Goal: Transaction & Acquisition: Complete application form

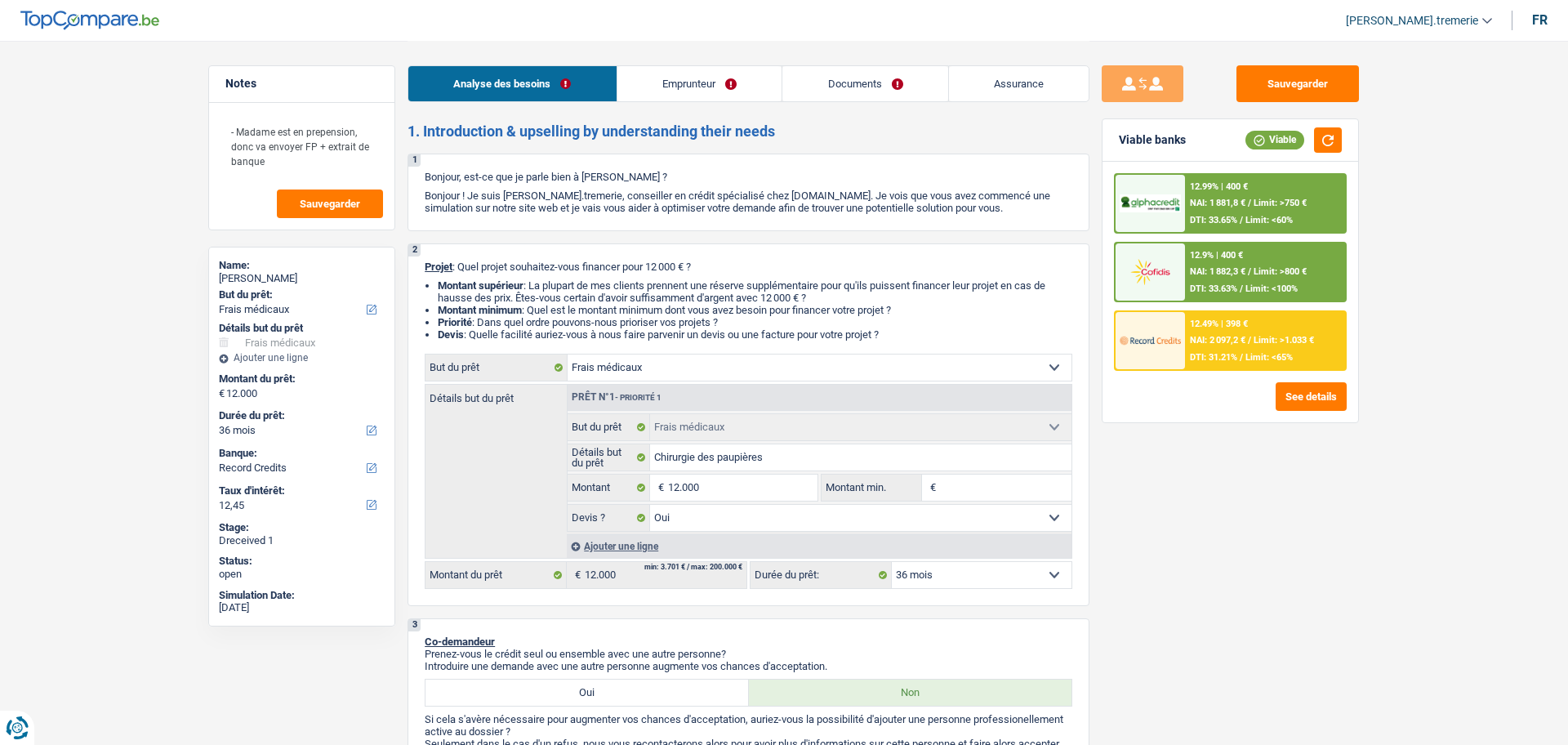
select select "medical"
select select "36"
select select "record credits"
select select "medical"
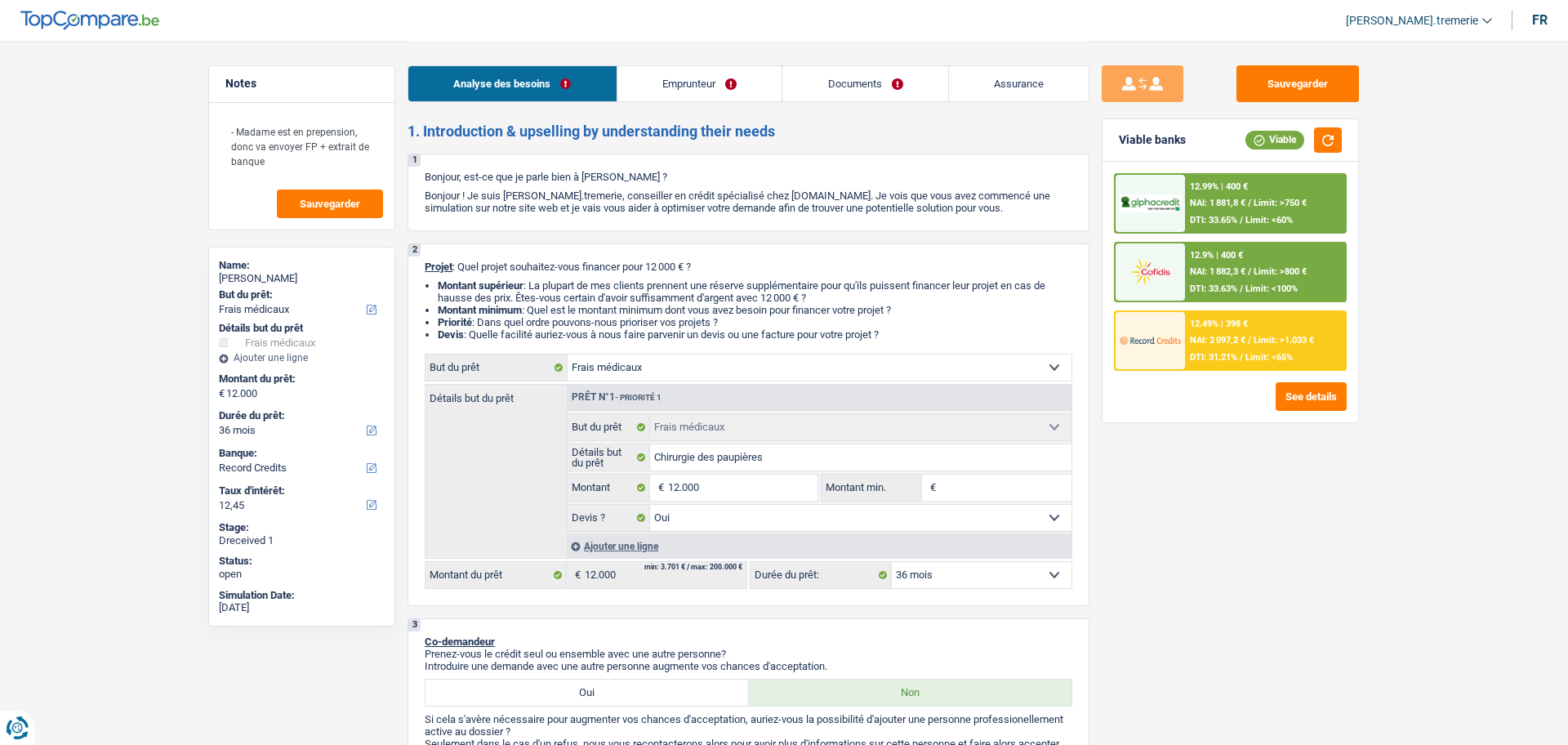
select select "medical"
select select "yes"
select select "36"
select select "publicEmployee"
select select "netSalary"
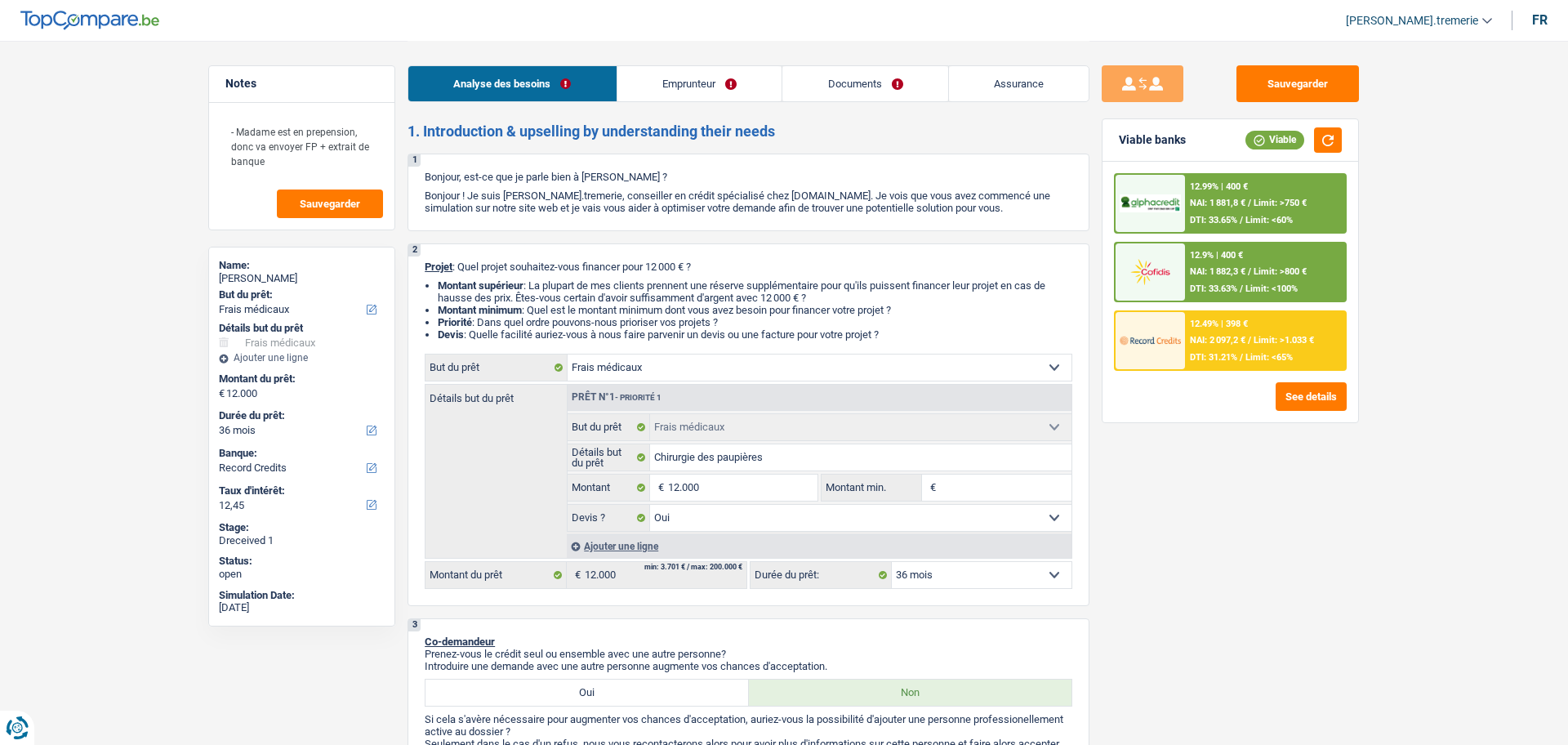
select select "pension"
select select "mealVouchers"
select select "ownerWithoutMortgage"
select select "personalLoan"
select select "miscellaneousCosts"
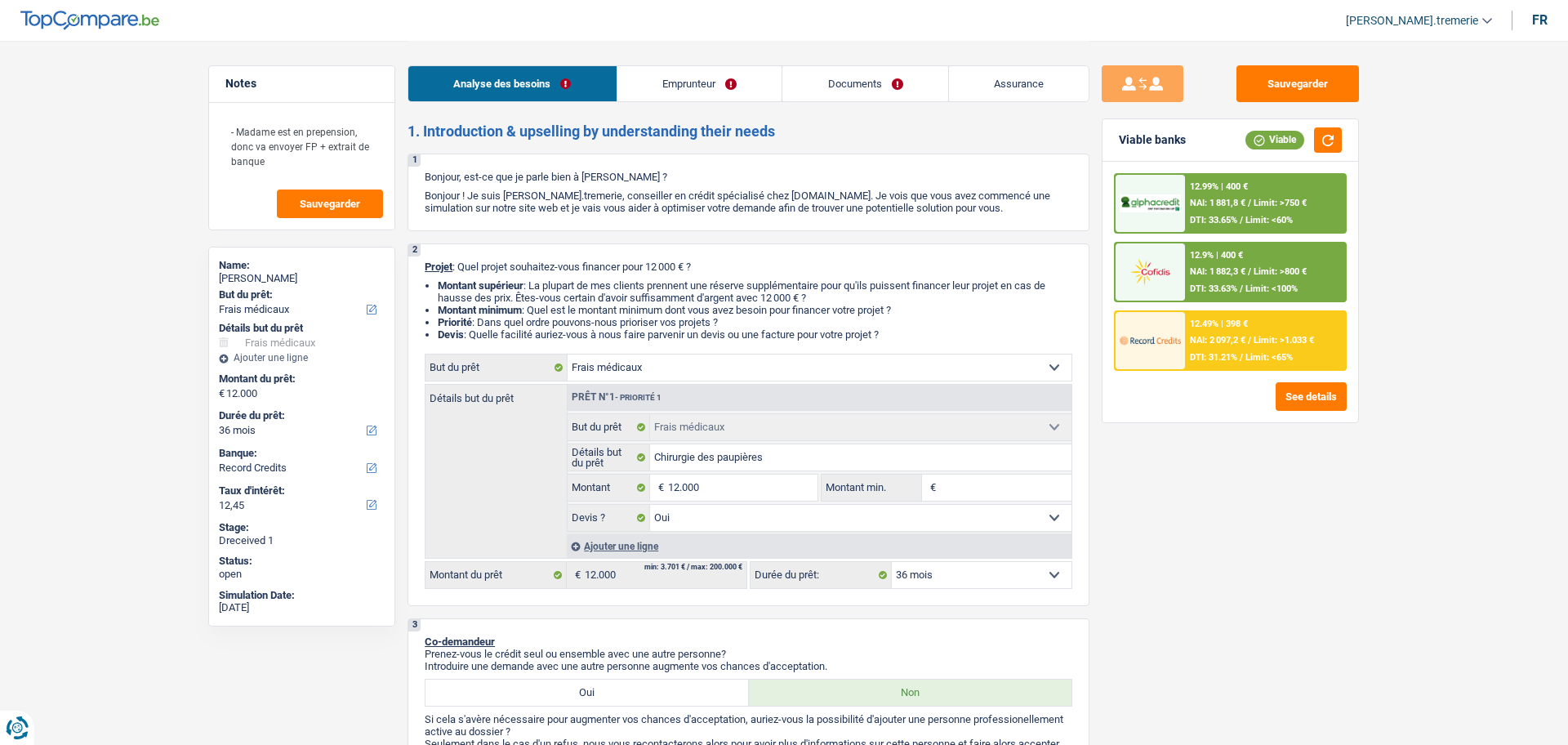
select select "24"
select select "carLoan"
select select "60"
select select "medical"
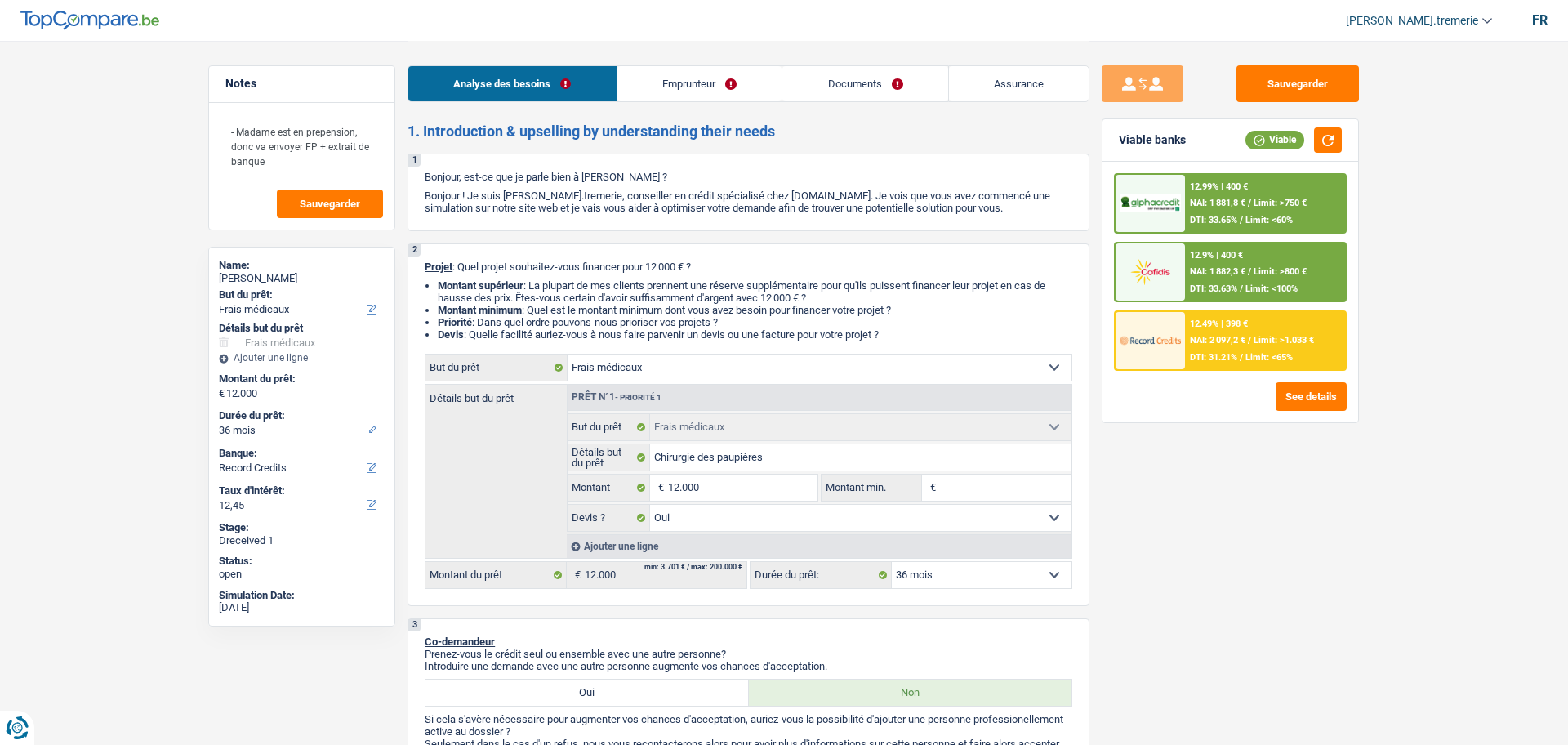
select select "yes"
select select "36"
select select "publicEmployee"
select select "netSalary"
select select "pension"
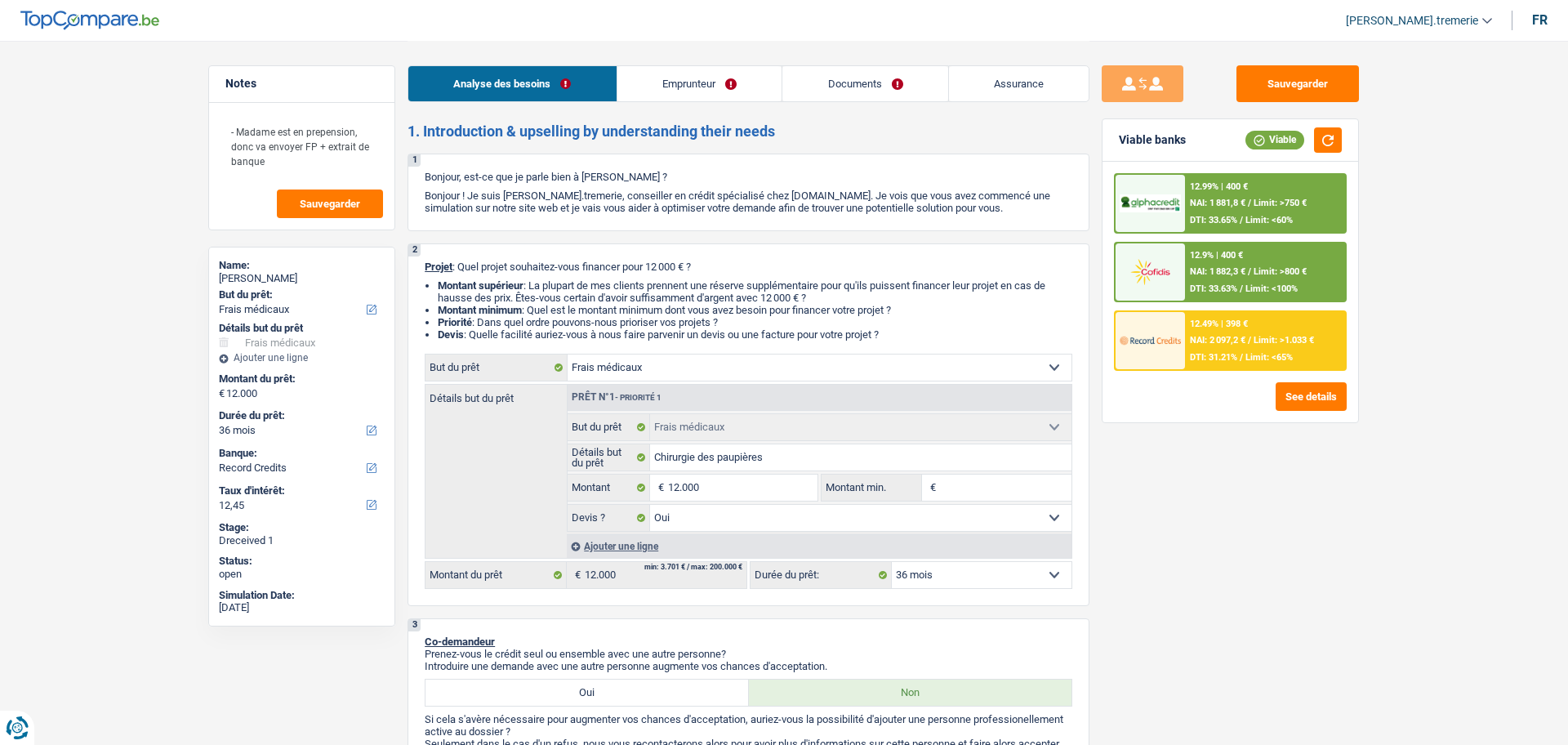
select select "mealVouchers"
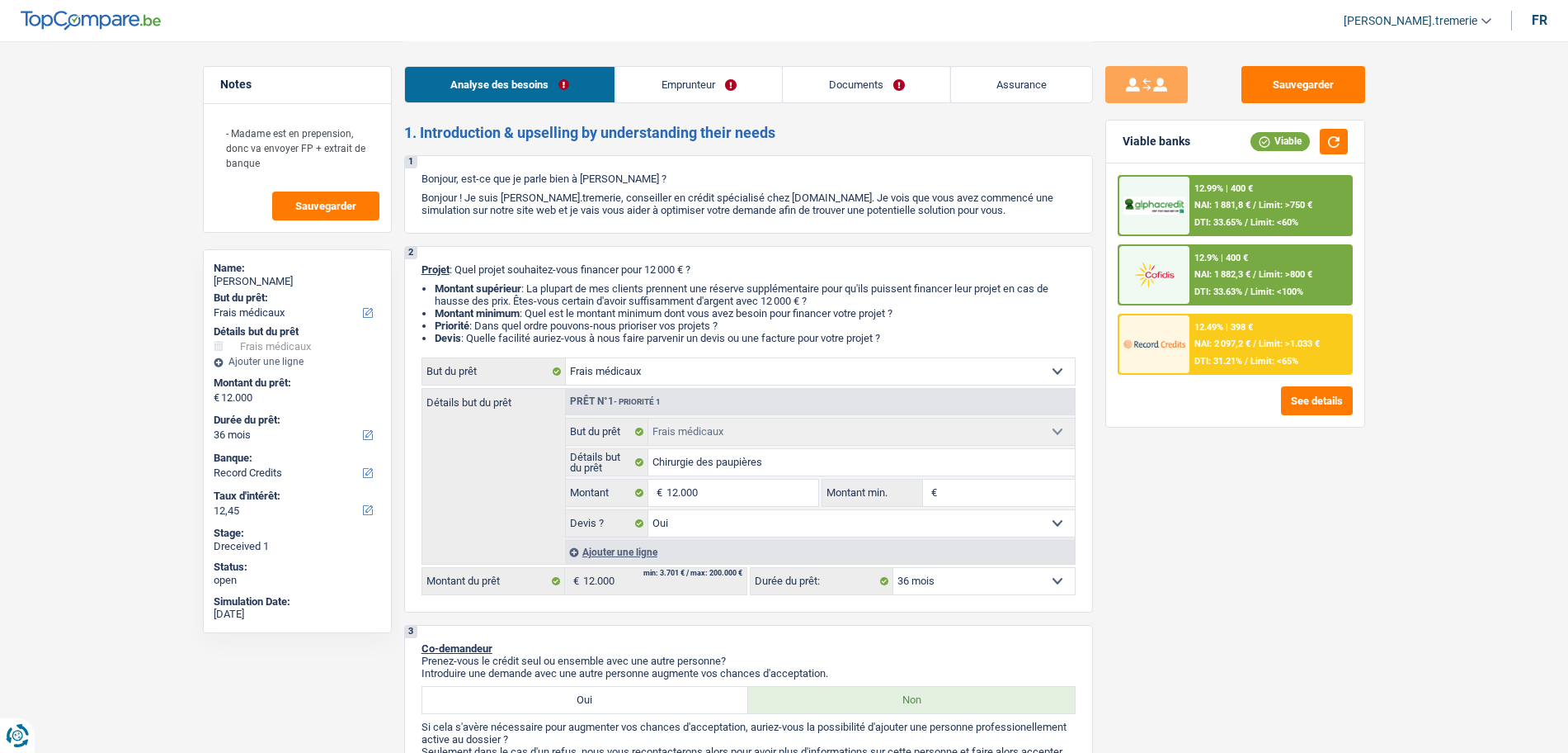
click at [713, 87] on link "Emprunteur" at bounding box center [698, 84] width 166 height 36
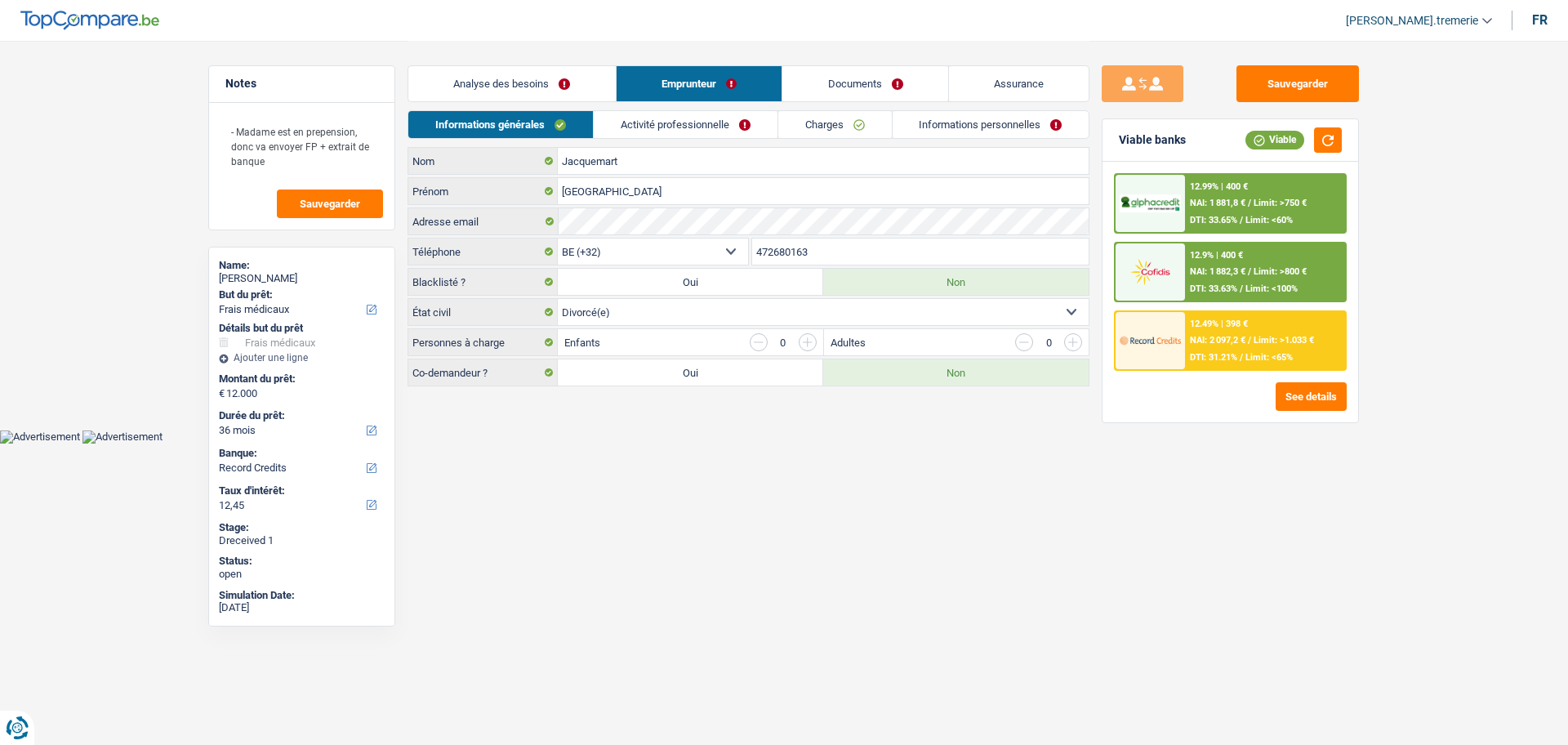
click at [740, 133] on link "Activité professionnelle" at bounding box center [685, 124] width 184 height 27
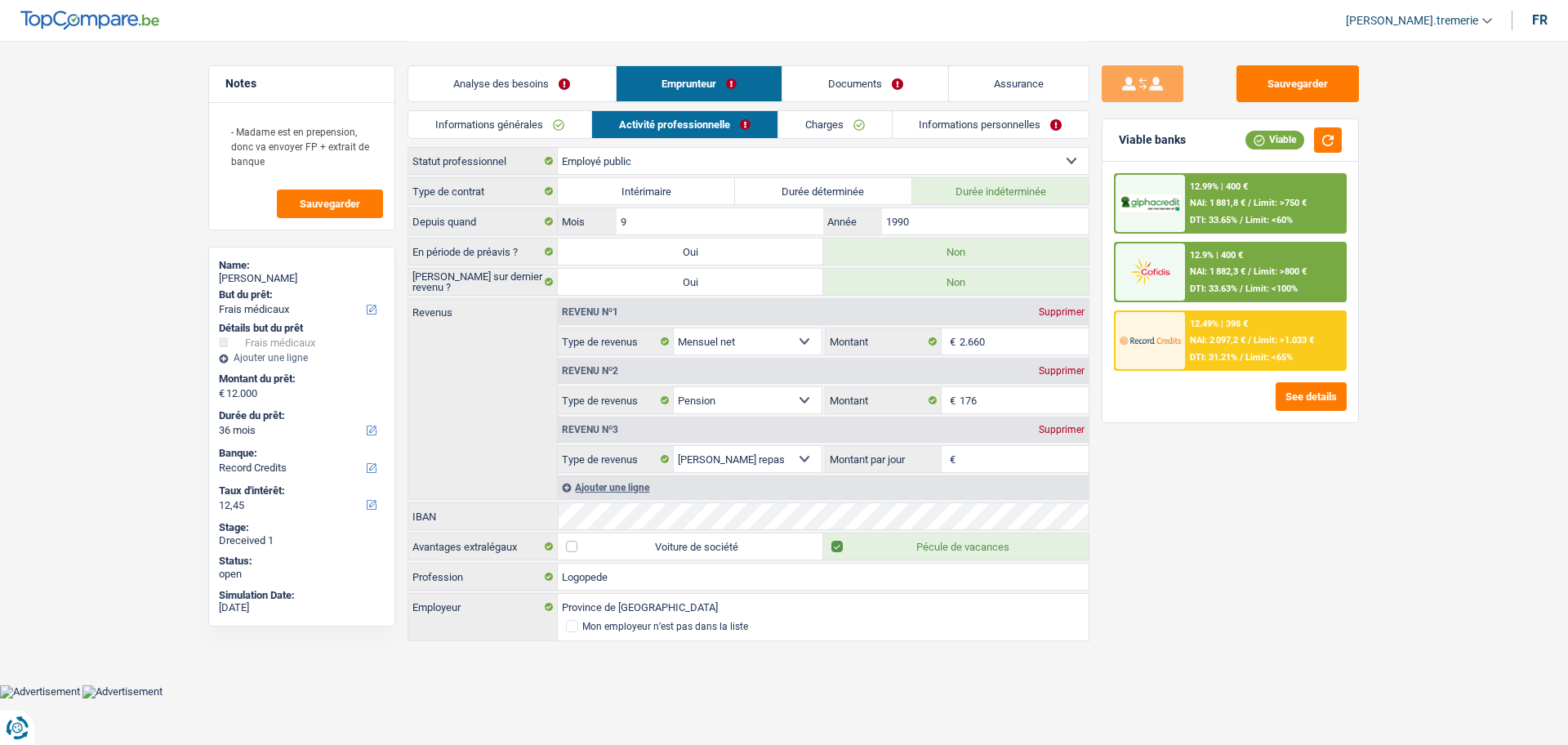
click at [865, 90] on link "Documents" at bounding box center [865, 84] width 166 height 35
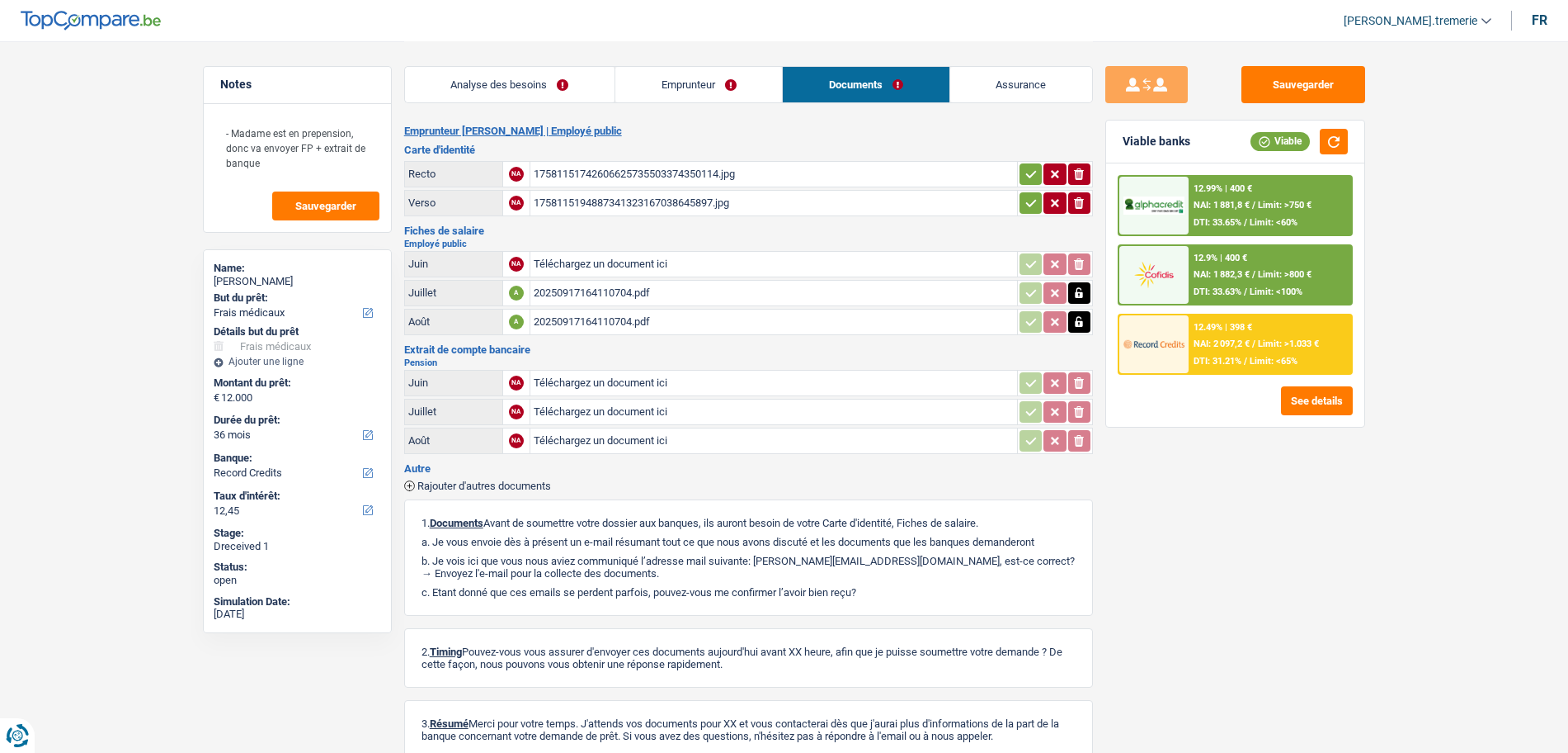
click at [643, 294] on div "20250917164110704.pdf" at bounding box center [774, 293] width 480 height 25
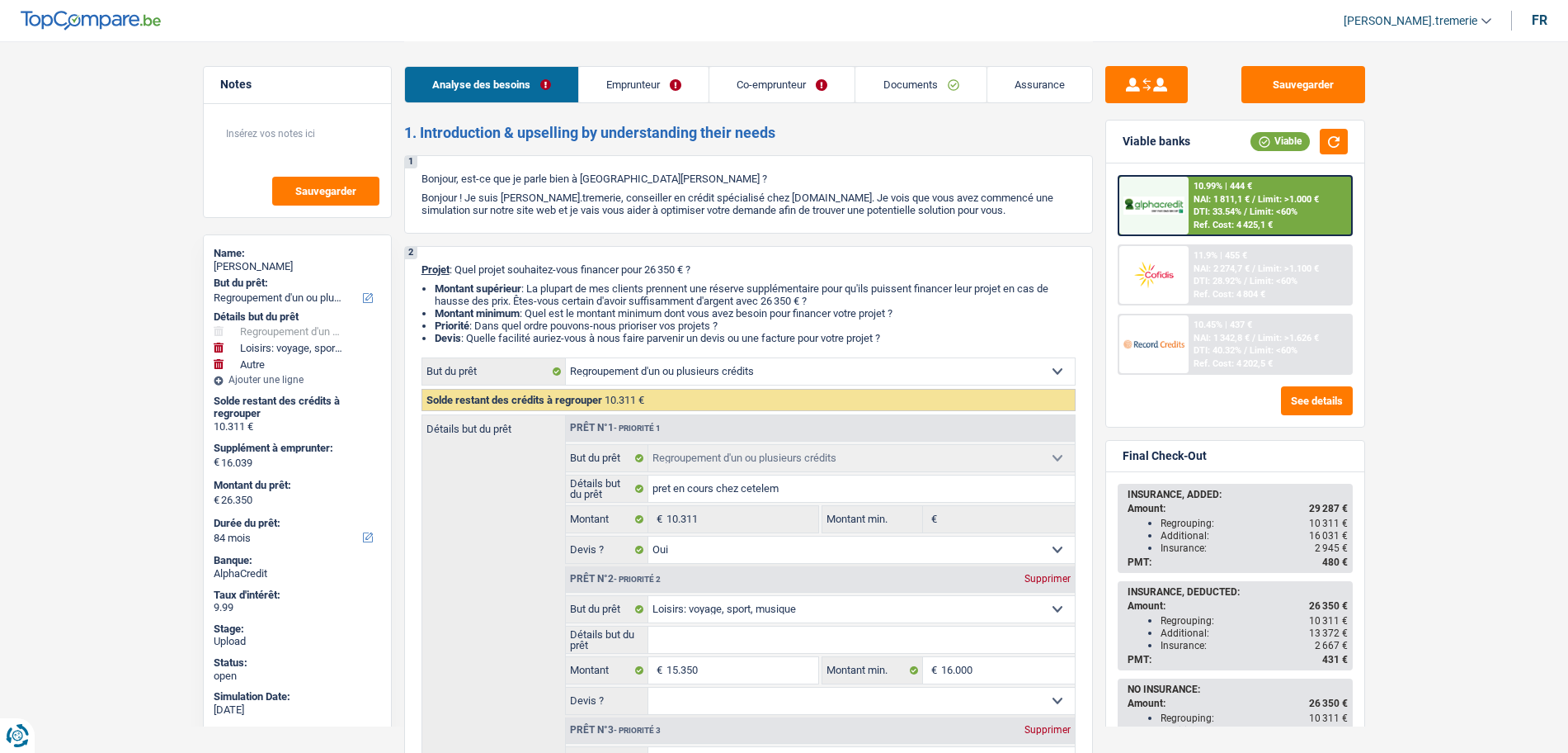
select select "refinancing"
select select "hobbies"
select select "other"
select select "84"
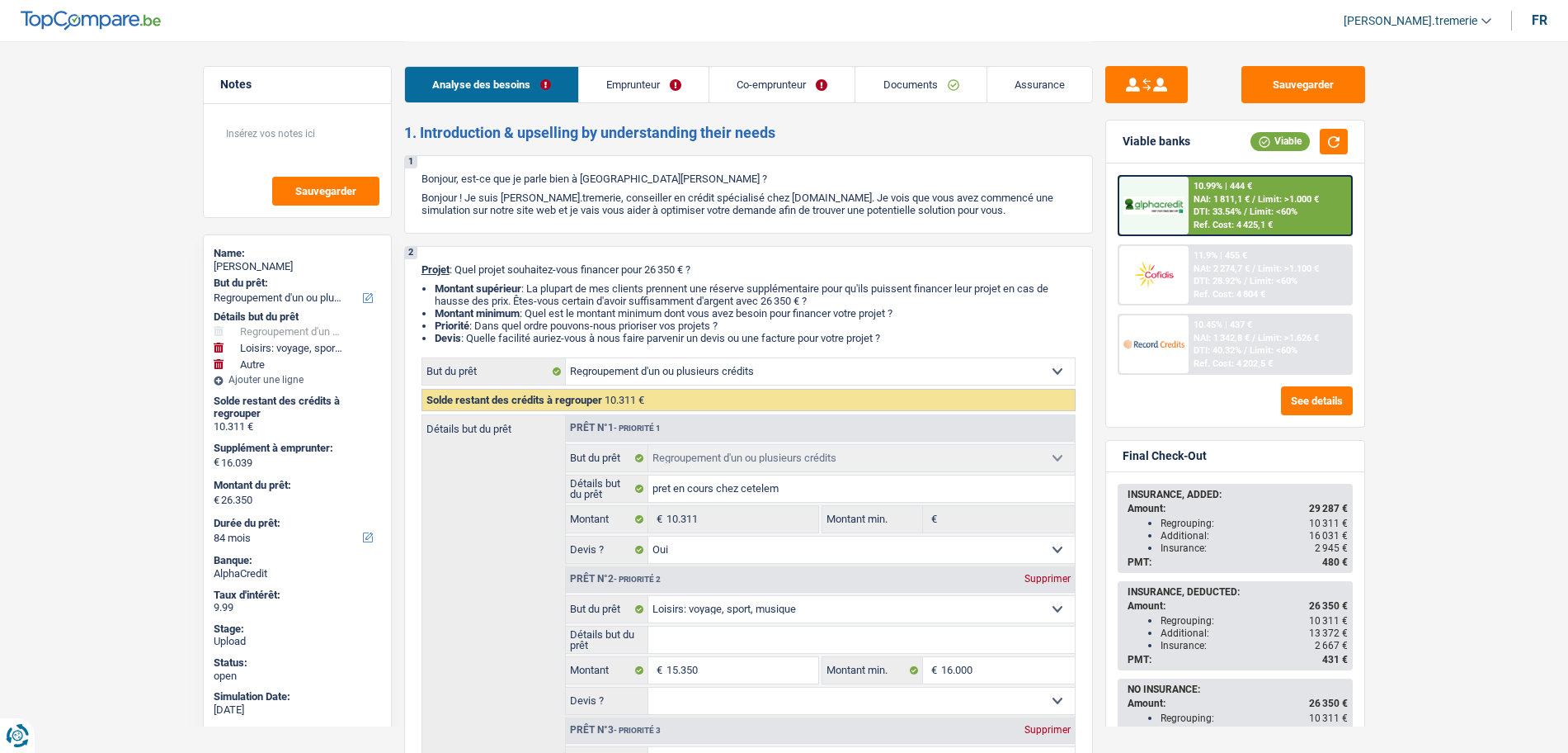
select select "refinancing"
select select "yes"
select select "hobbies"
select select "other"
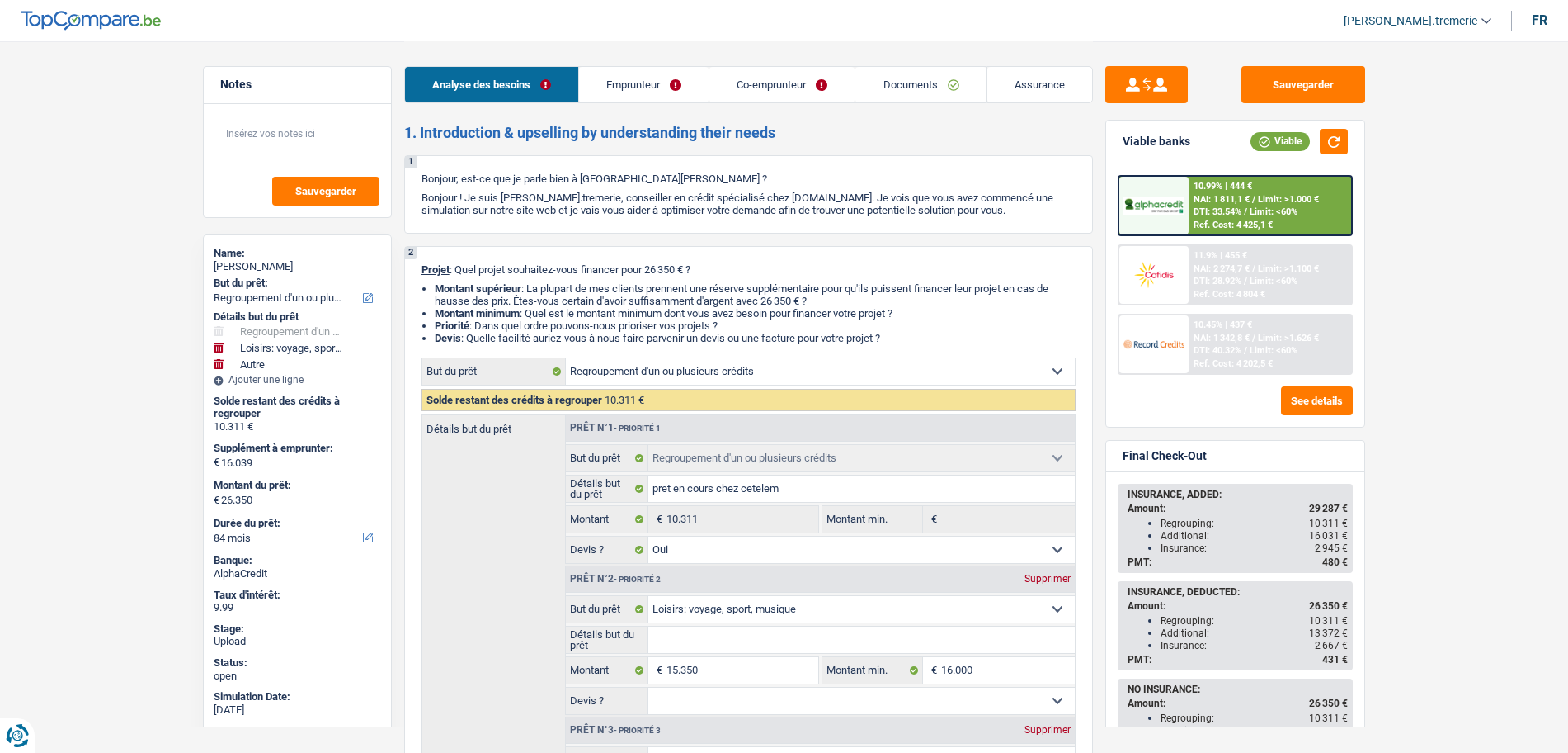
select select "84"
select select "mutuality"
select select "noProfession"
select select "familyAllowances"
select select "mutualityIndemnity"
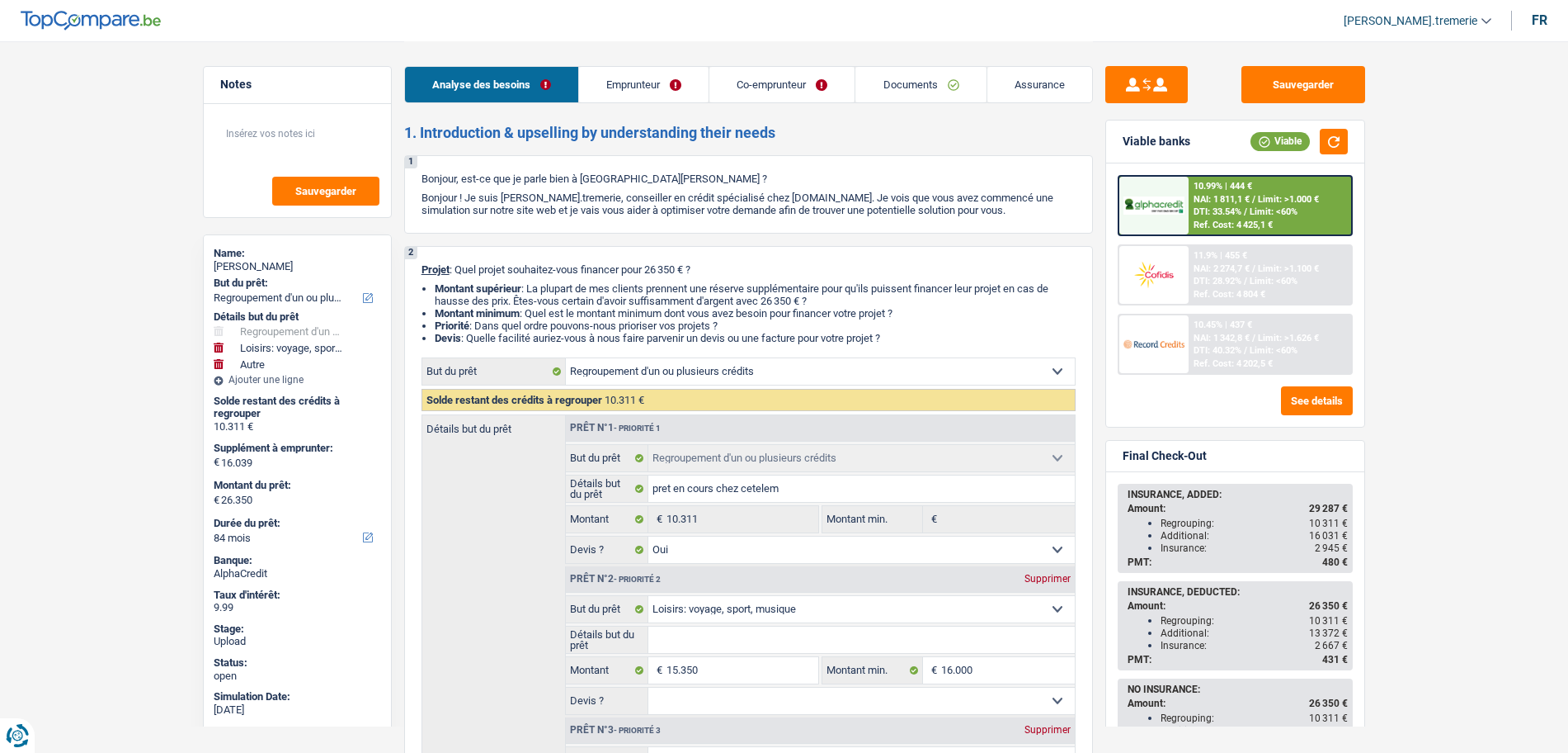
select select "other"
select select "rents"
select select "creditConsolidation"
select select "72"
select select "refinancing"
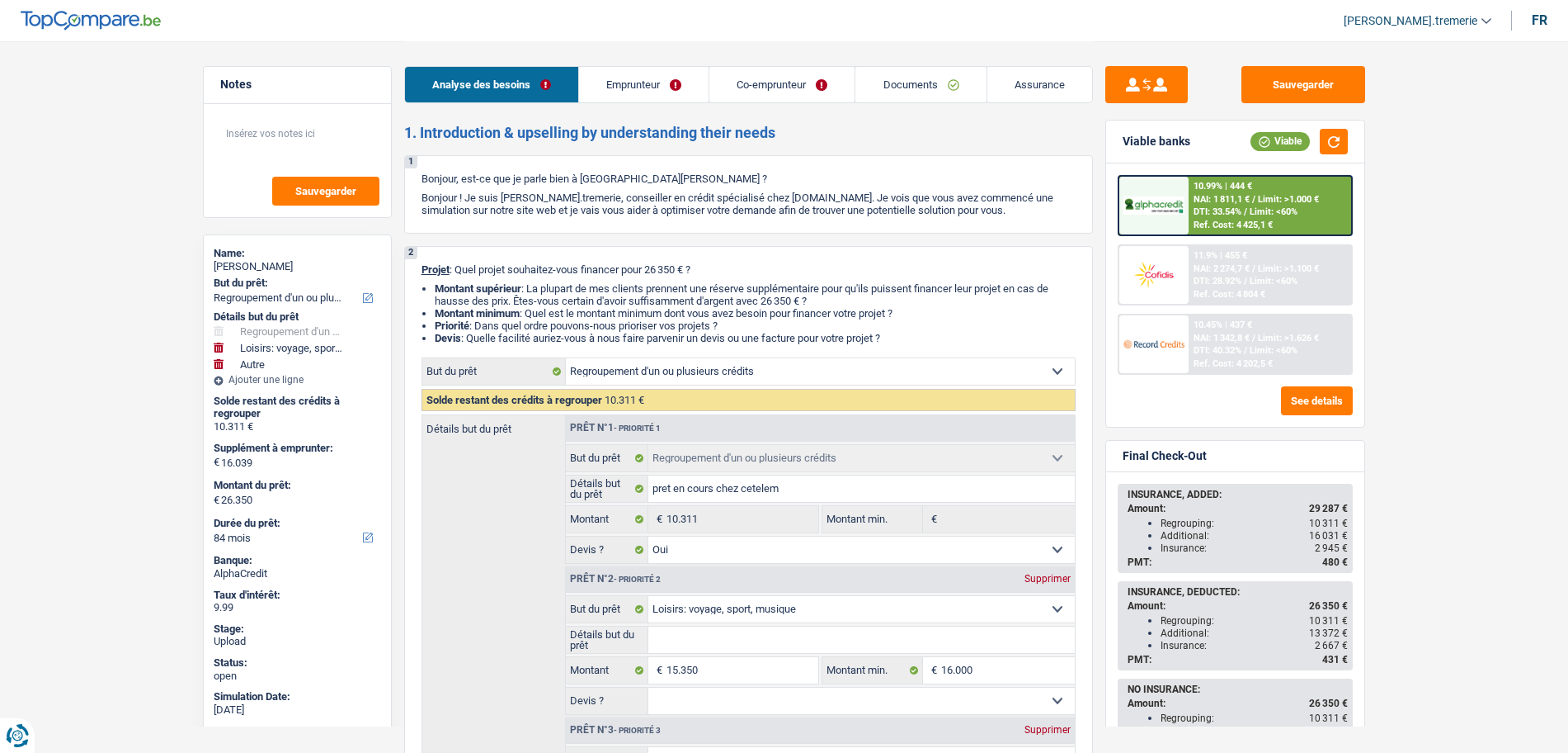
select select "refinancing"
select select "yes"
select select "hobbies"
select select "other"
select select "84"
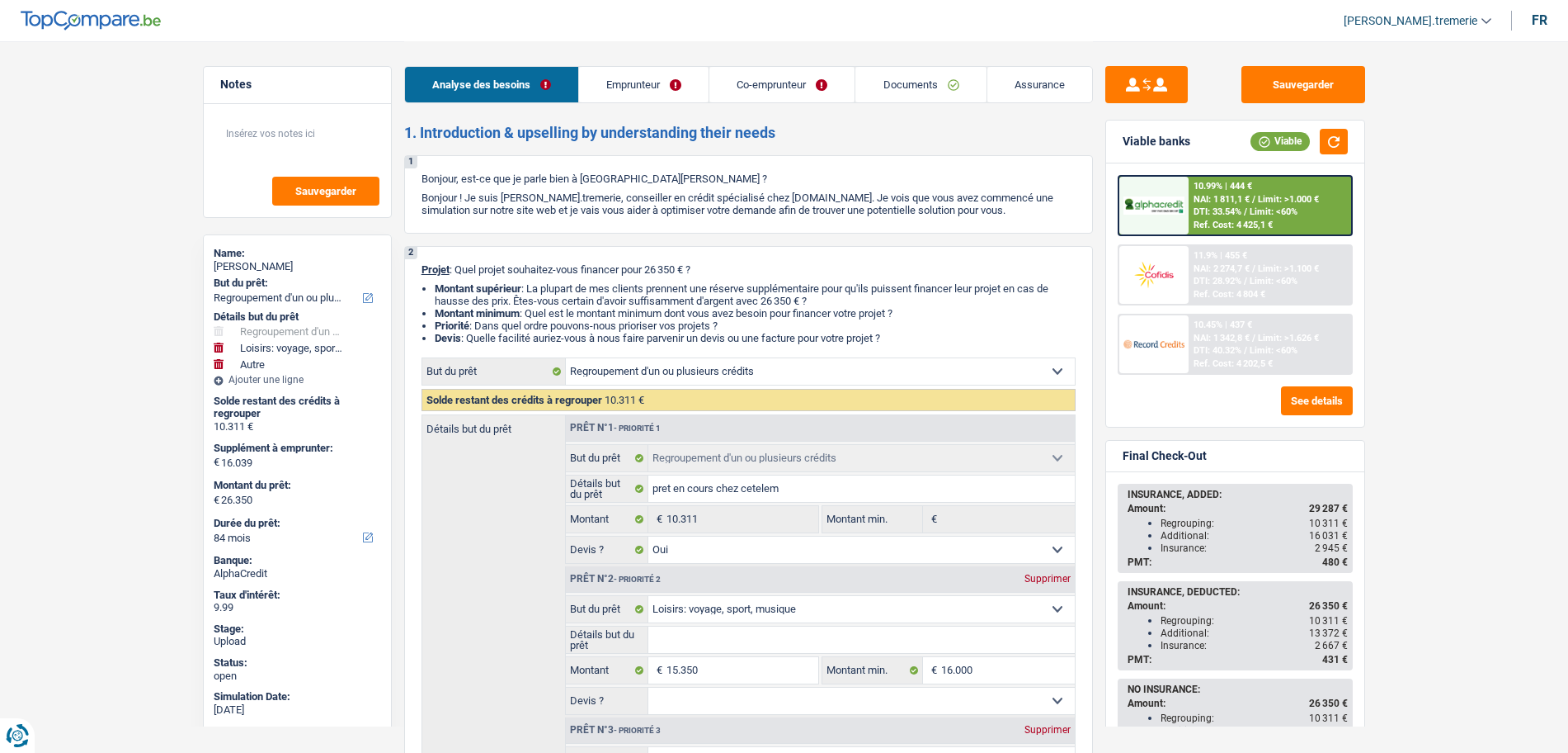
click at [1207, 191] on div "10.99% | 444 €" at bounding box center [1223, 186] width 59 height 11
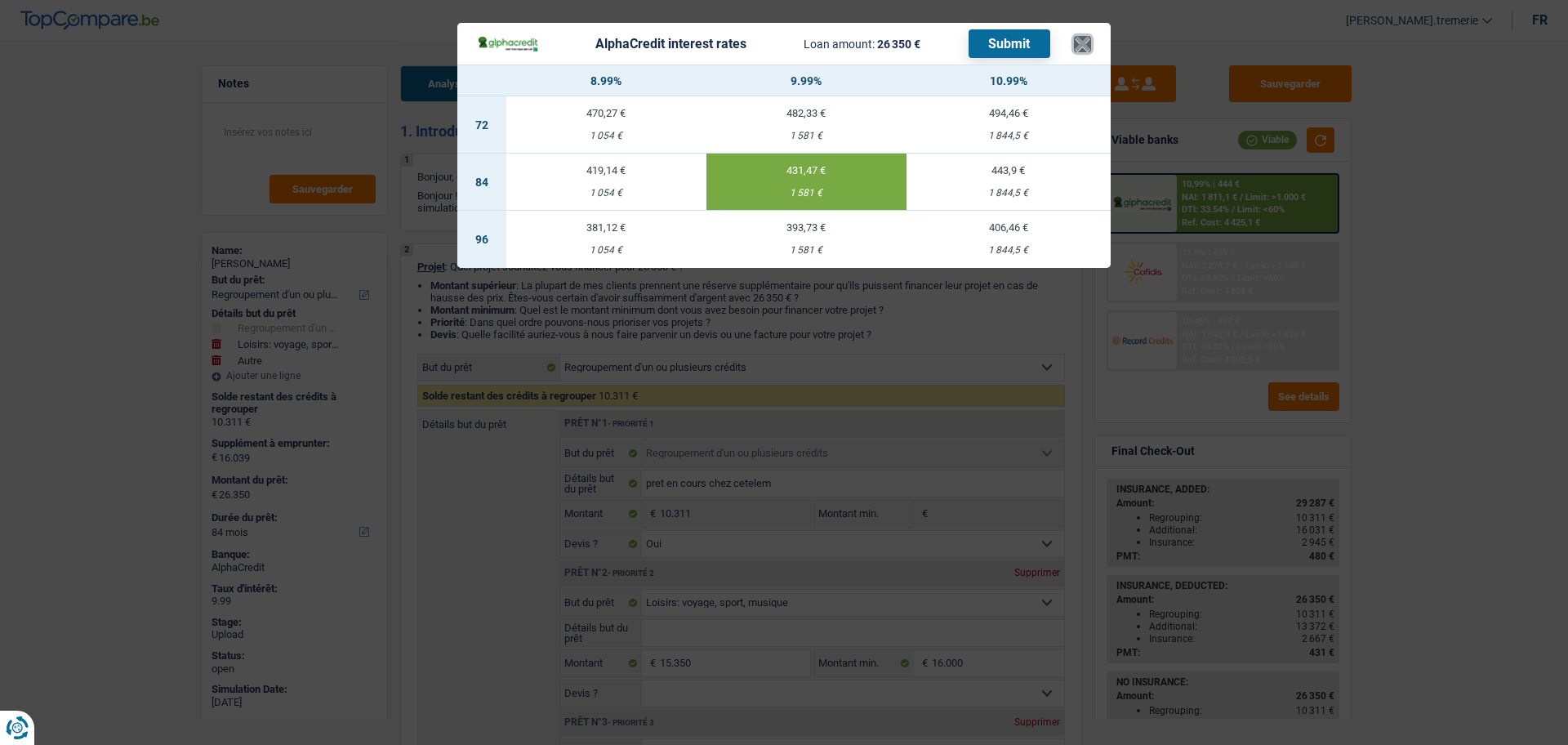
click at [1084, 44] on button "×" at bounding box center [1082, 44] width 17 height 16
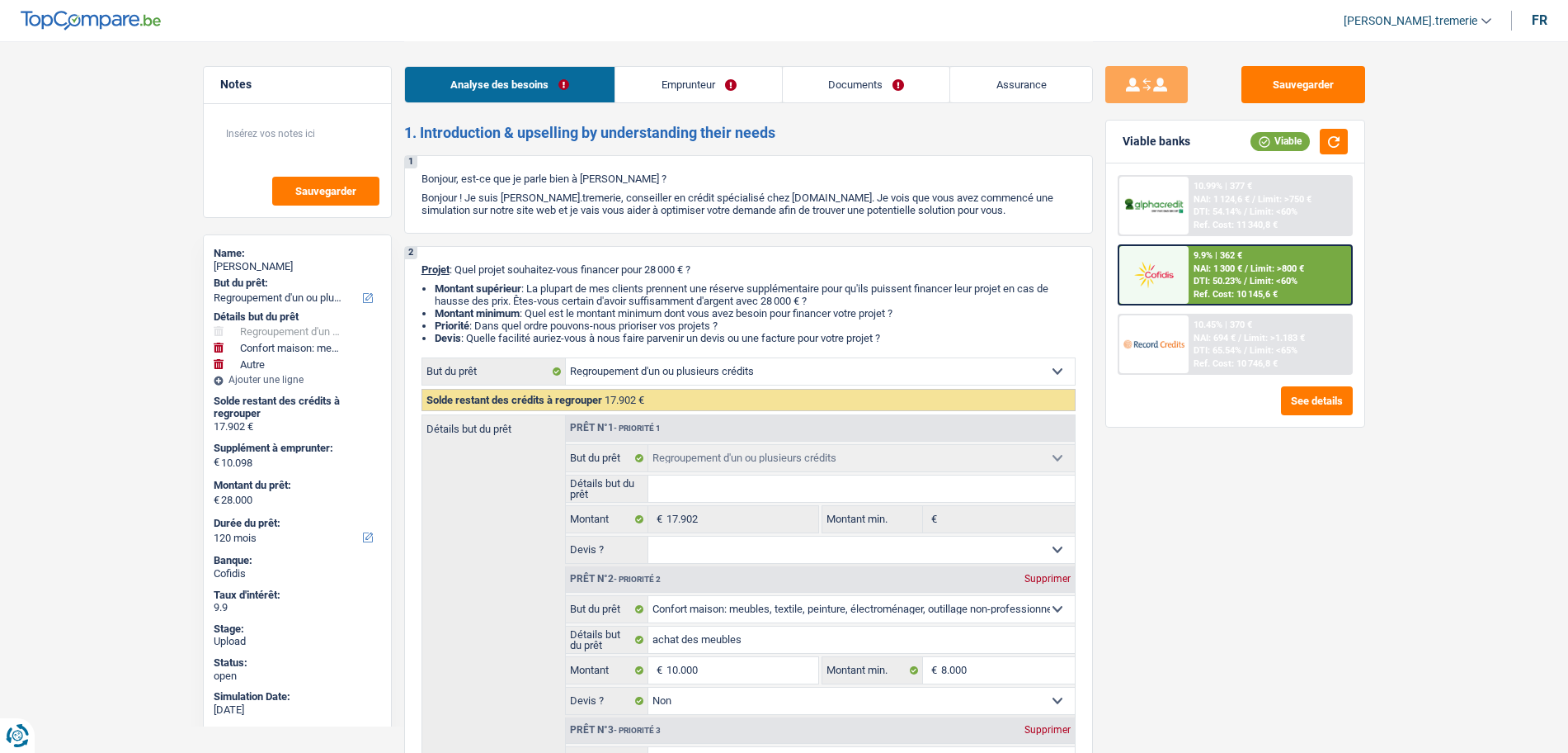
select select "refinancing"
select select "household"
select select "other"
select select "120"
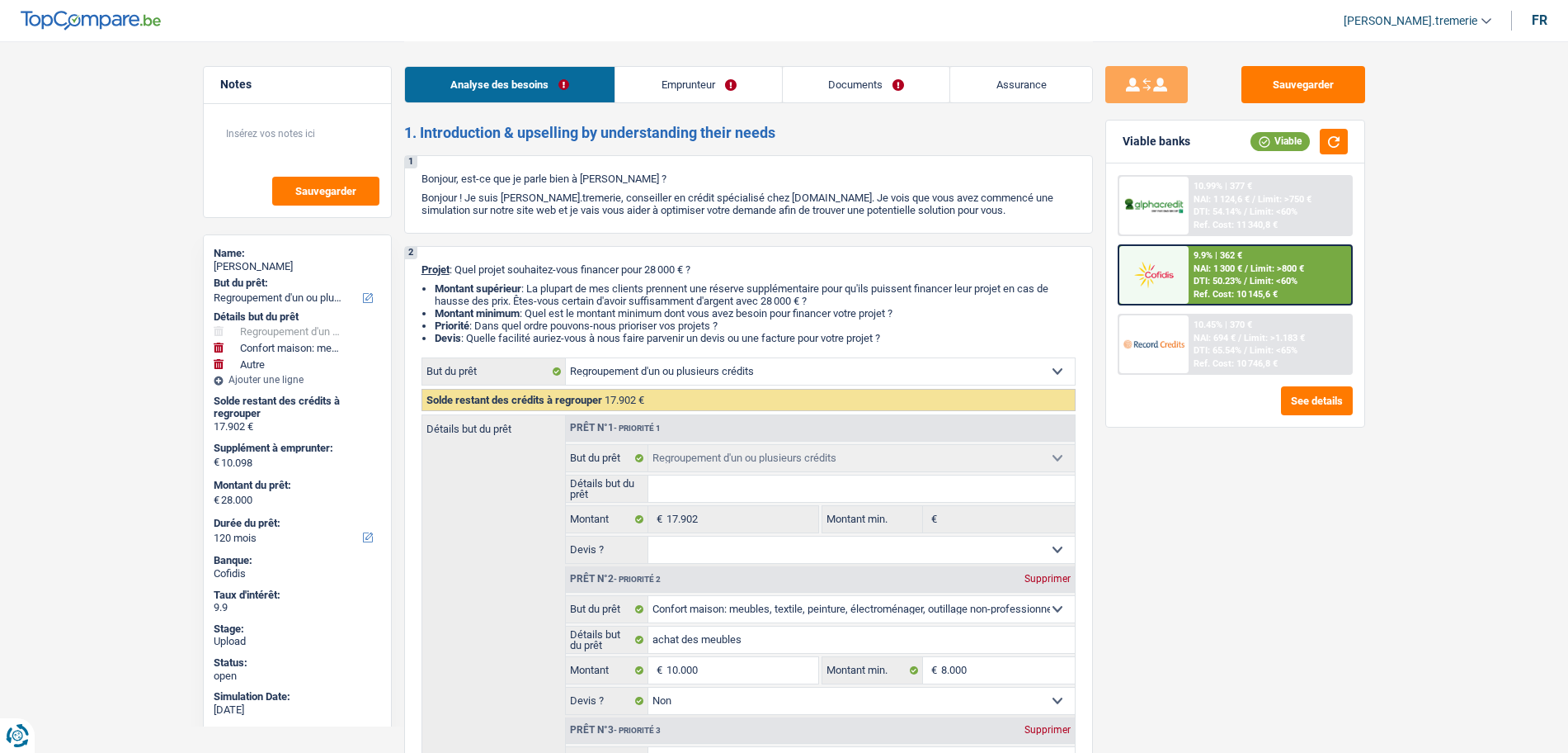
select select "refinancing"
select select "household"
select select "false"
select select "other"
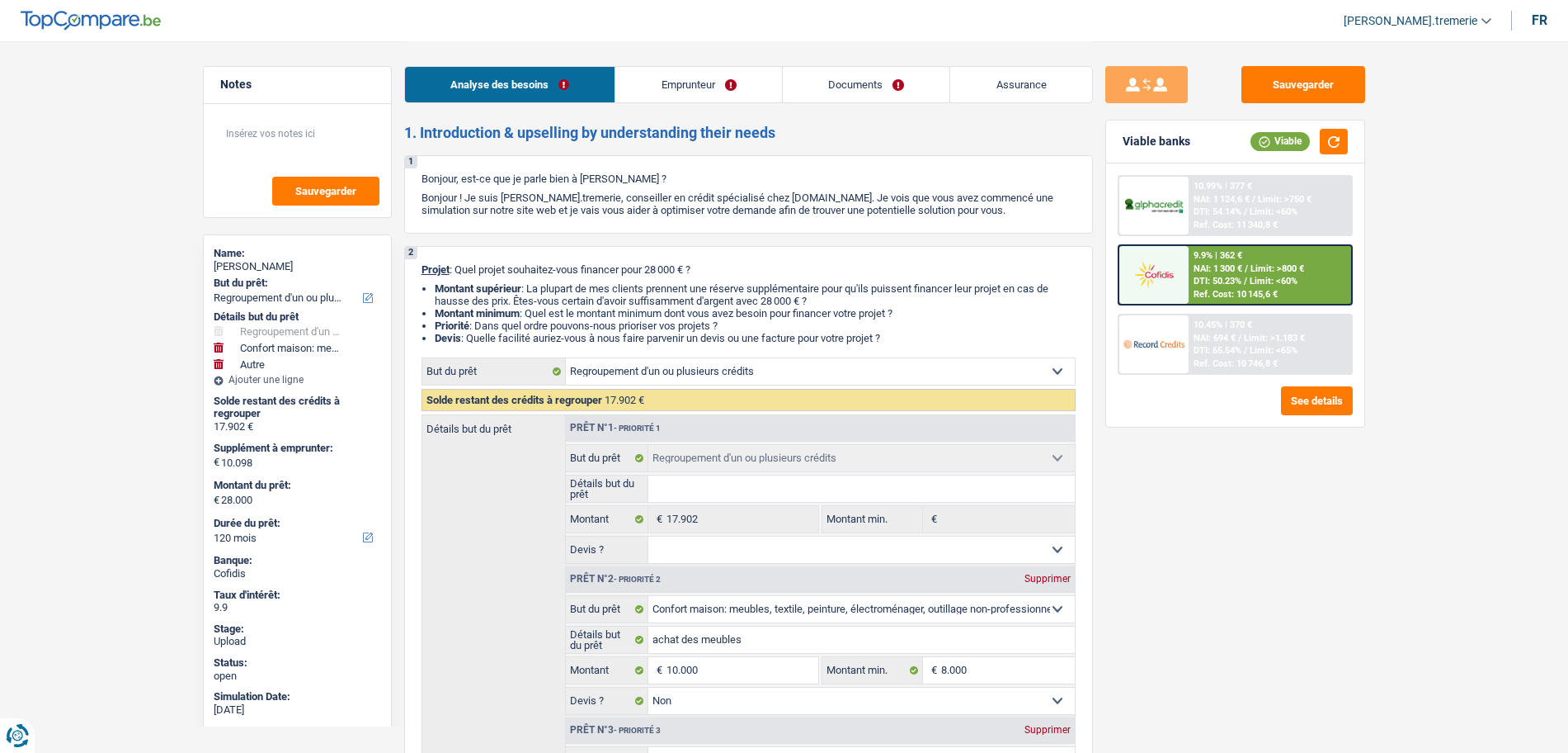
select select "120"
select select "privateEmployee"
select select "netSalary"
select select "mealVouchers"
select select "familyAllowances"
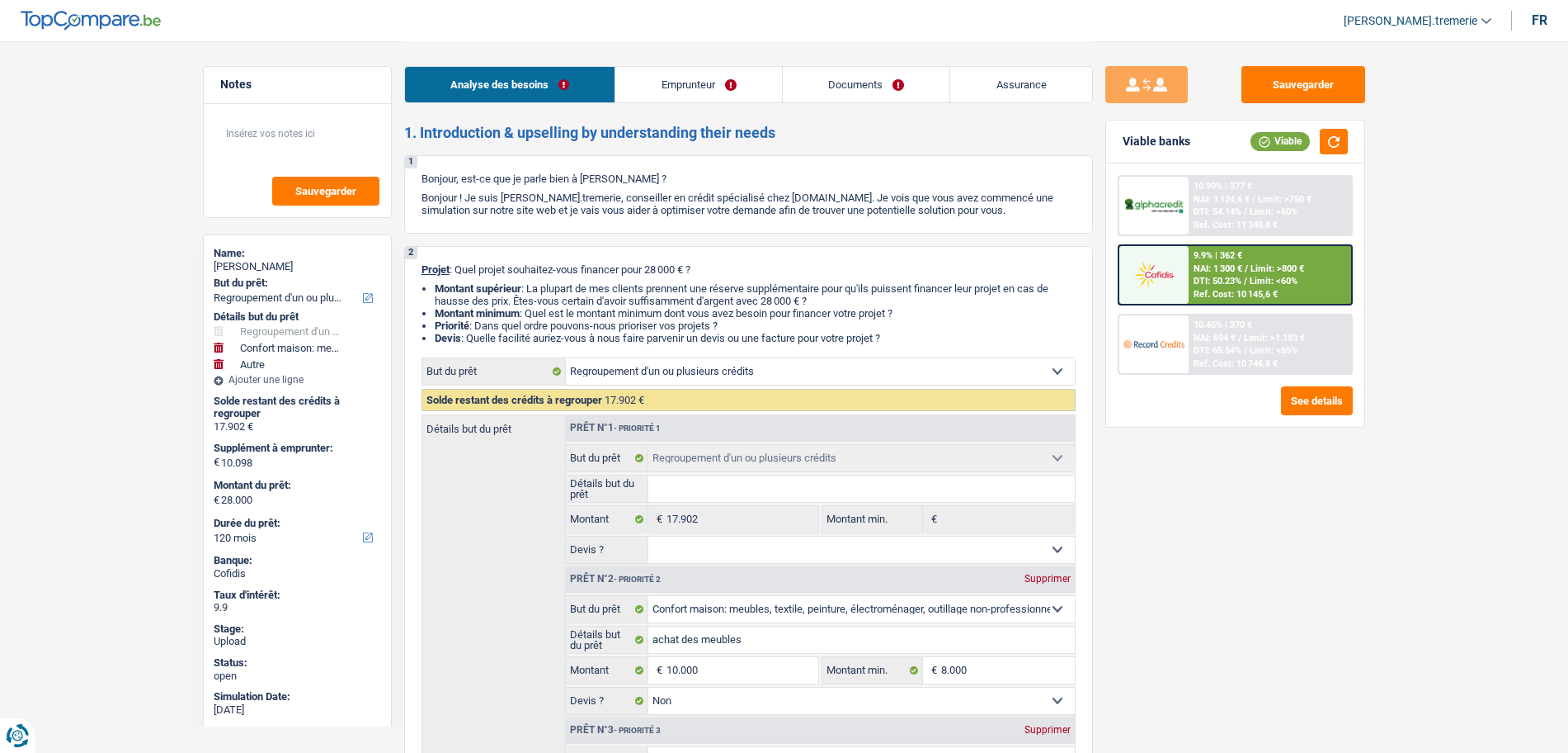
select select "rents"
select select "personalLoan"
select select "loanRepayment"
select select "72"
select select "personalLoan"
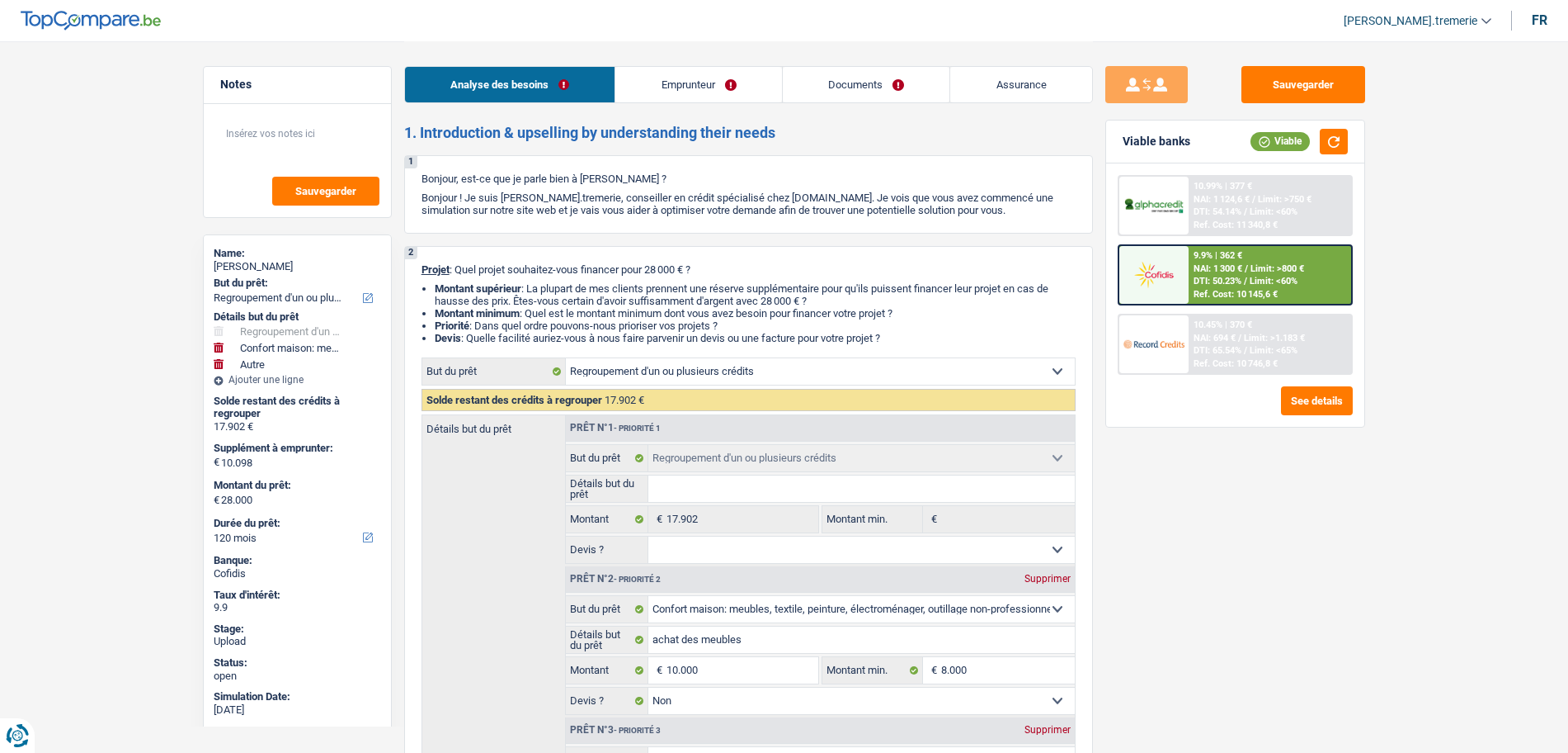
select select "homeFurnishingOrRelocation"
select select "60"
select select "refinancing"
select select "household"
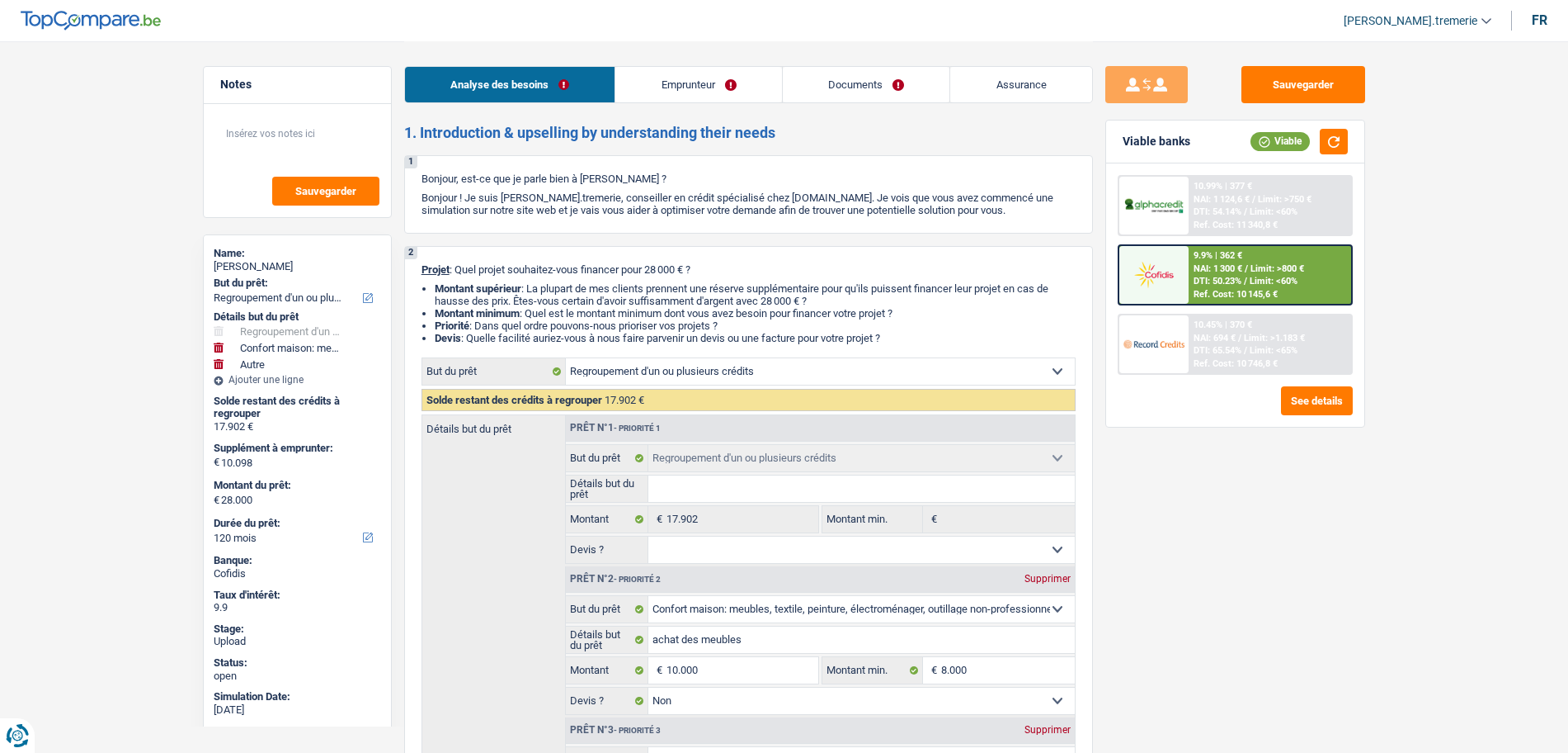
select select "false"
select select "other"
select select "120"
click at [1229, 279] on span "DTI: 50.23%" at bounding box center [1218, 281] width 48 height 11
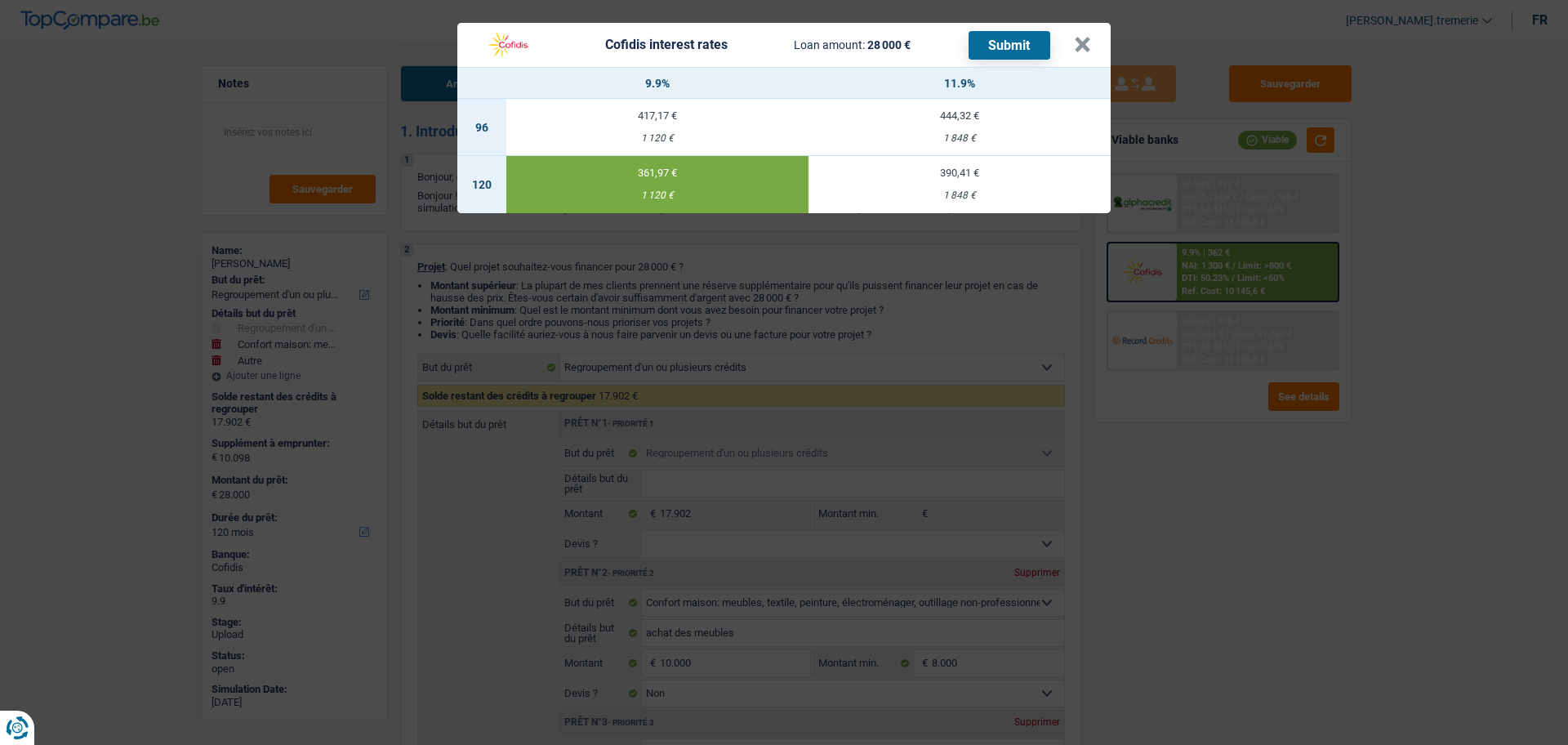
click at [1092, 43] on header "Cofidis interest rates Loan amount: 28 000 € Submit ×" at bounding box center [784, 45] width 653 height 44
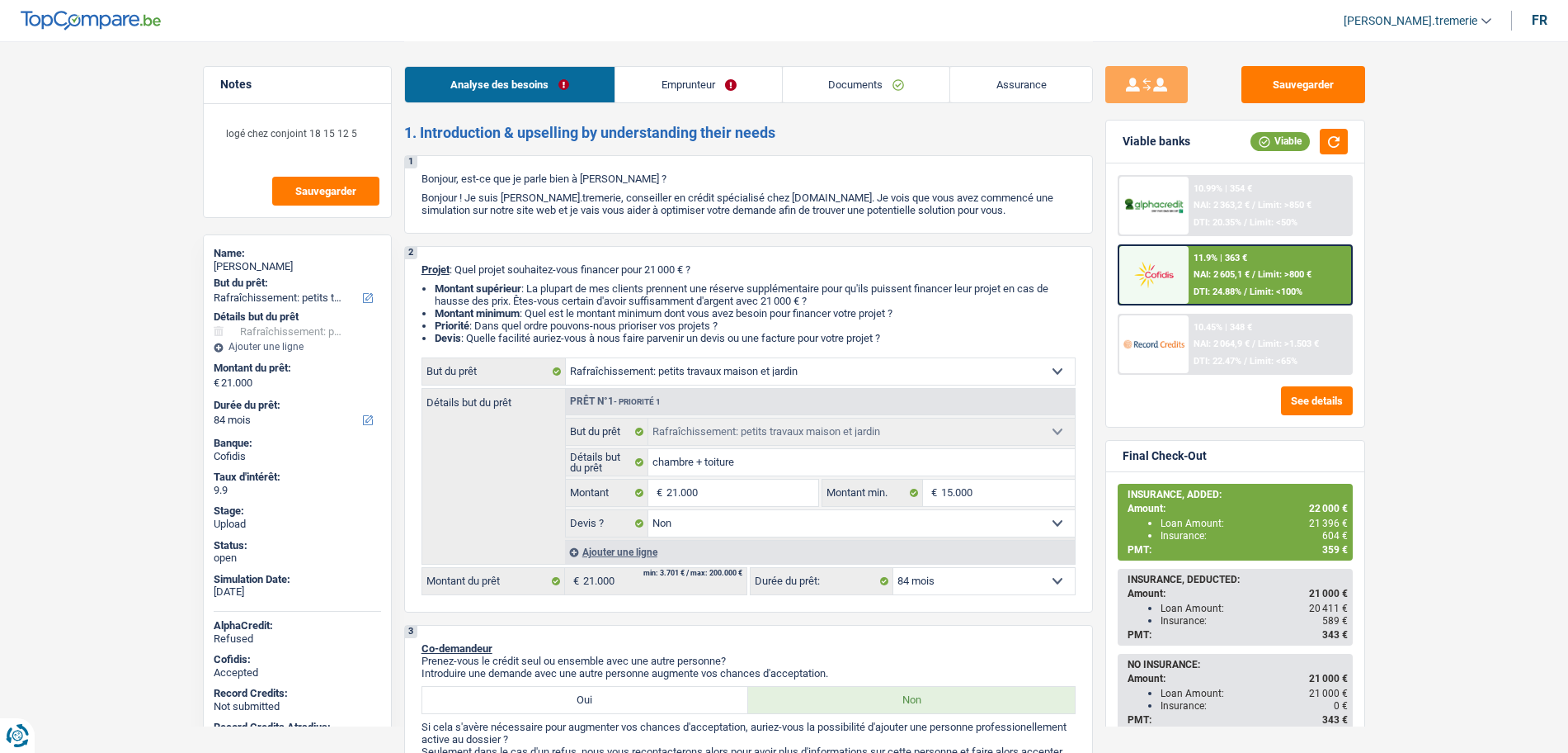
select select "houseOrGarden"
select select "84"
select select "houseOrGarden"
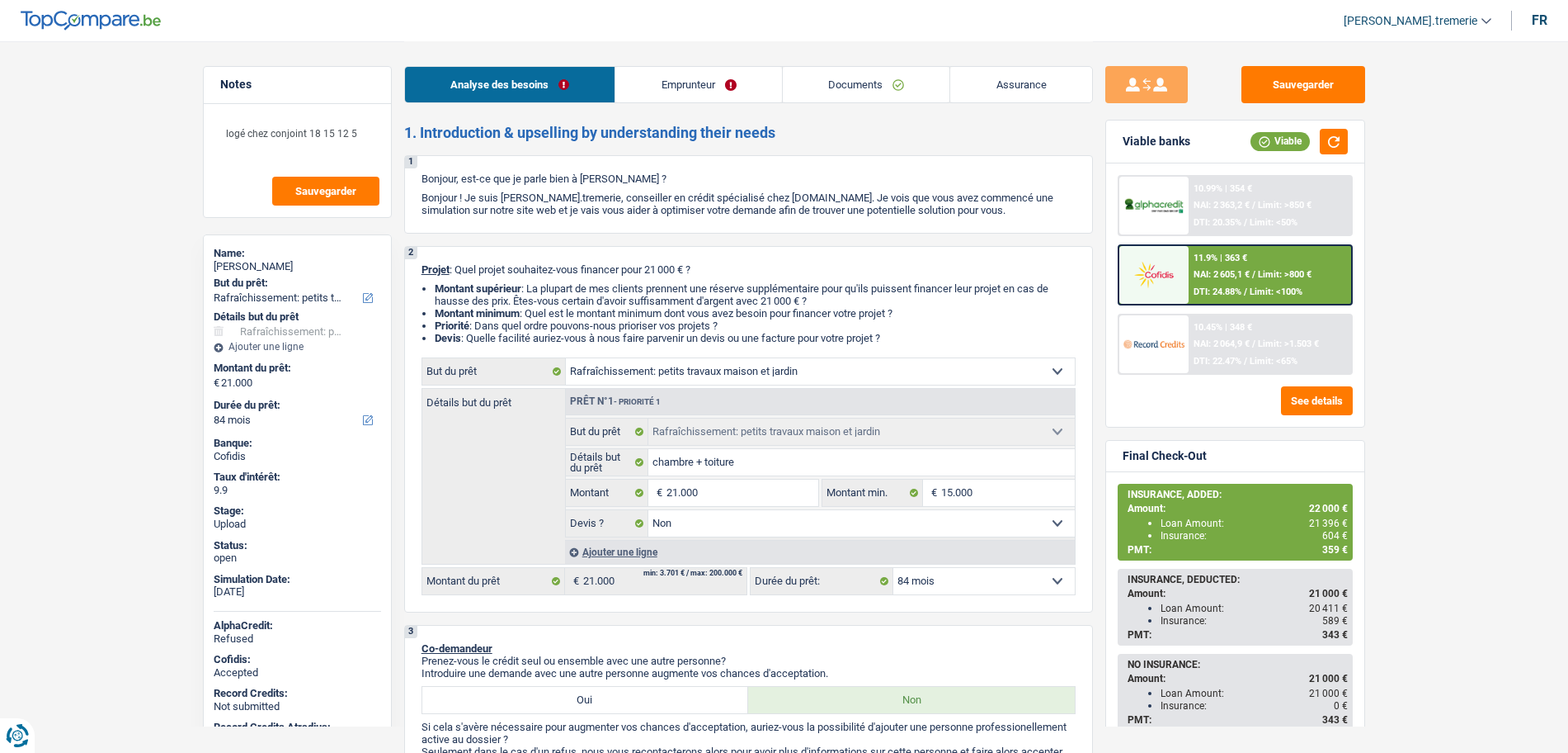
select select "false"
select select "84"
select select "publicEmployee"
select select "familyAllowances"
select select "netSalary"
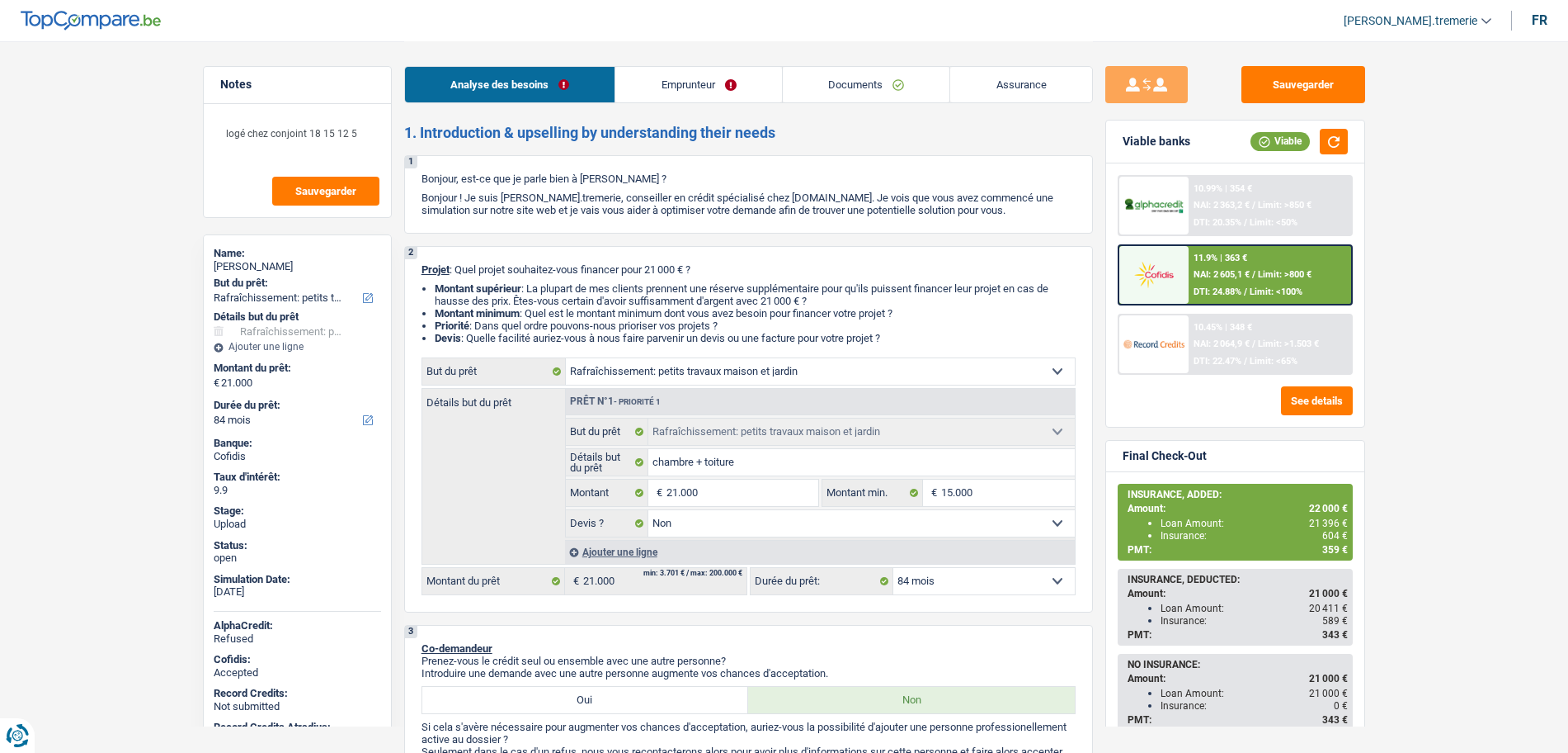
select select "mealVouchers"
select select "liveWithParents"
select select "creditConsolidation"
select select "36"
select select "houseOrGarden"
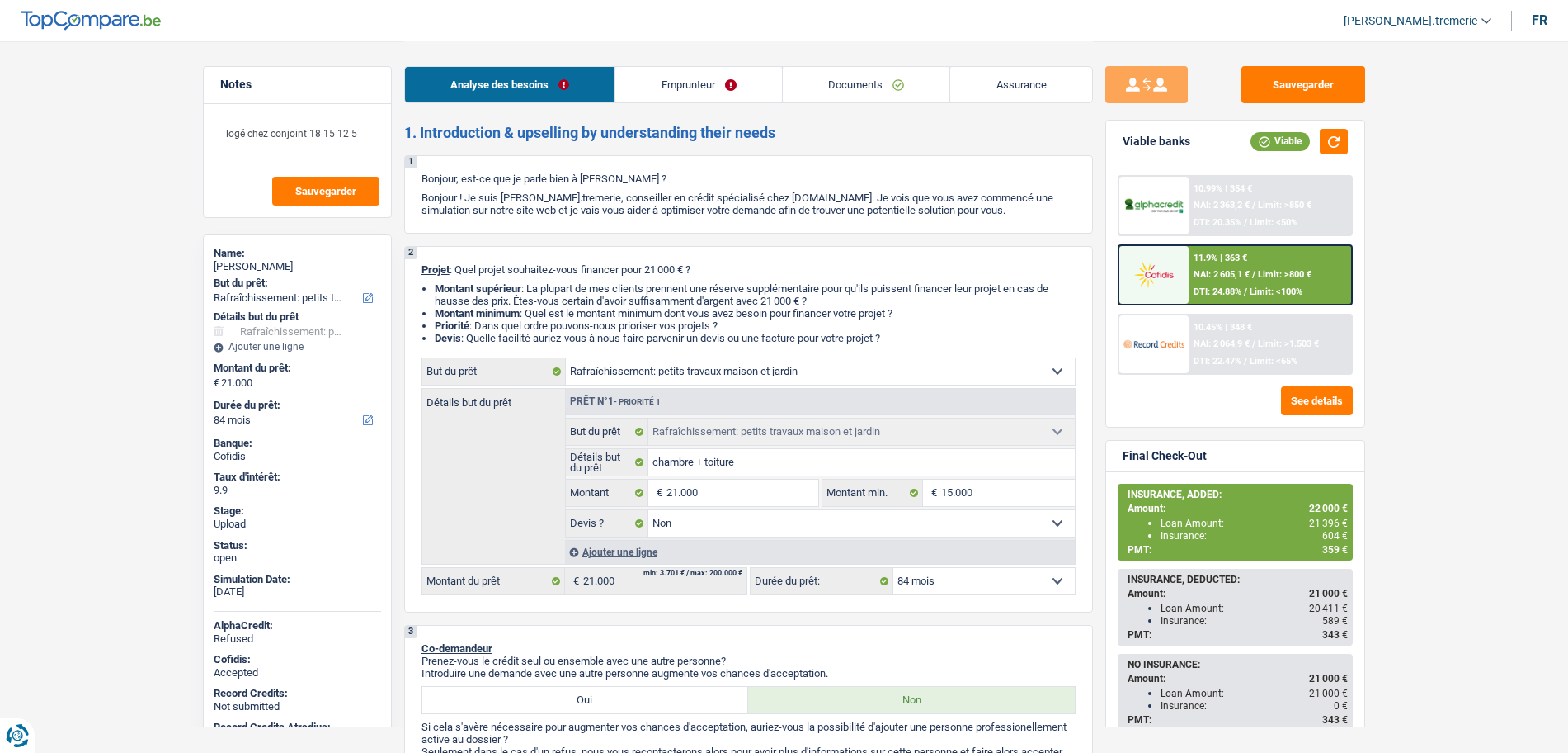
select select "houseOrGarden"
select select "false"
select select "84"
click at [1222, 257] on div "11.9% | 363 €" at bounding box center [1220, 258] width 54 height 11
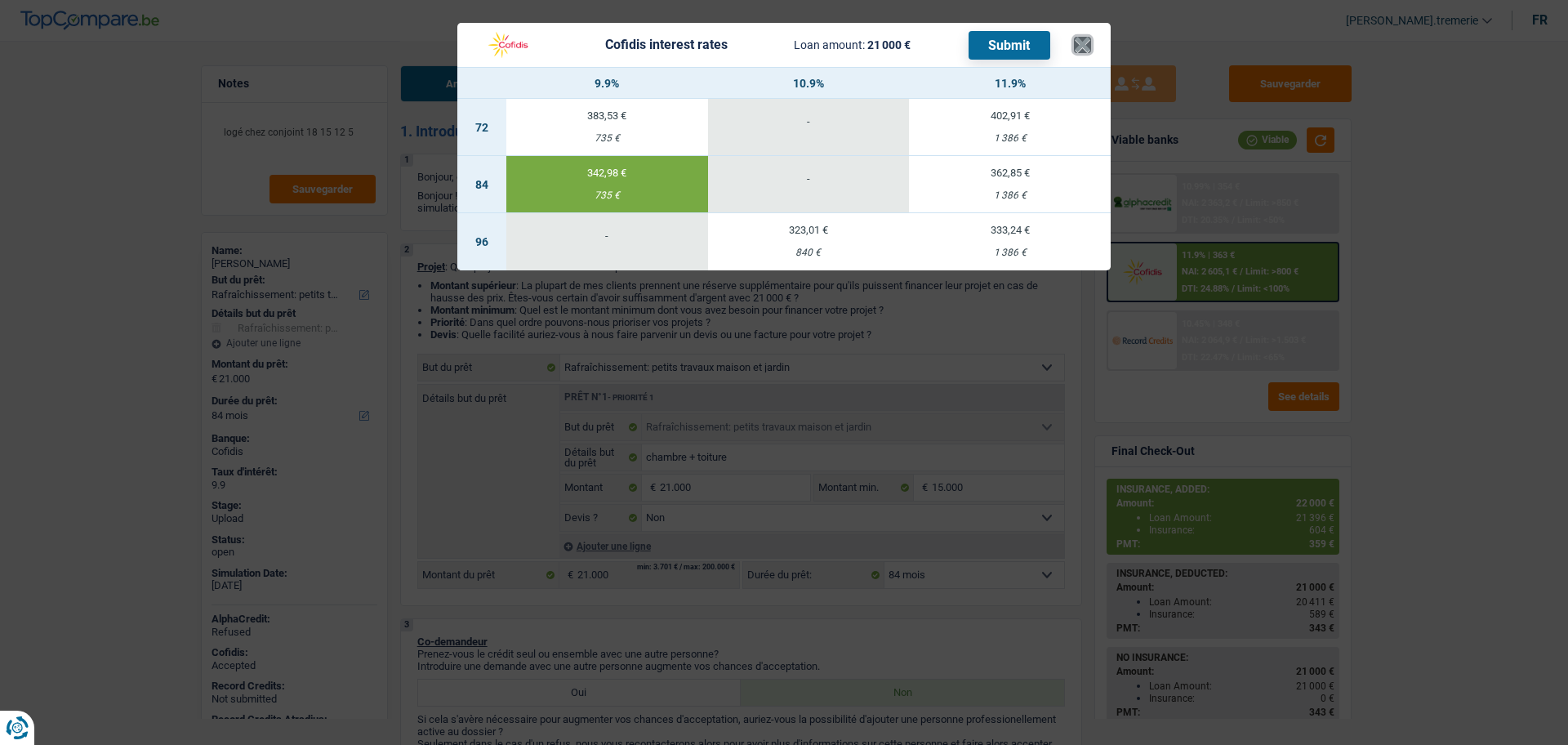
click at [1084, 44] on button "×" at bounding box center [1082, 45] width 17 height 16
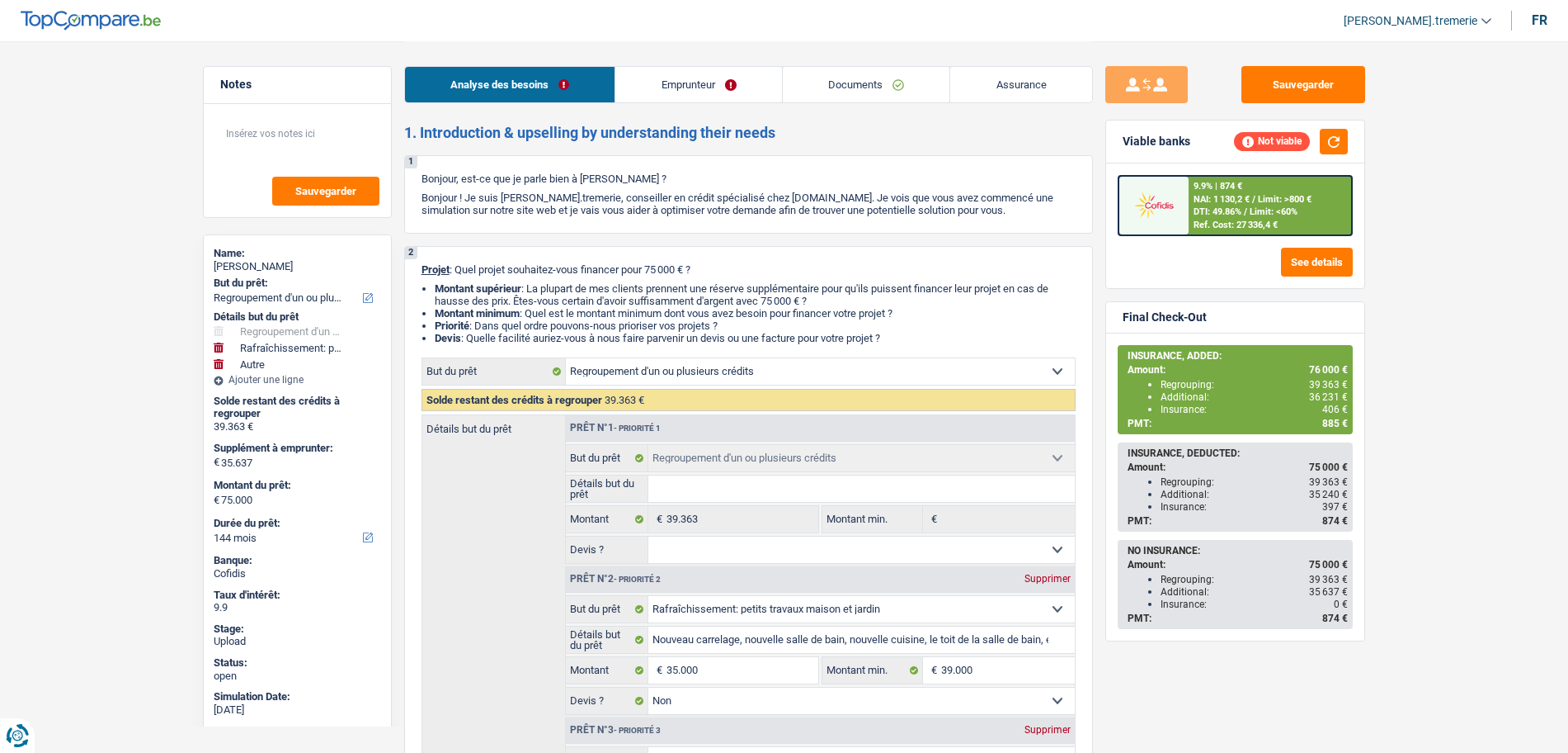
select select "refinancing"
select select "houseOrGarden"
select select "other"
select select "144"
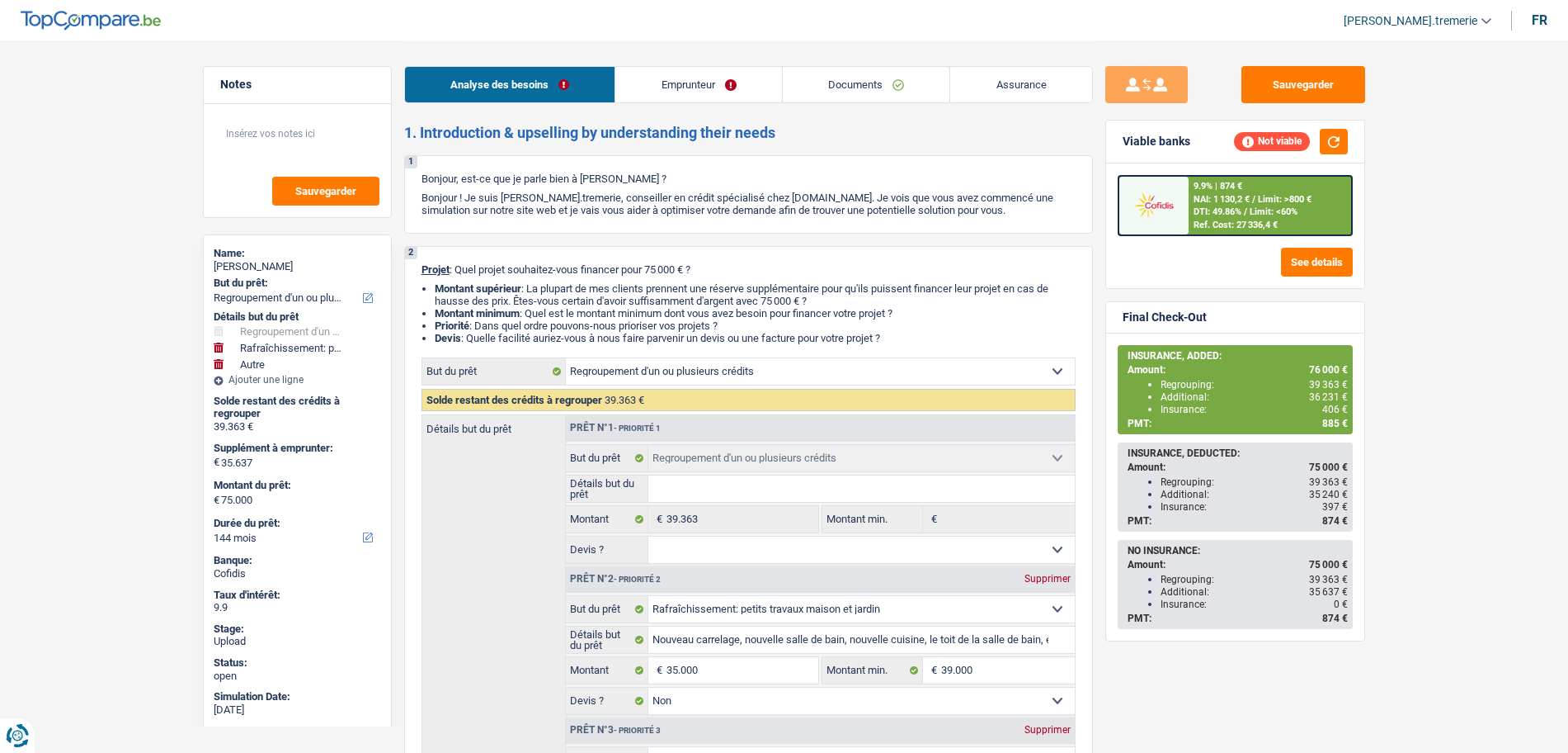
select select "refinancing"
select select "houseOrGarden"
select select "false"
select select "other"
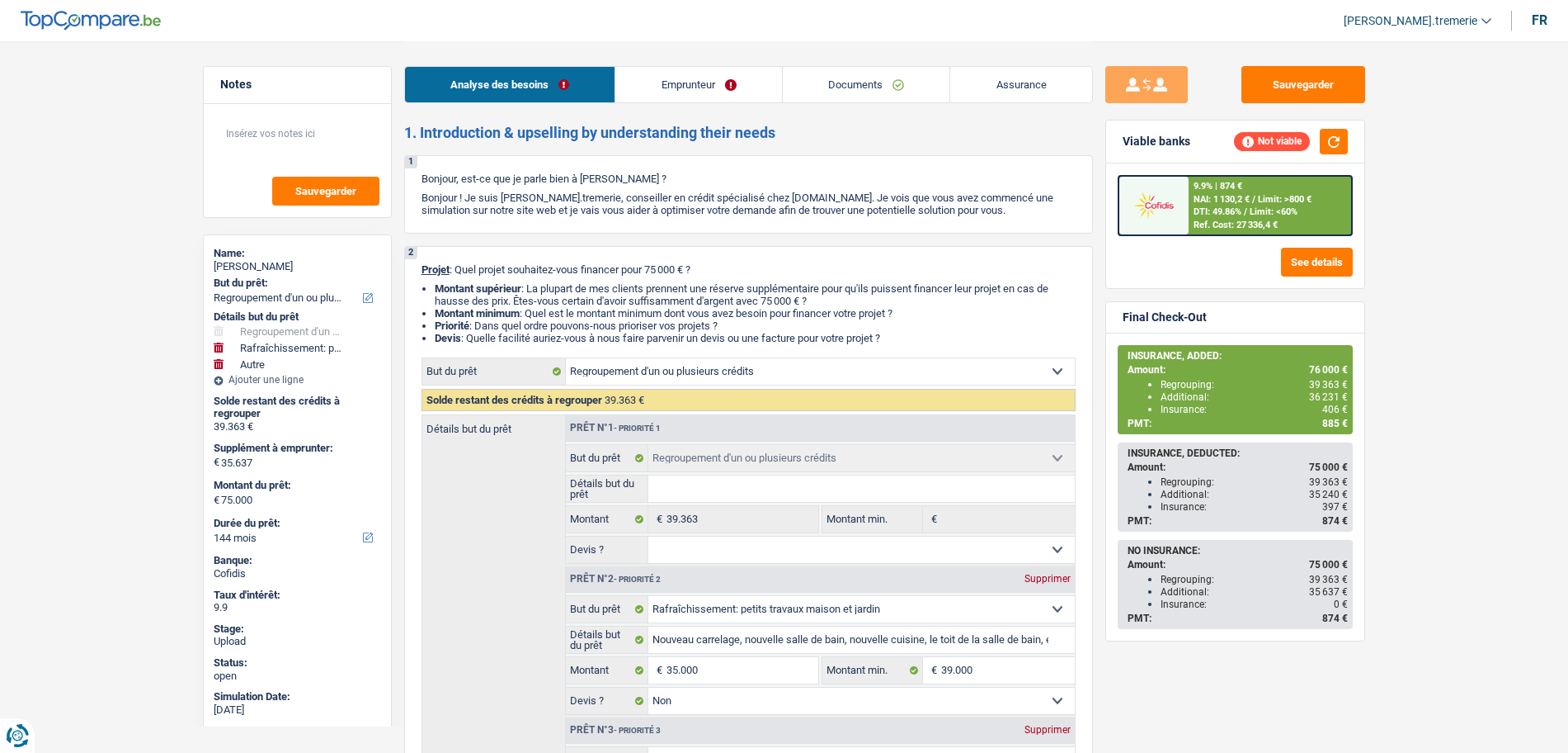
select select "144"
select select "privateEmployee"
select select "netSalary"
select select "mealVouchers"
select select "liveWithParents"
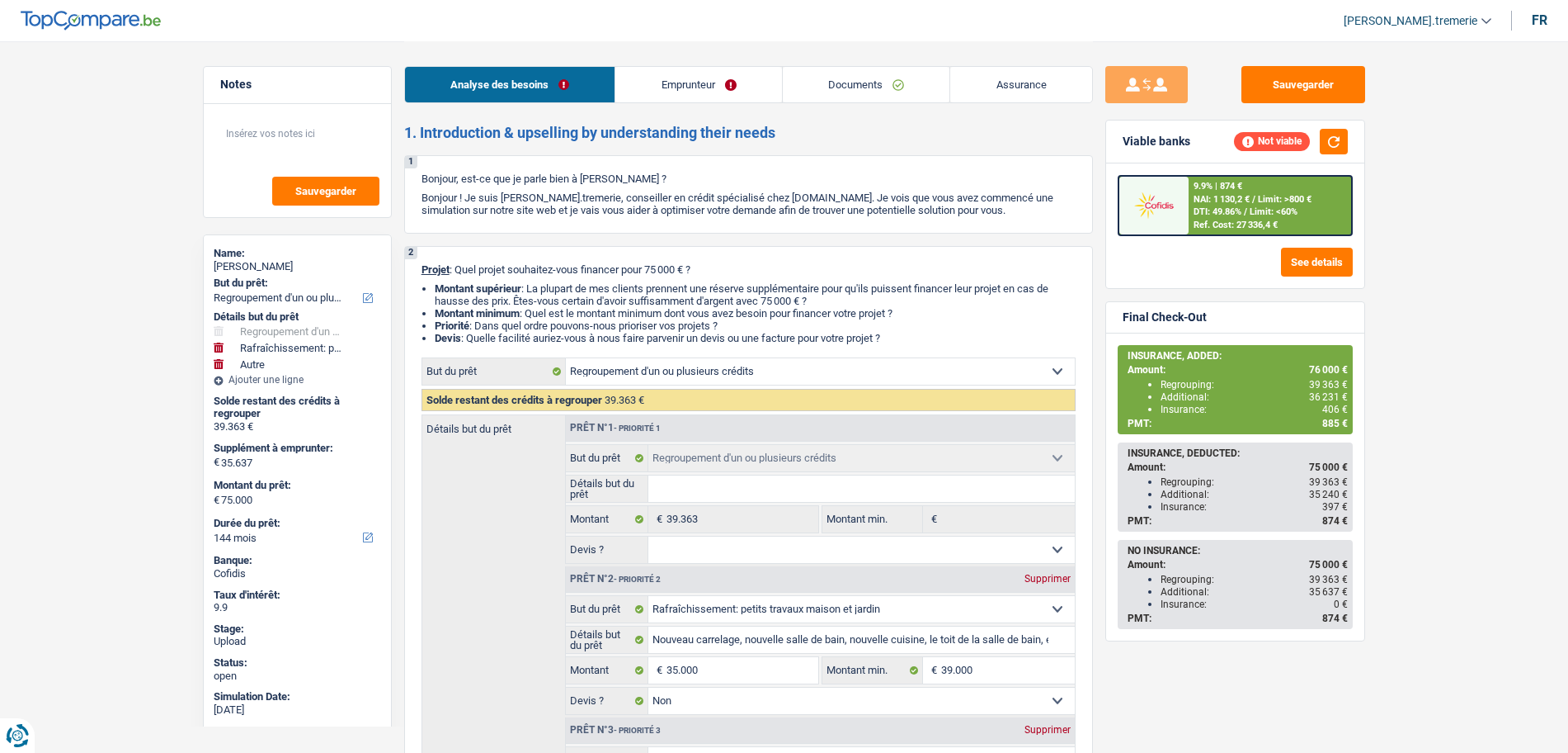
select select "creditConsolidation"
select select "120"
select select "refinancing"
select select "houseOrGarden"
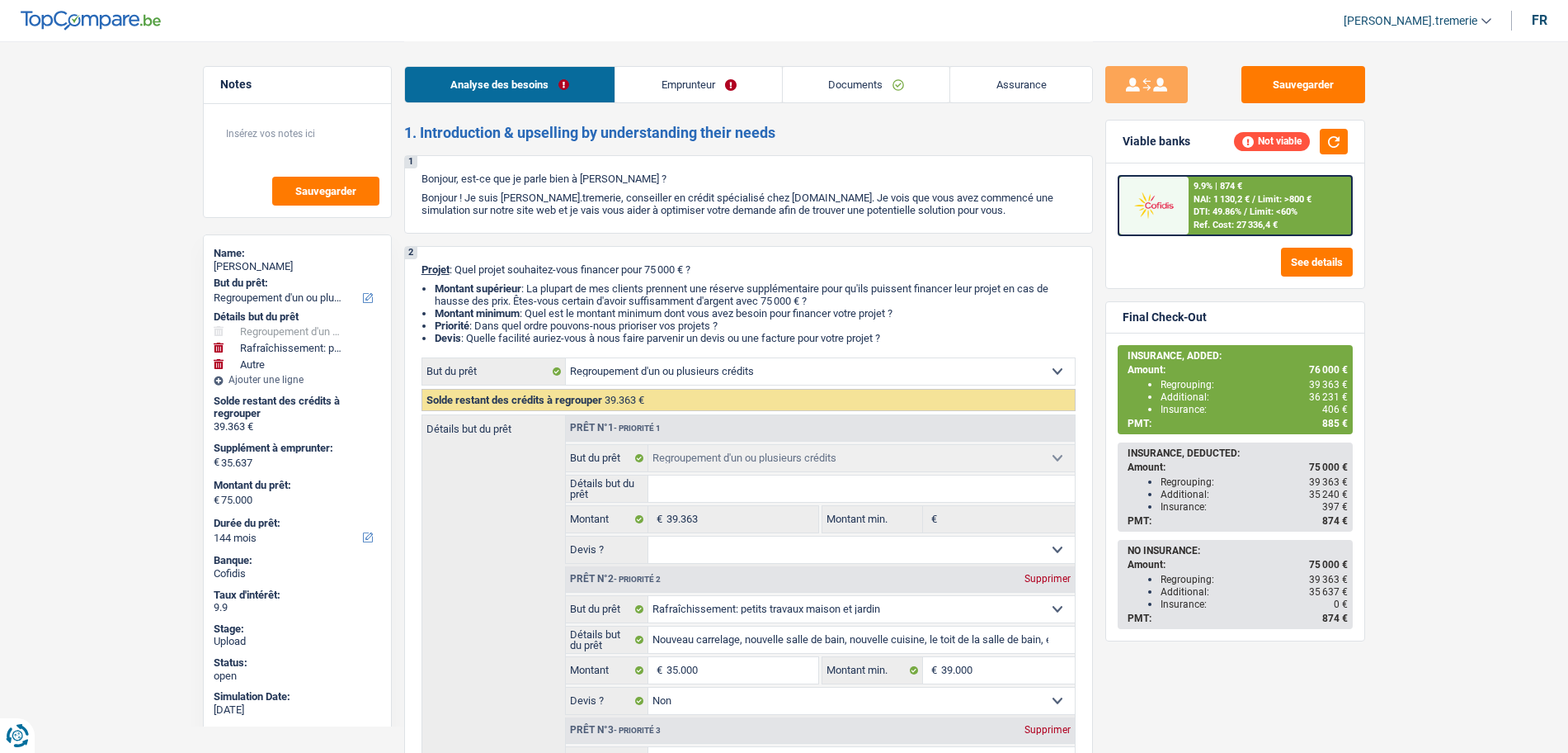
select select "false"
select select "other"
select select "144"
click at [1263, 215] on span "Limit: <60%" at bounding box center [1273, 211] width 48 height 11
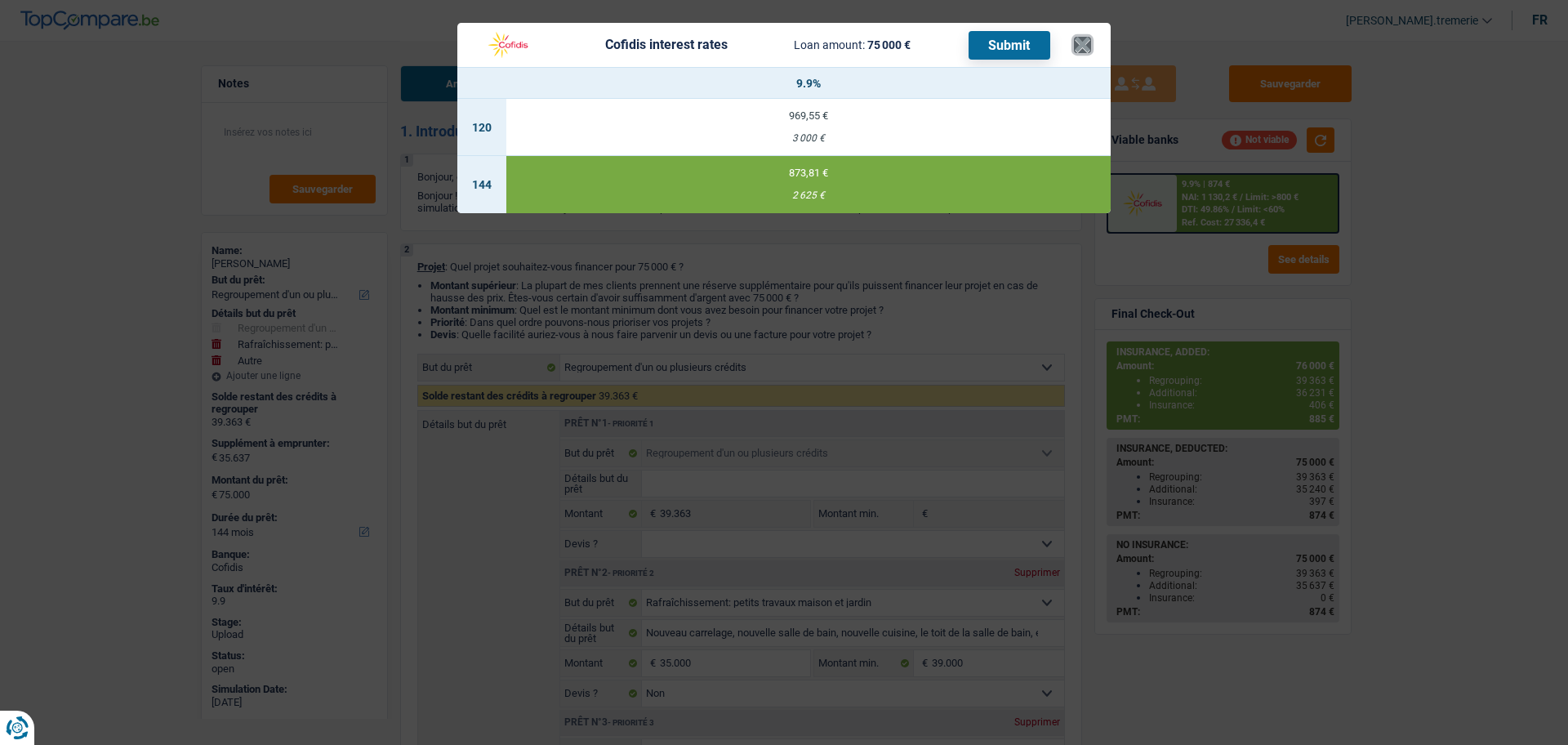
click at [1075, 39] on button "×" at bounding box center [1082, 45] width 17 height 16
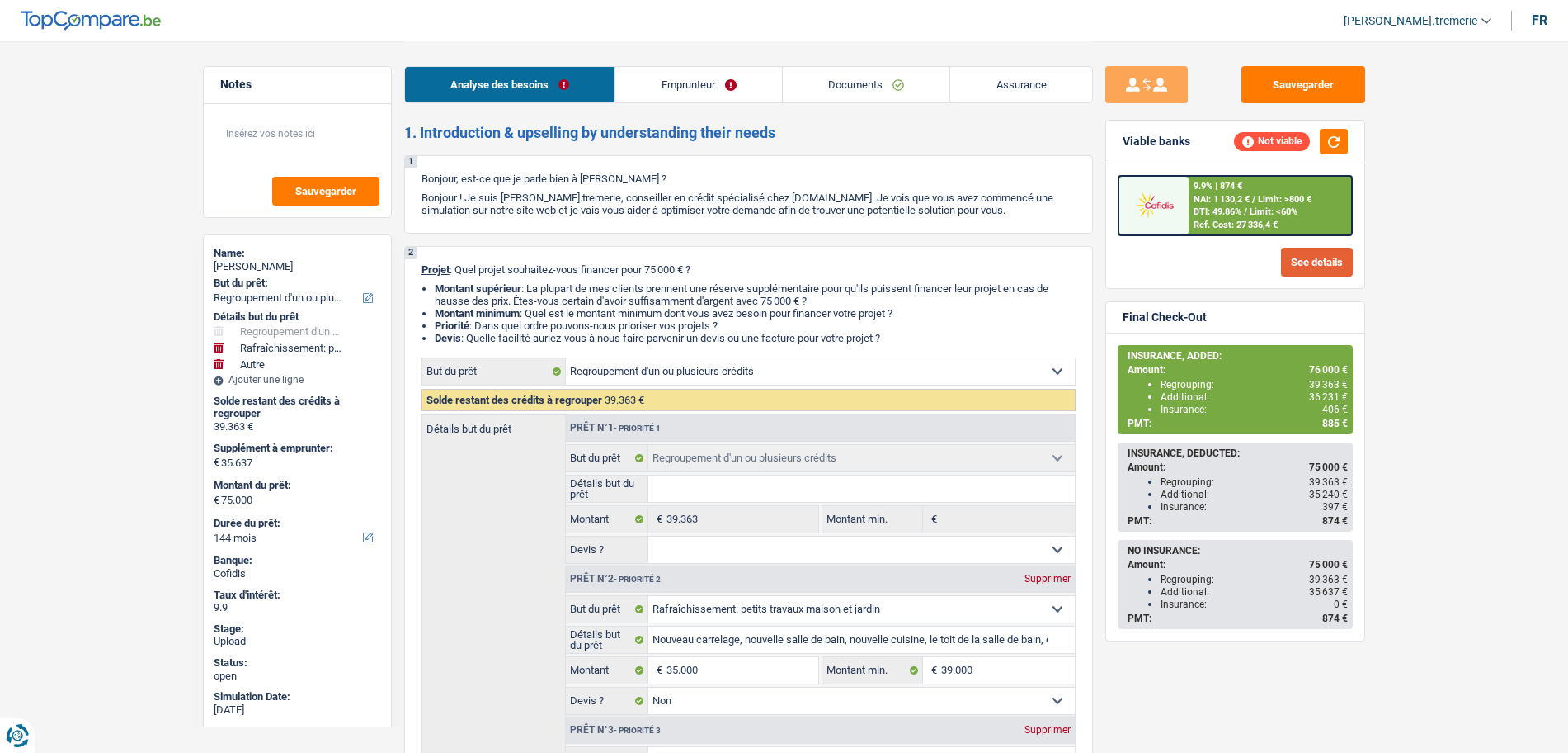
click at [1311, 258] on button "See details" at bounding box center [1316, 262] width 72 height 29
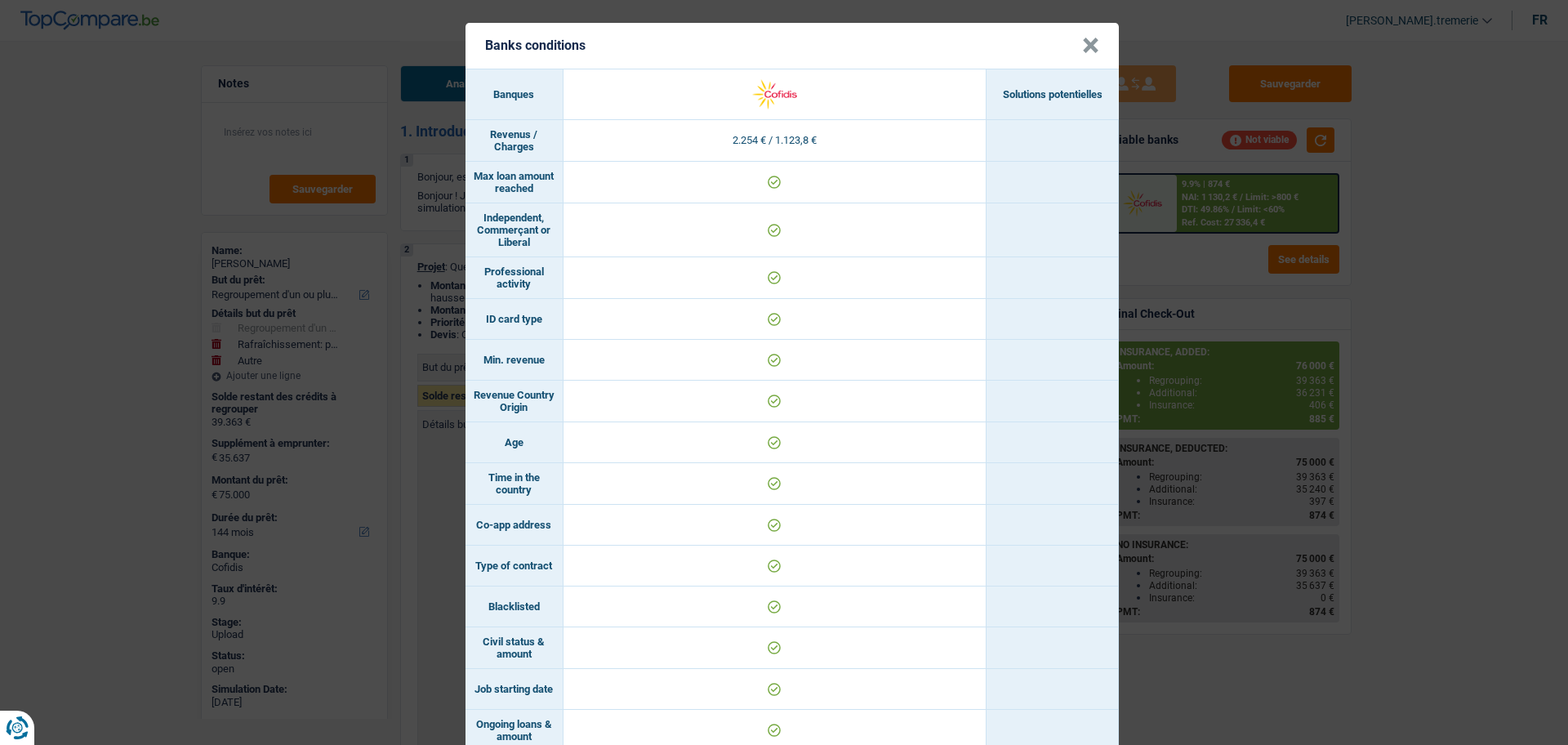
click at [1086, 44] on button "×" at bounding box center [1090, 46] width 17 height 16
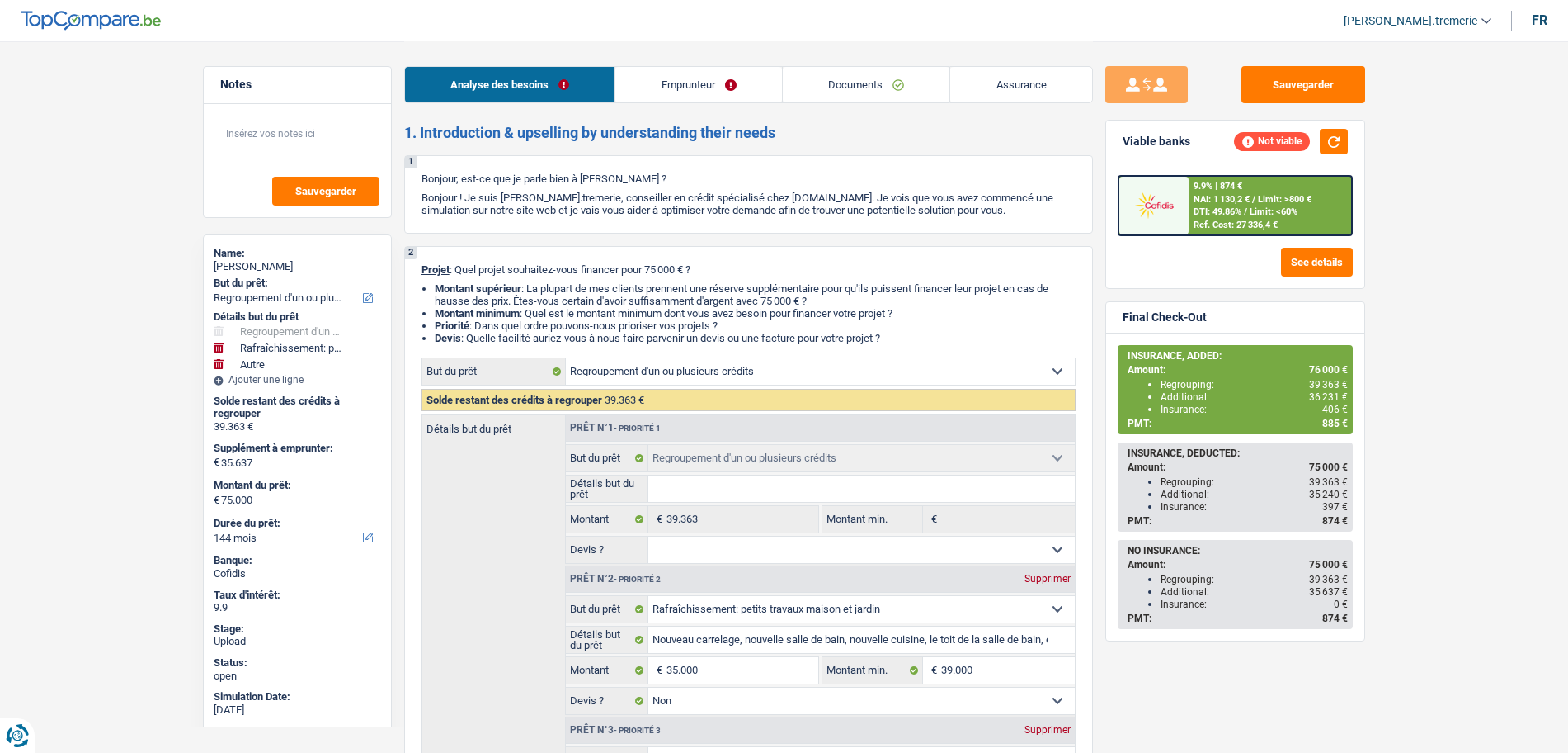
click at [727, 91] on link "Emprunteur" at bounding box center [698, 84] width 166 height 36
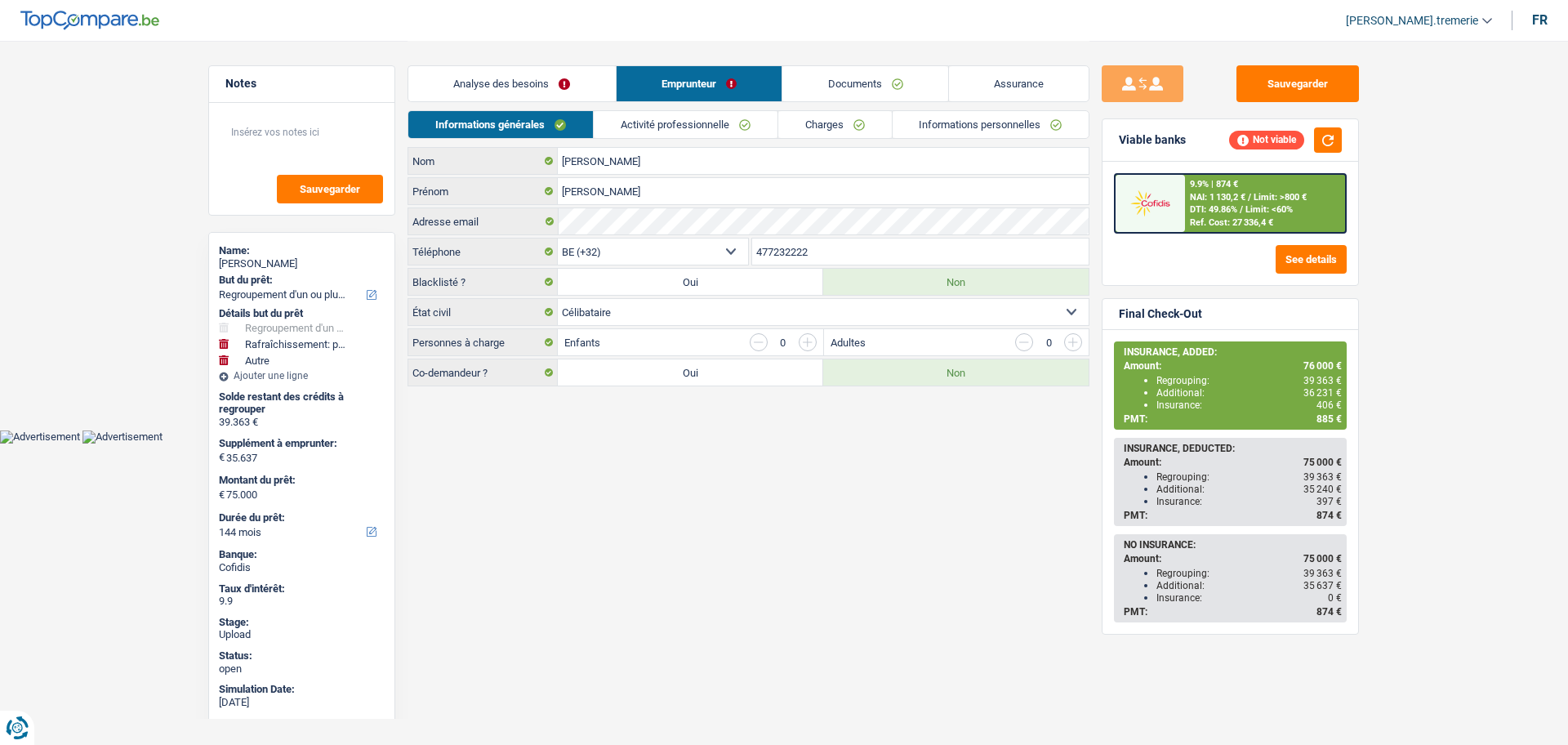
click at [851, 124] on link "Charges" at bounding box center [834, 124] width 113 height 27
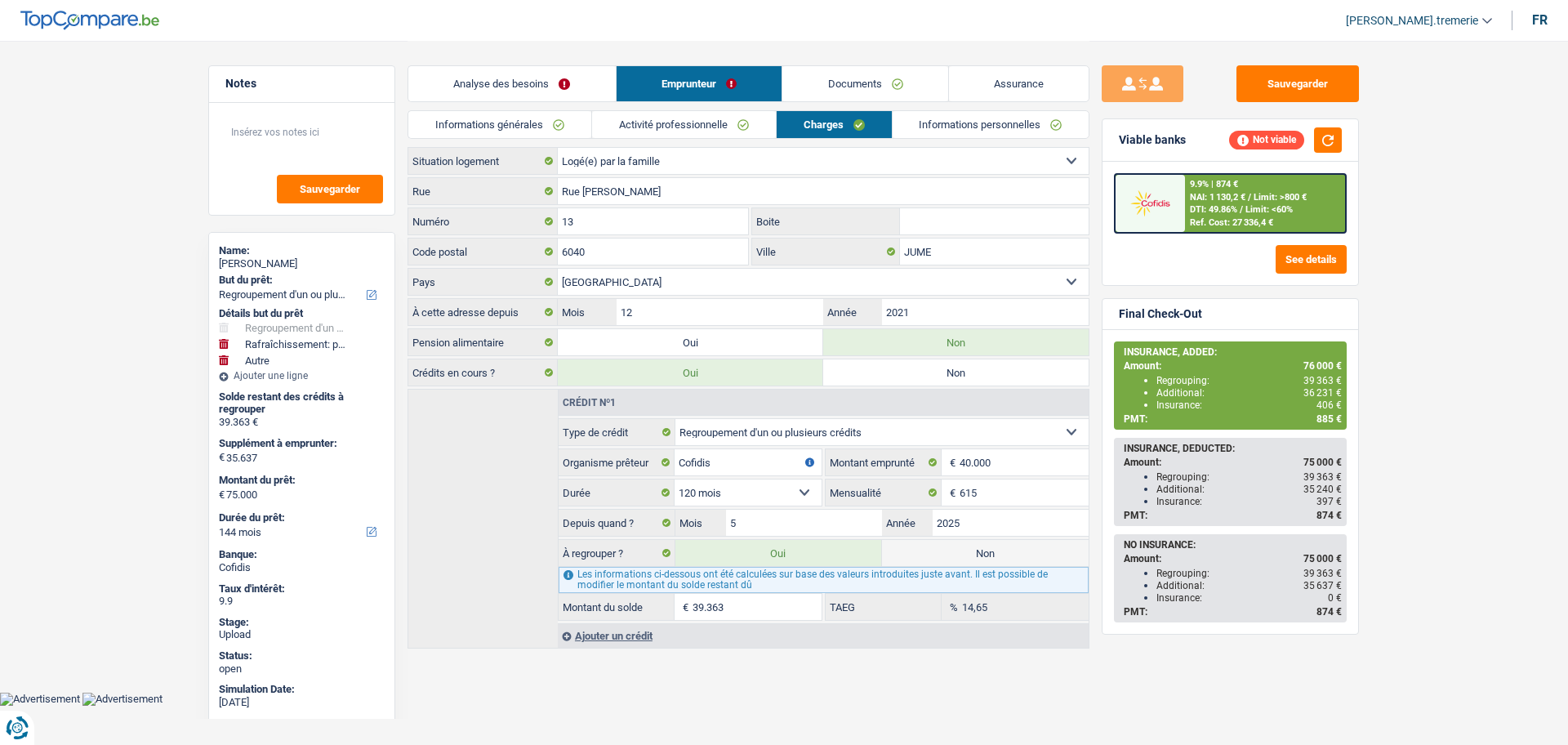
click at [1193, 187] on div "9.9% | 874 €" at bounding box center [1214, 184] width 48 height 11
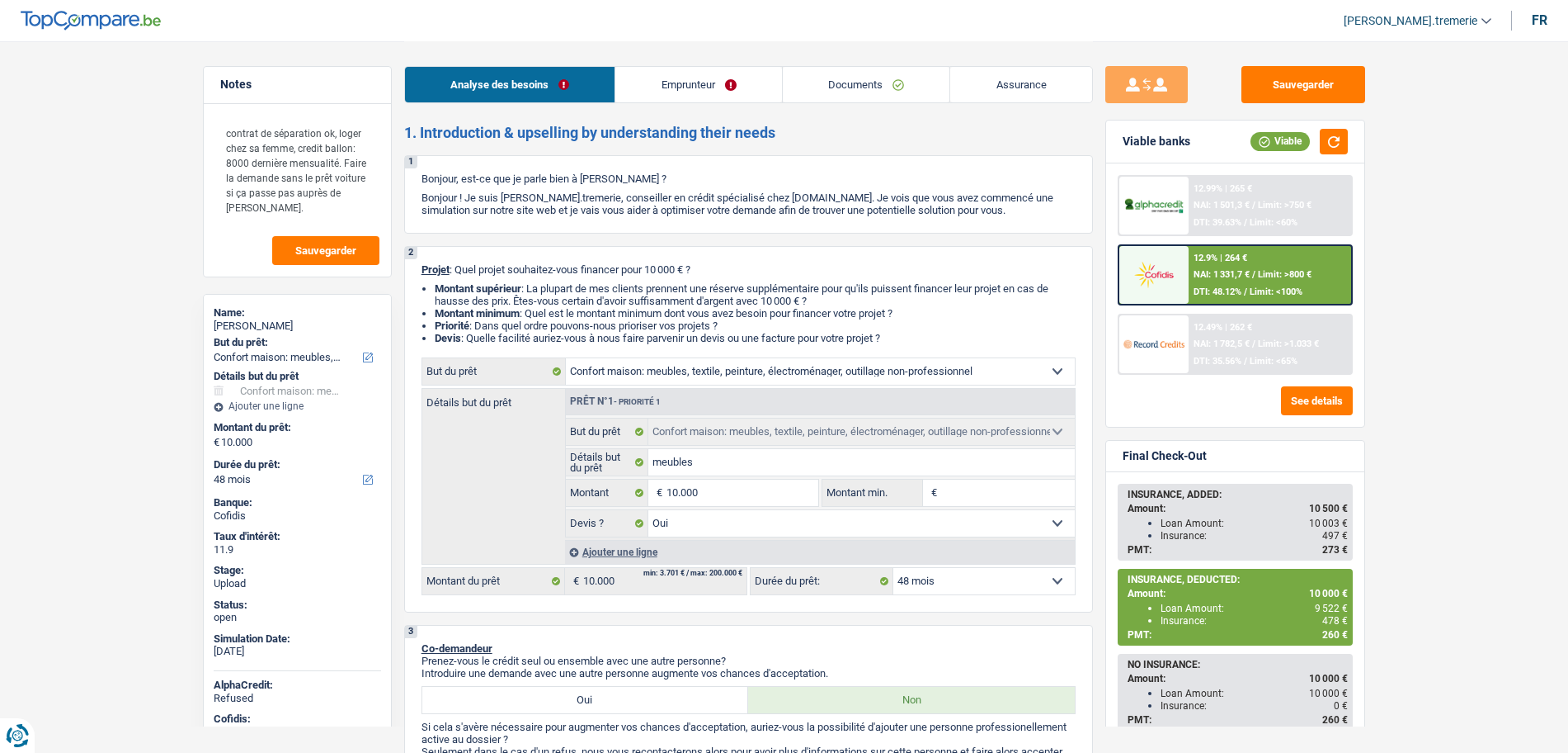
select select "household"
select select "48"
select select "household"
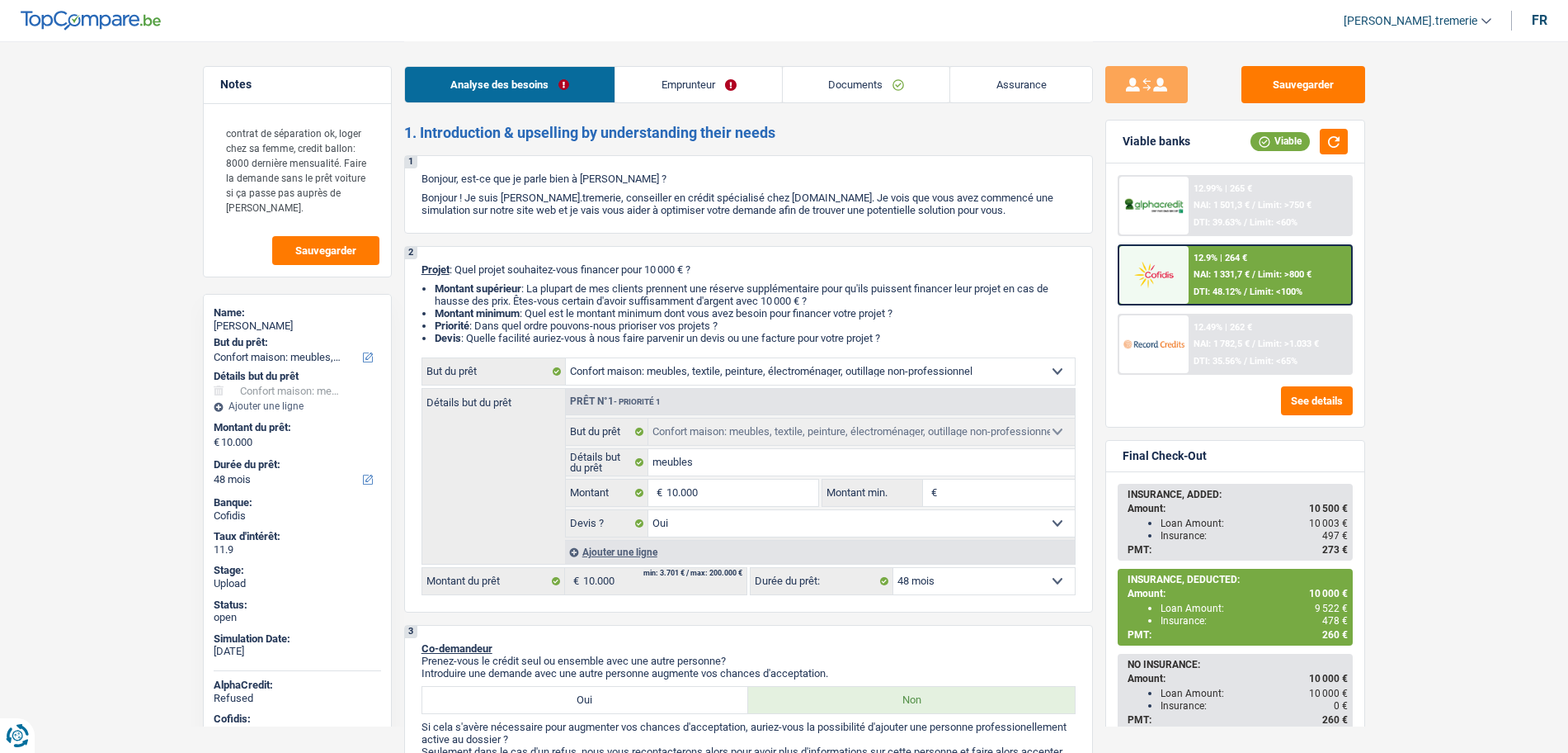
select select "yes"
select select "48"
select select "worker"
select select "netSalary"
select select "mealVouchers"
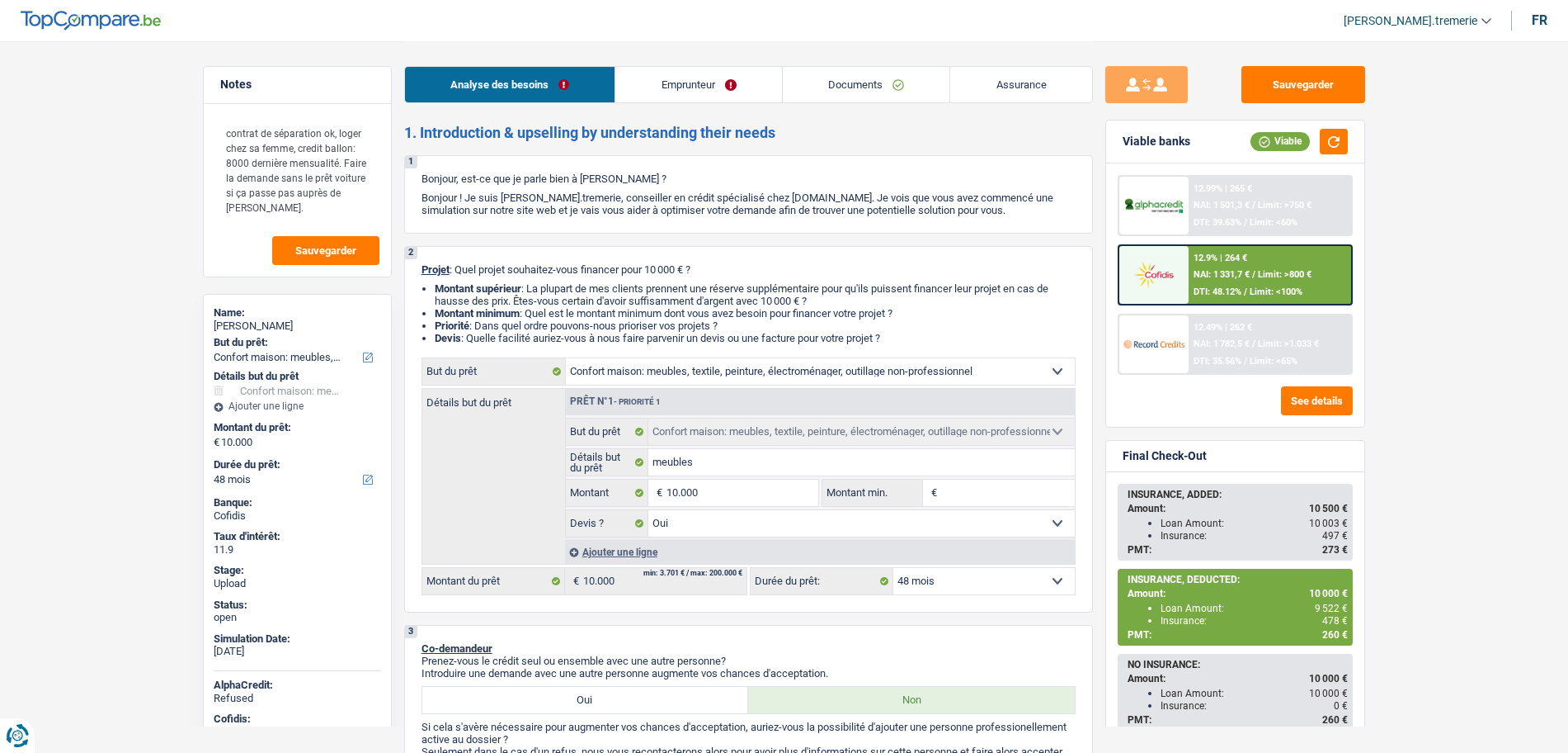
select select "liveWithParents"
select select "personalLoan"
select select "homeFurnishingOrRelocation"
select select "120"
select select "carLoan"
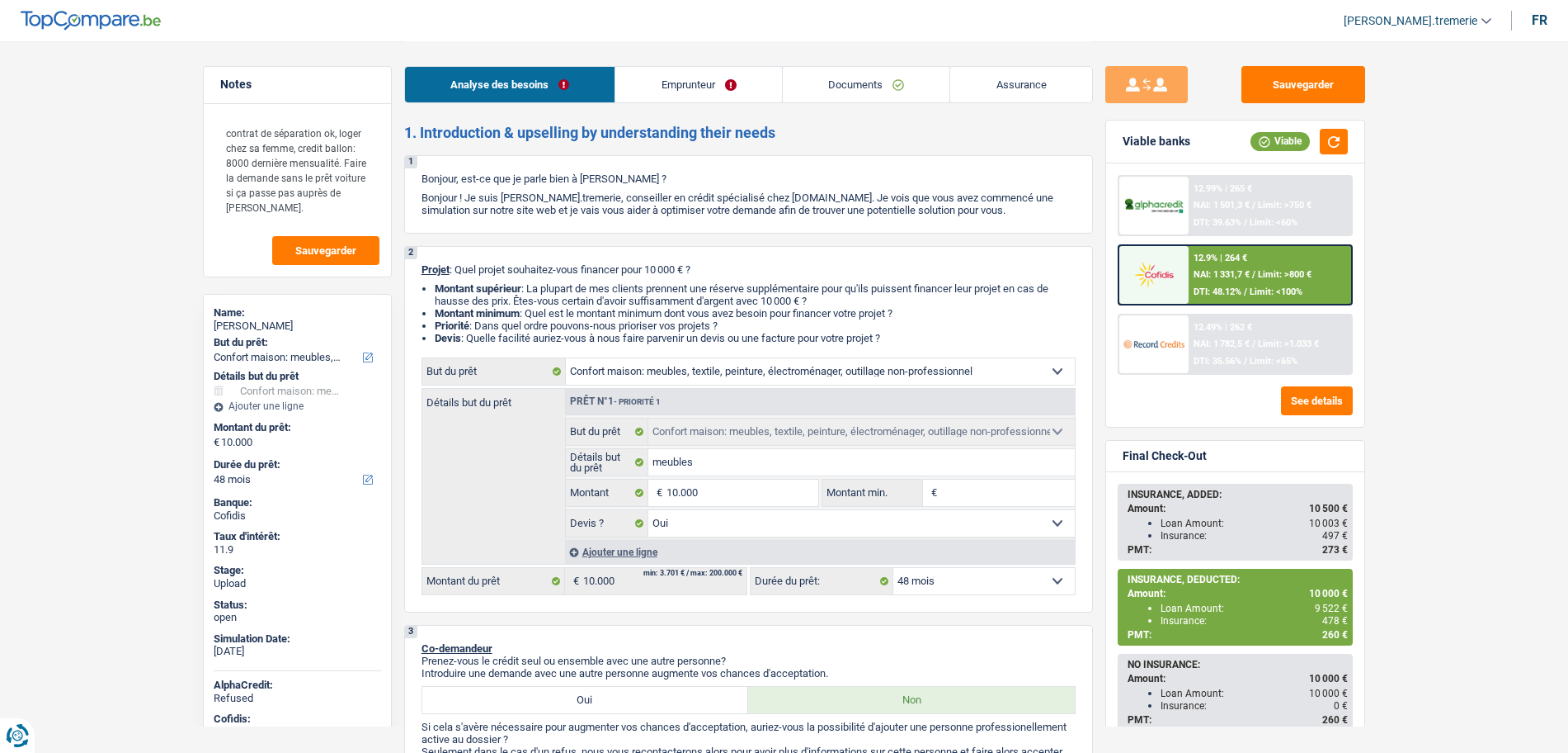
select select "60"
select select "household"
select select "yes"
select select "48"
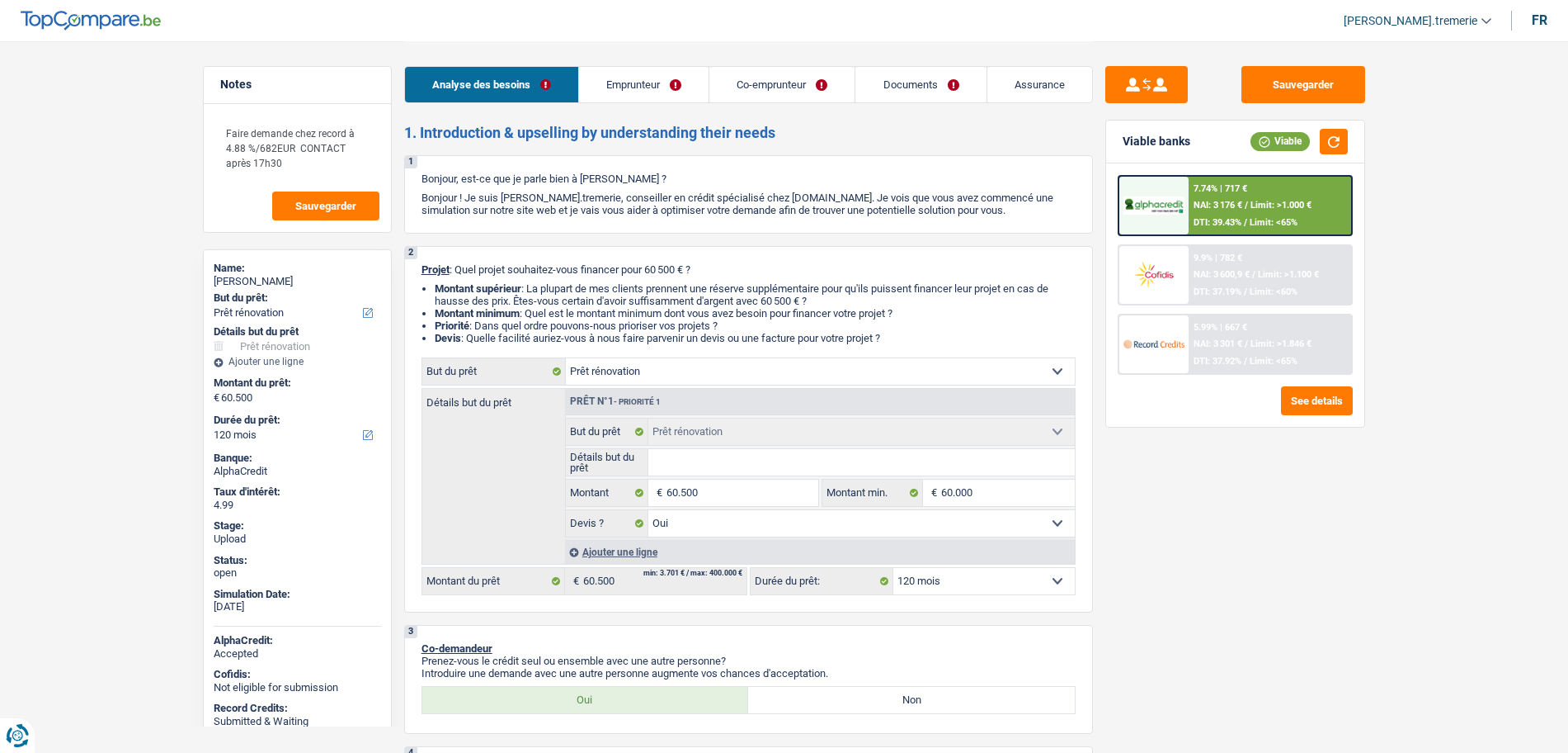
select select "renovation"
select select "120"
select select "renovation"
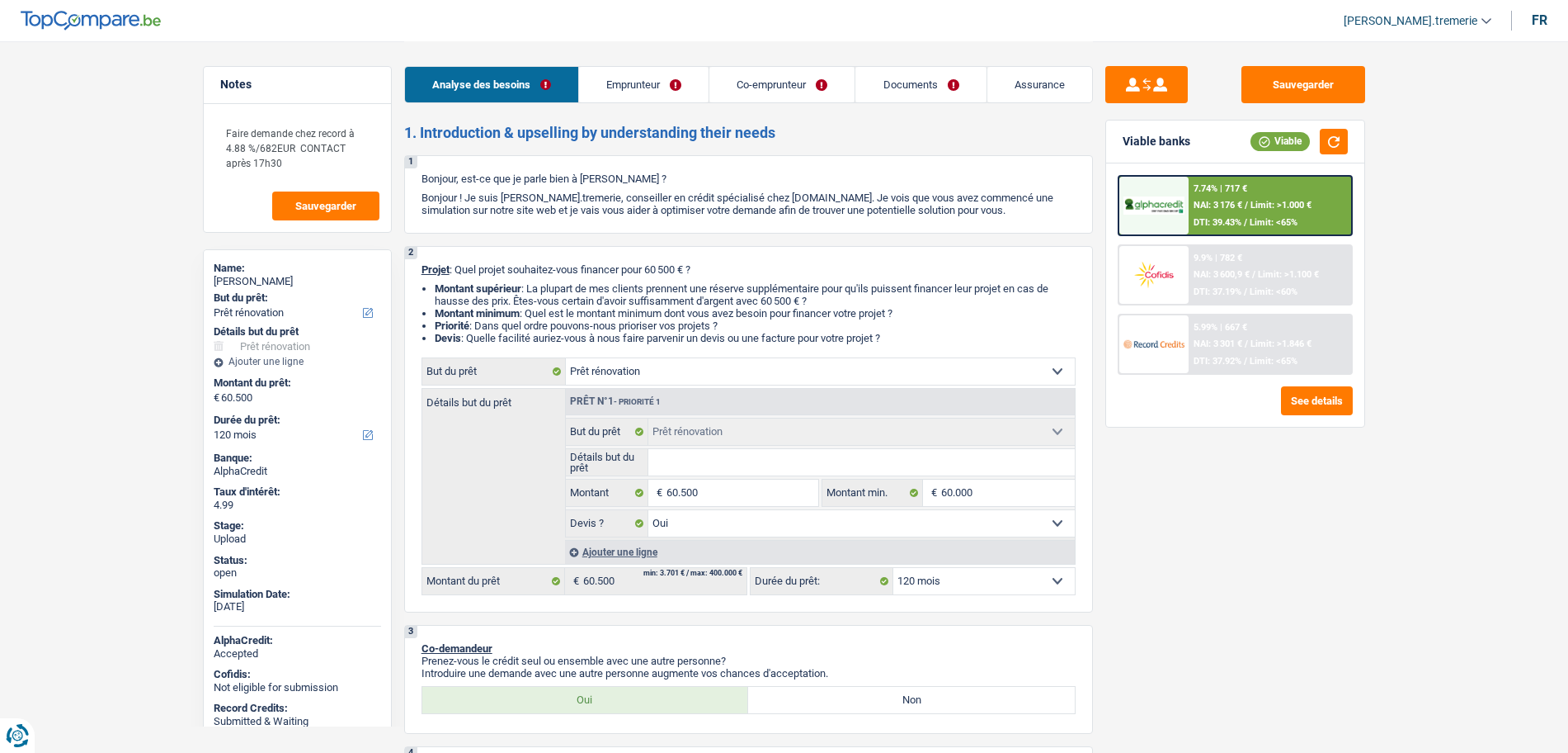
select select "yes"
select select "120"
select select "privateEmployee"
select select "unemployed"
select select "familyAllowances"
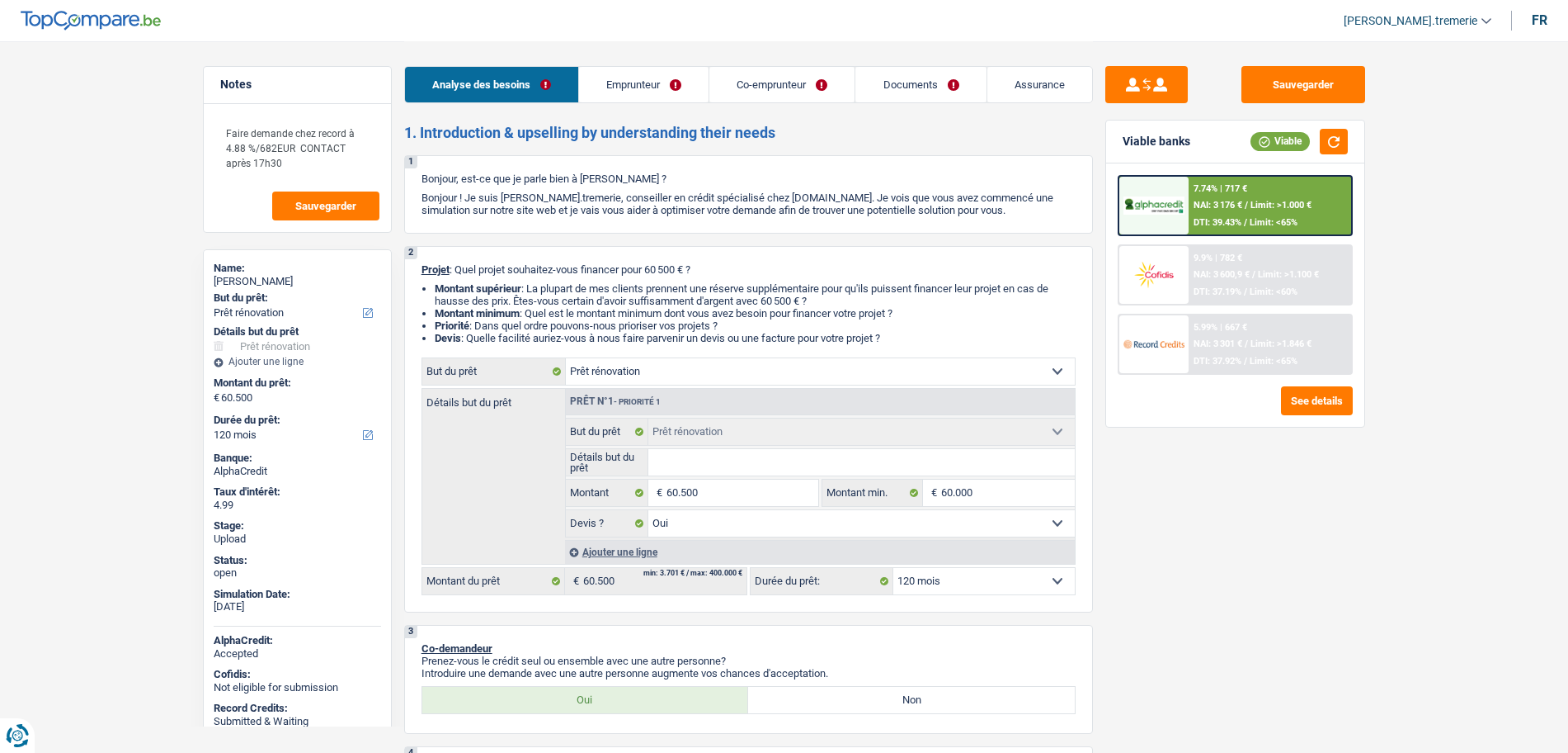
select select "netSalary"
select select "mealVouchers"
select select "unemployment"
select select "ownerWithMortgage"
select select "mortgage"
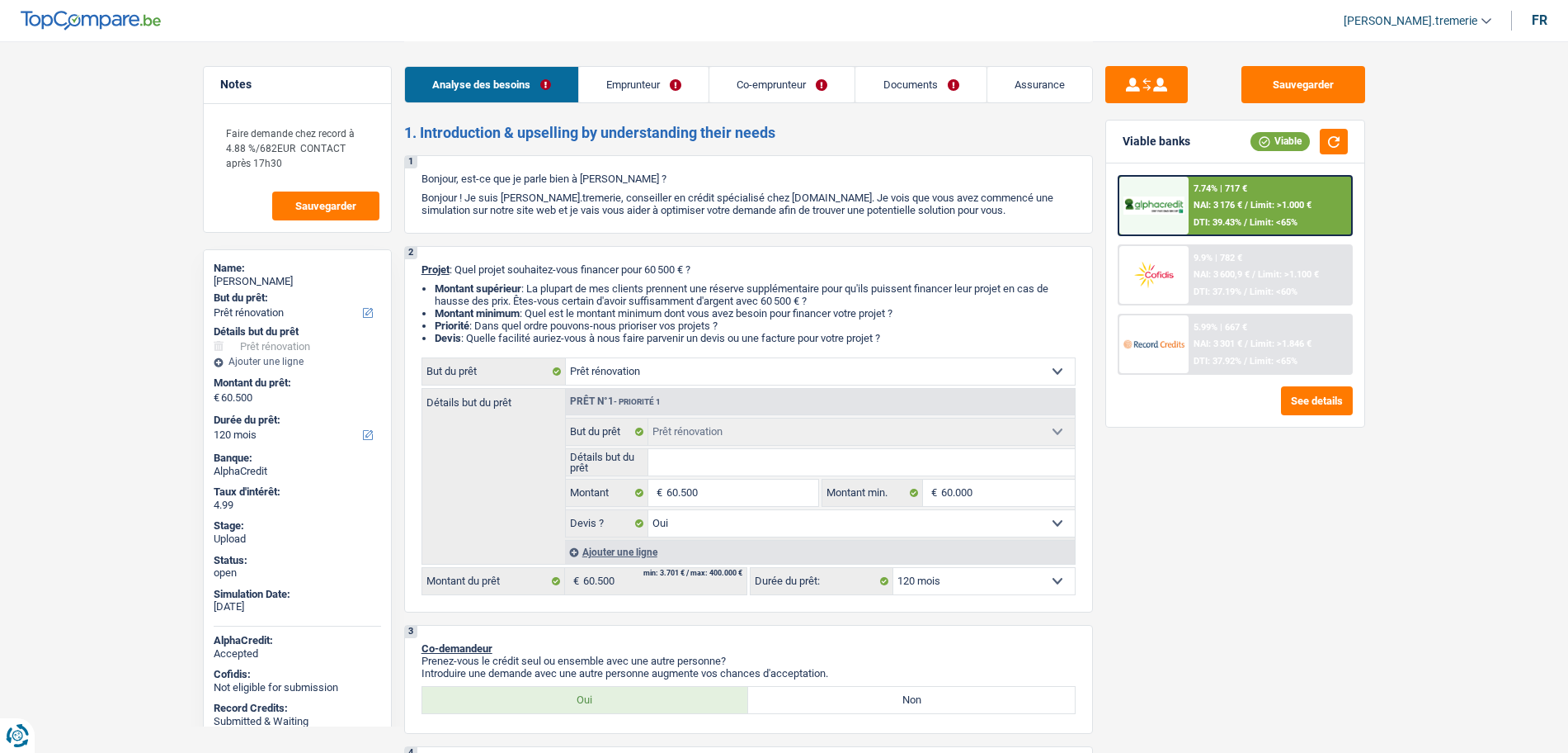
select select "300"
select select "carLoan"
select select "60"
select select "renovation"
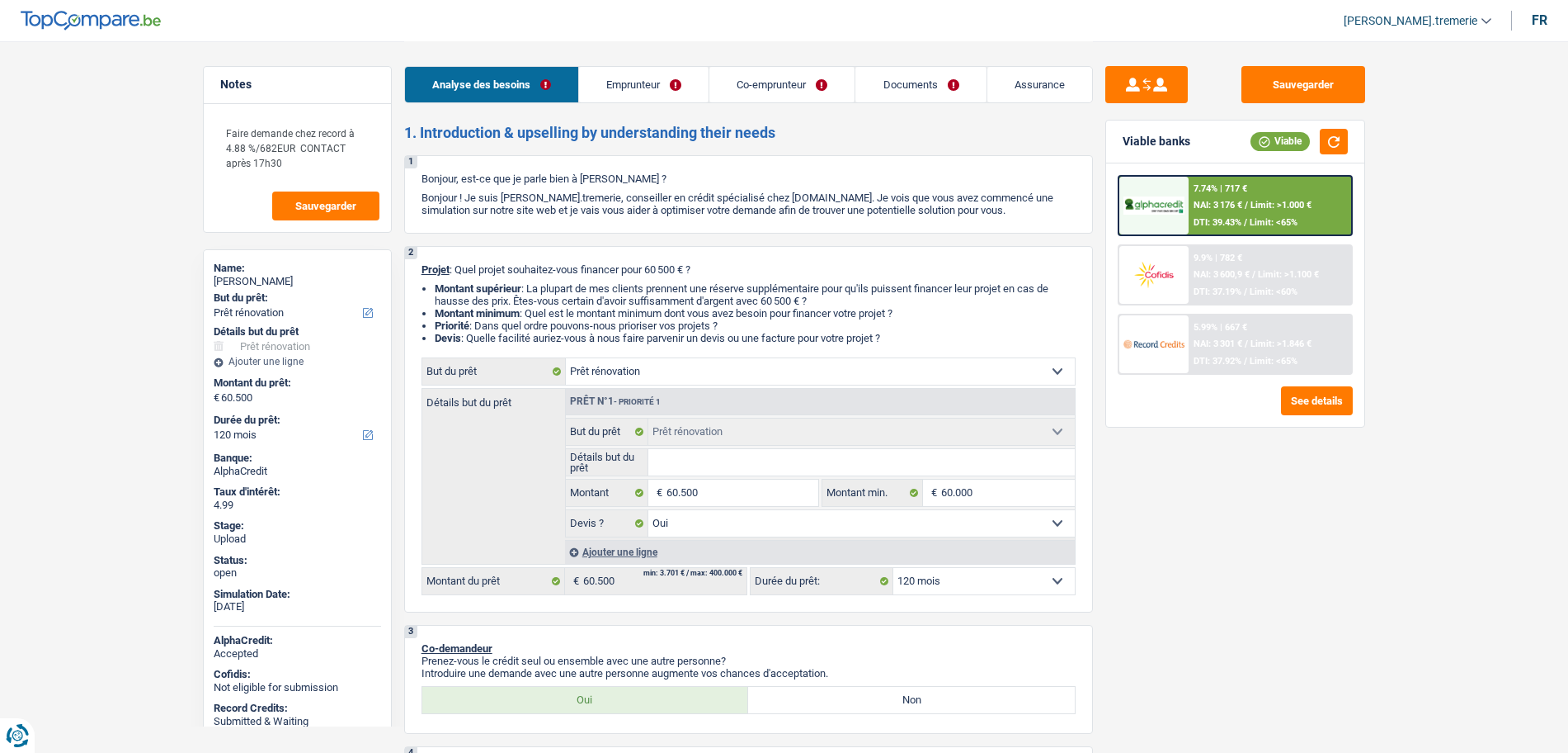
select select "yes"
select select "120"
click at [1239, 221] on span "DTI: 39.43%" at bounding box center [1218, 222] width 48 height 11
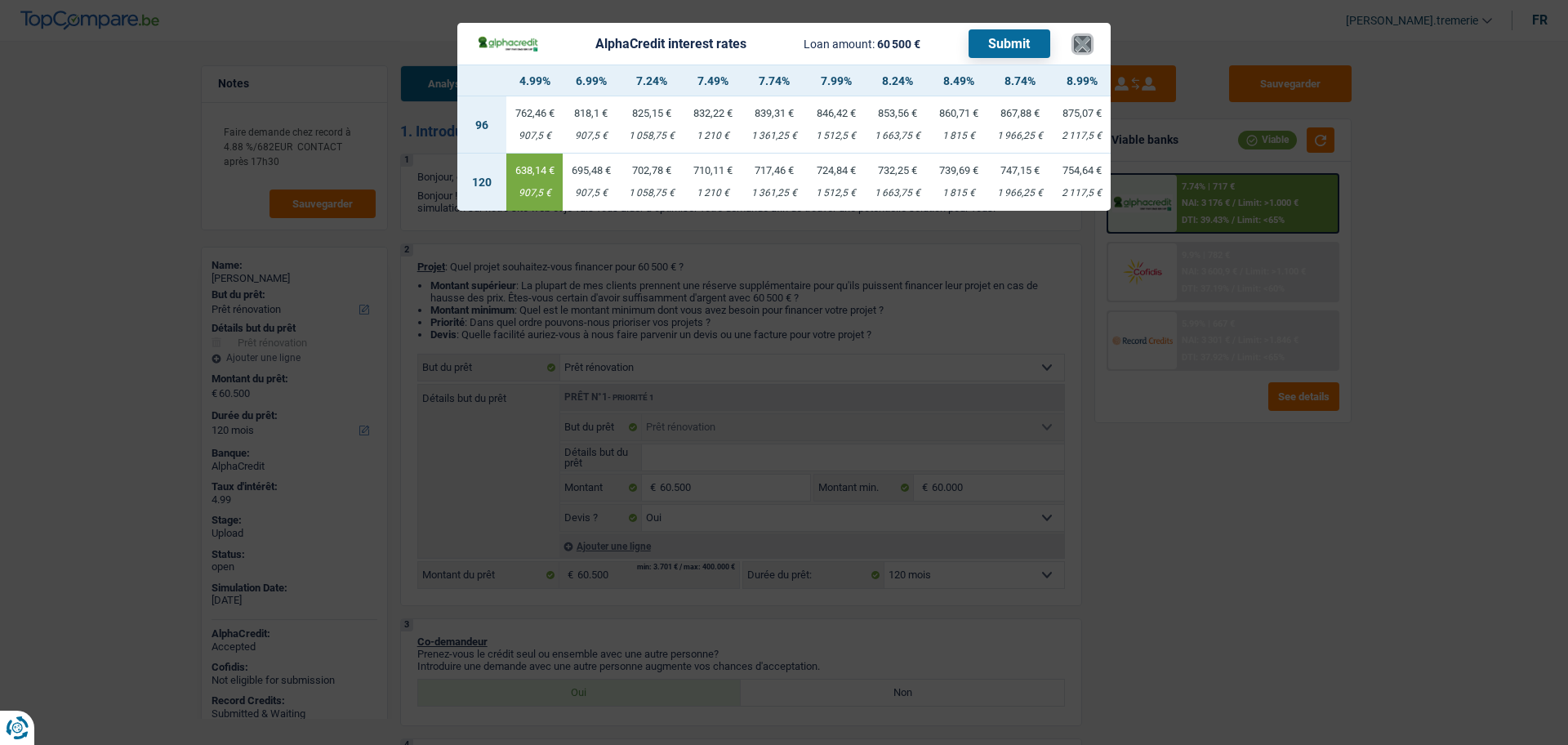
click at [1083, 47] on button "×" at bounding box center [1082, 44] width 17 height 16
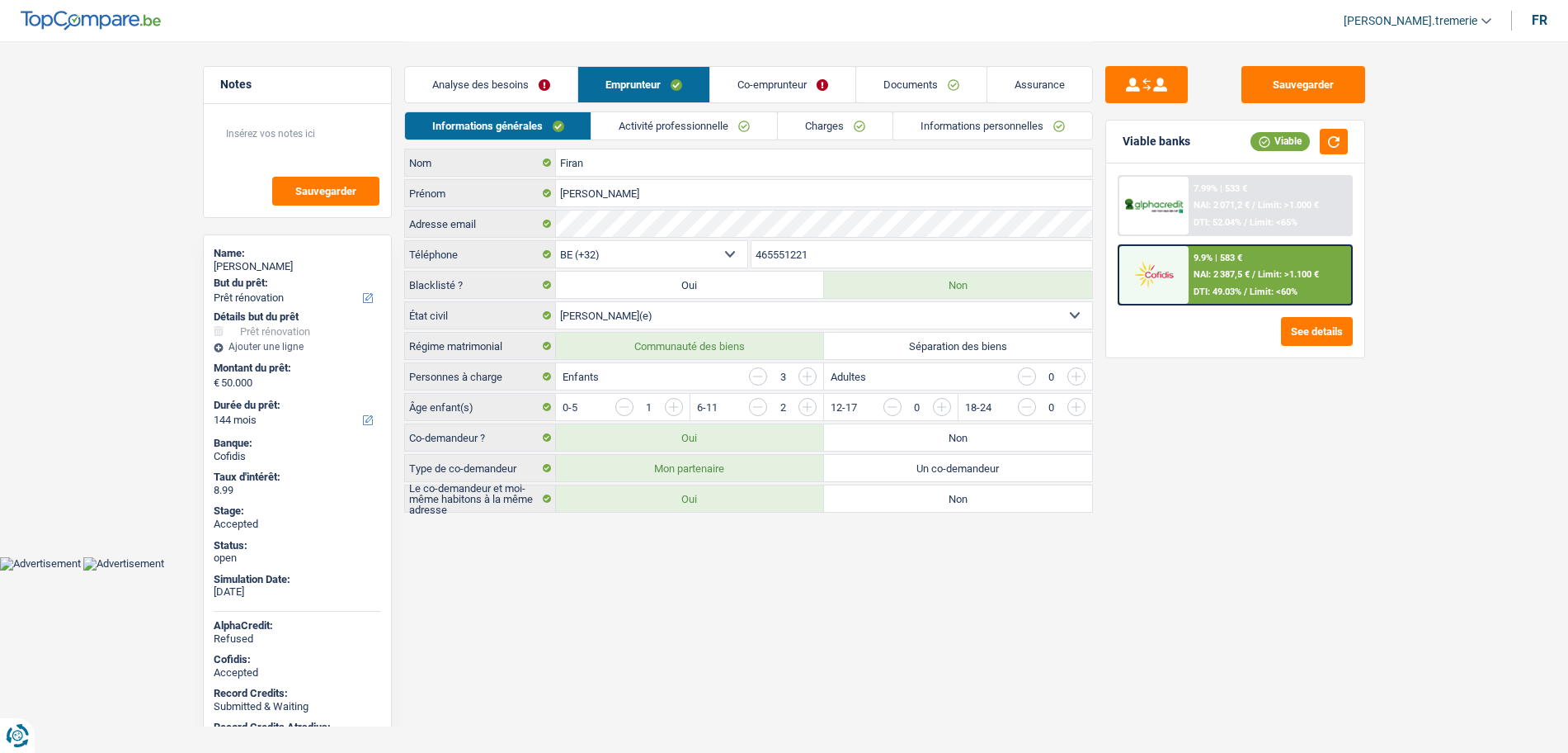
select select "renovation"
select select "144"
select select "32"
select select "married"
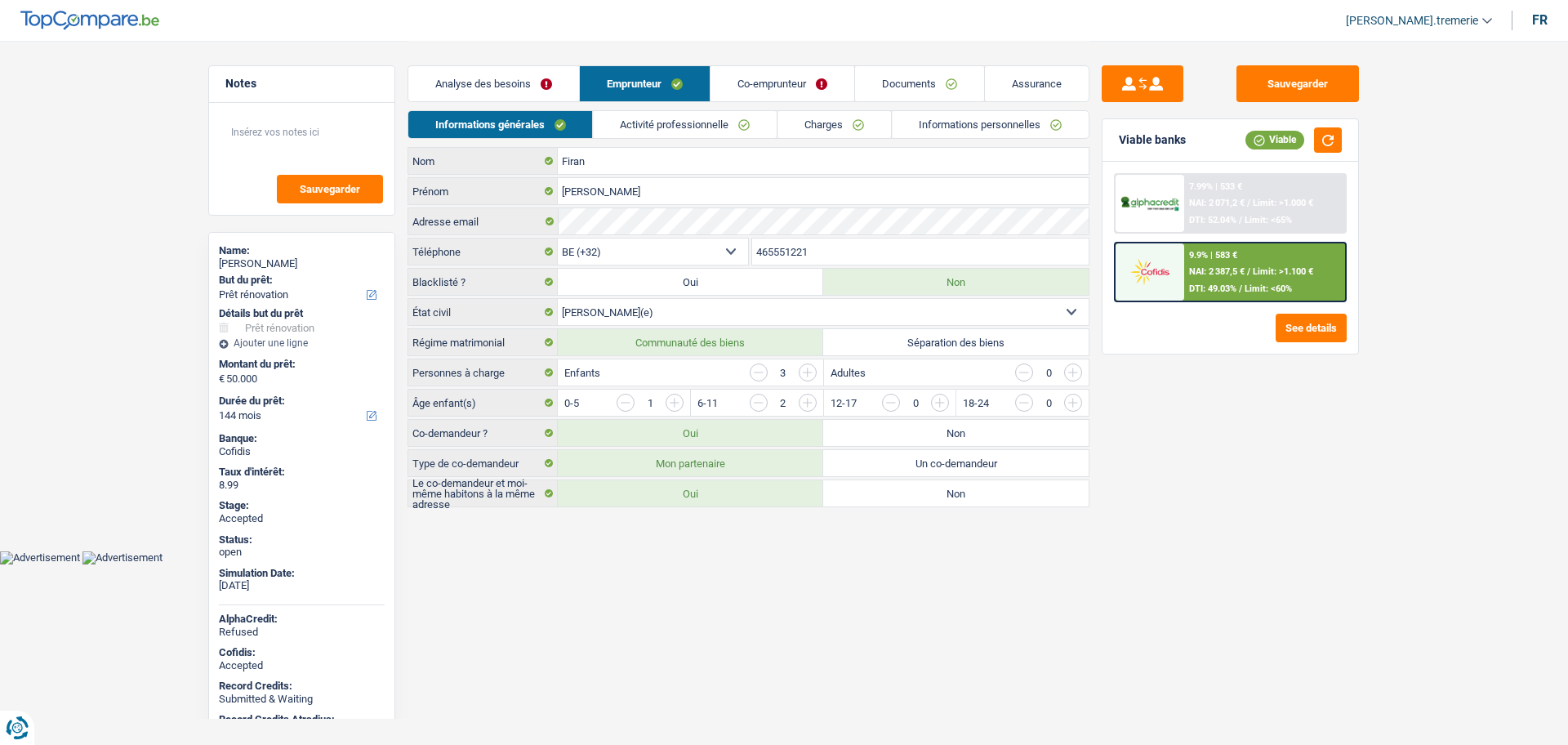
click at [697, 125] on link "Activité professionnelle" at bounding box center [685, 124] width 184 height 27
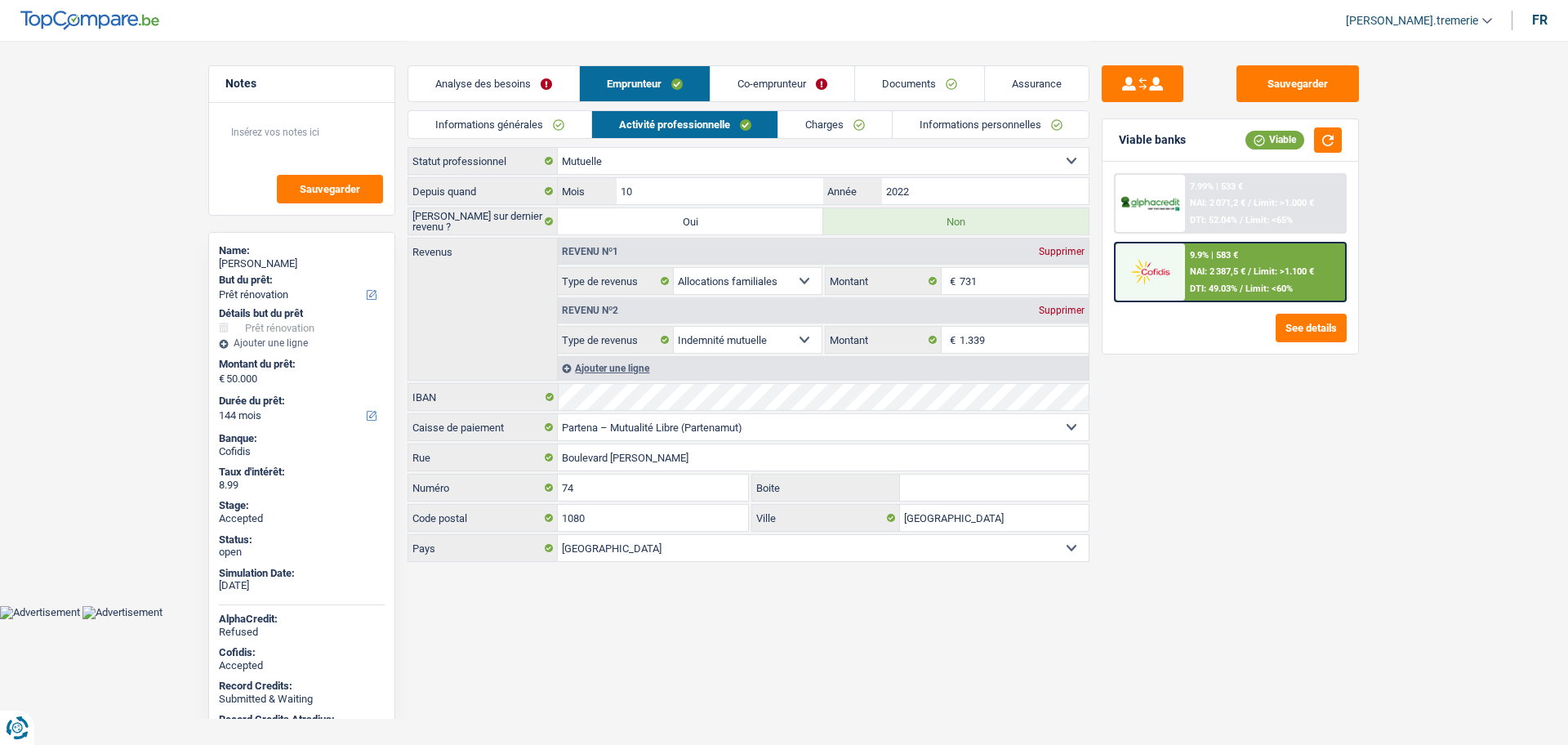
click at [925, 89] on link "Documents" at bounding box center [919, 84] width 129 height 35
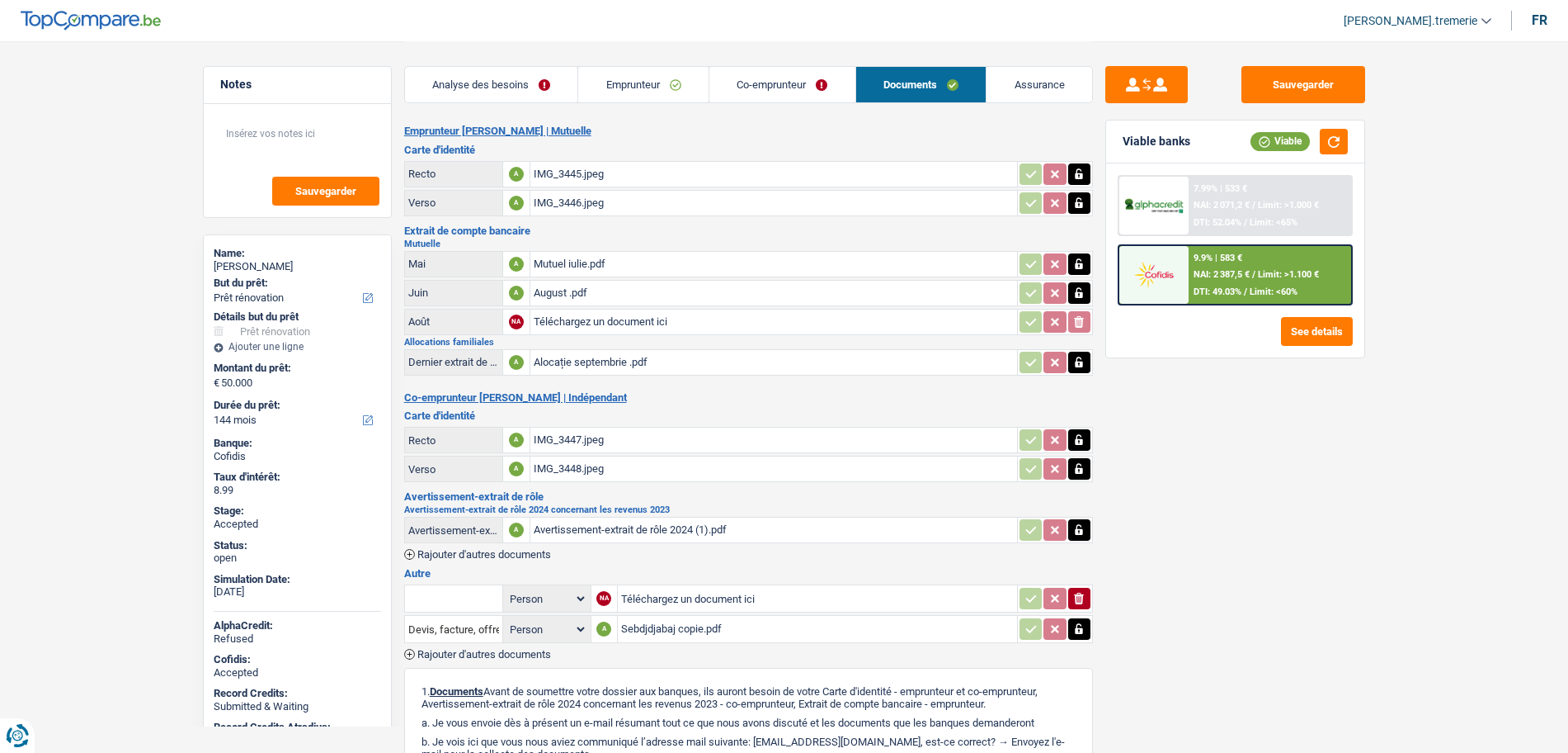
click at [605, 292] on div "August .pdf" at bounding box center [774, 293] width 480 height 25
click at [572, 256] on div "Mutuel iulie.pdf" at bounding box center [774, 264] width 480 height 25
click at [661, 83] on link "Emprunteur" at bounding box center [642, 84] width 130 height 36
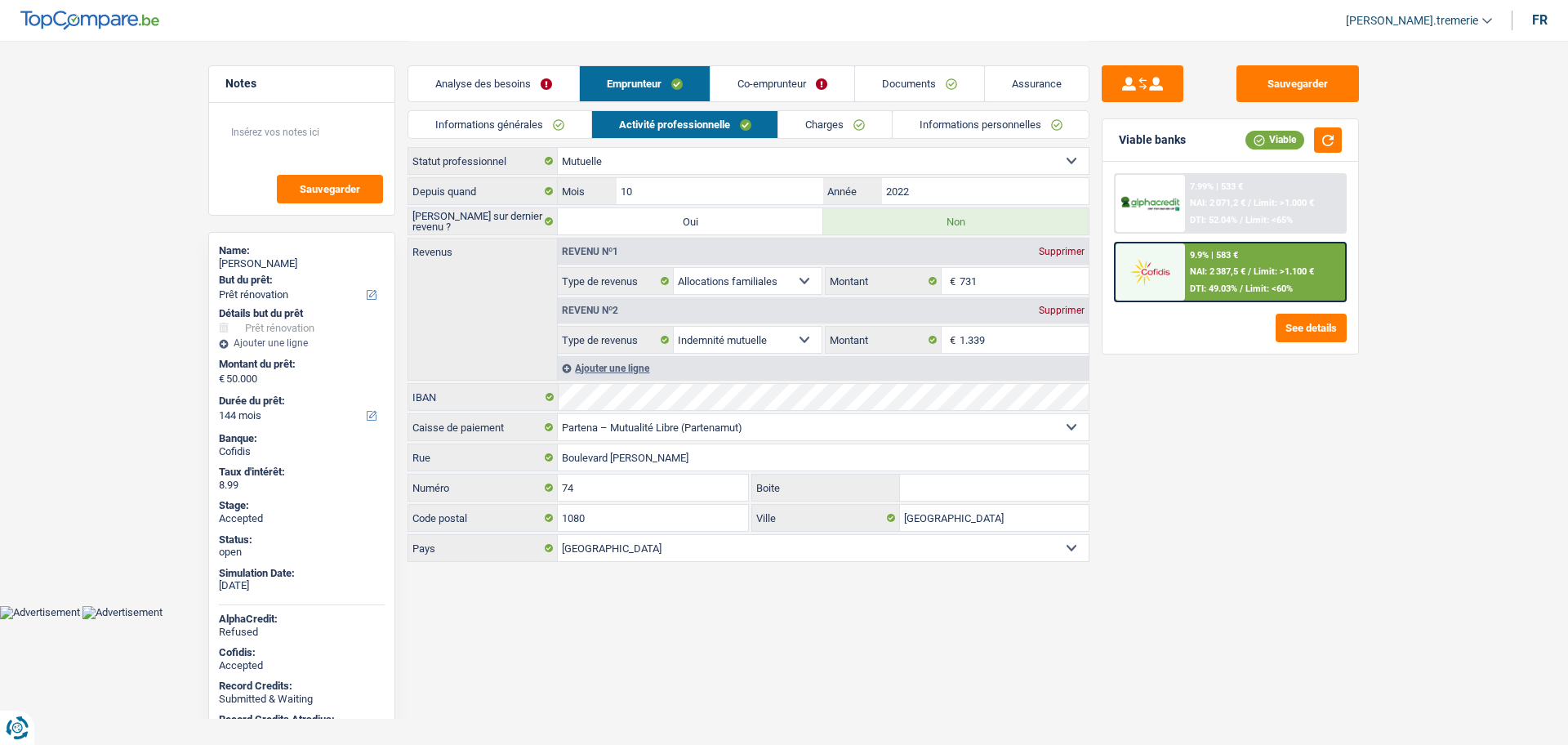
click at [579, 66] on link "Emprunteur" at bounding box center [644, 84] width 130 height 35
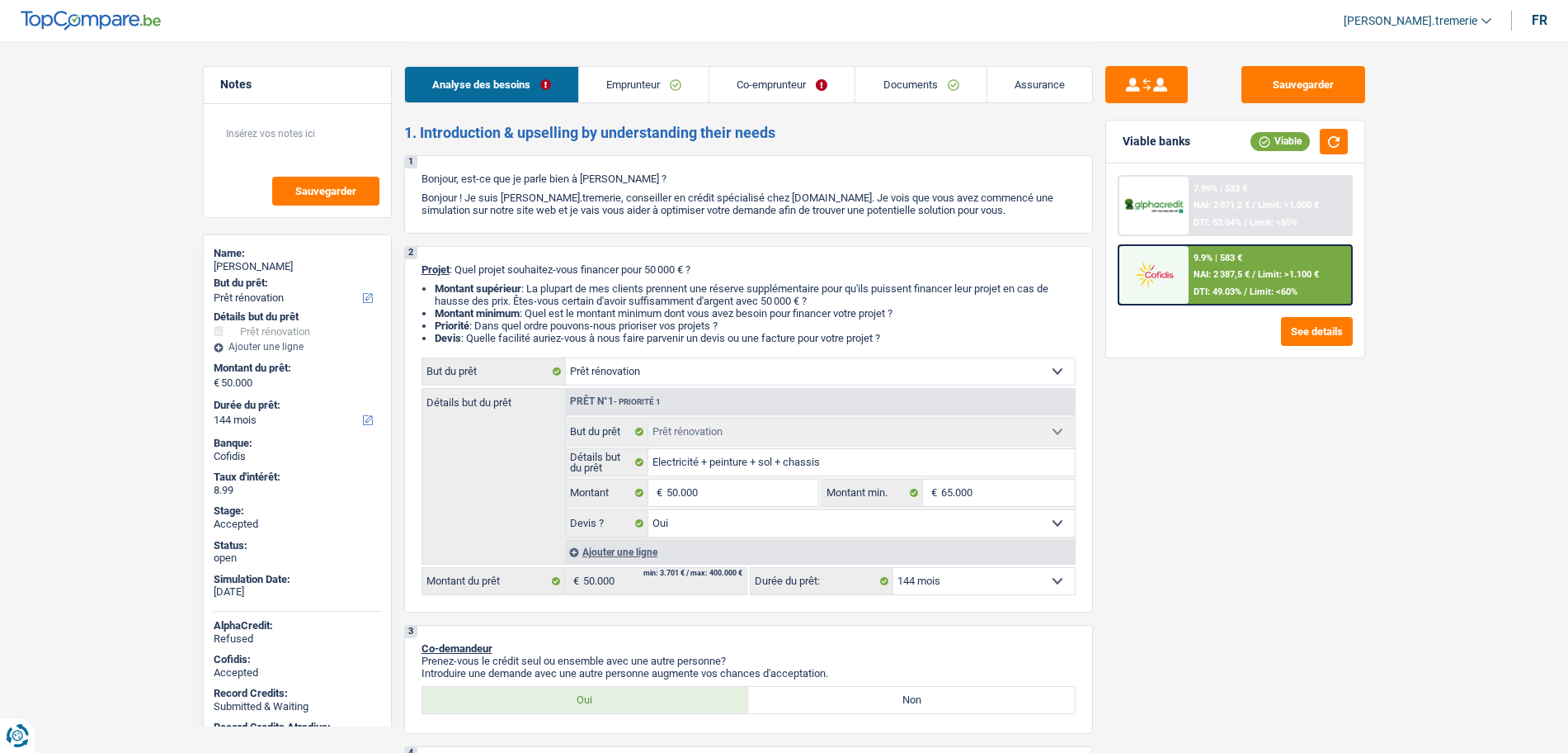
select select "renovation"
select select "144"
select select "renovation"
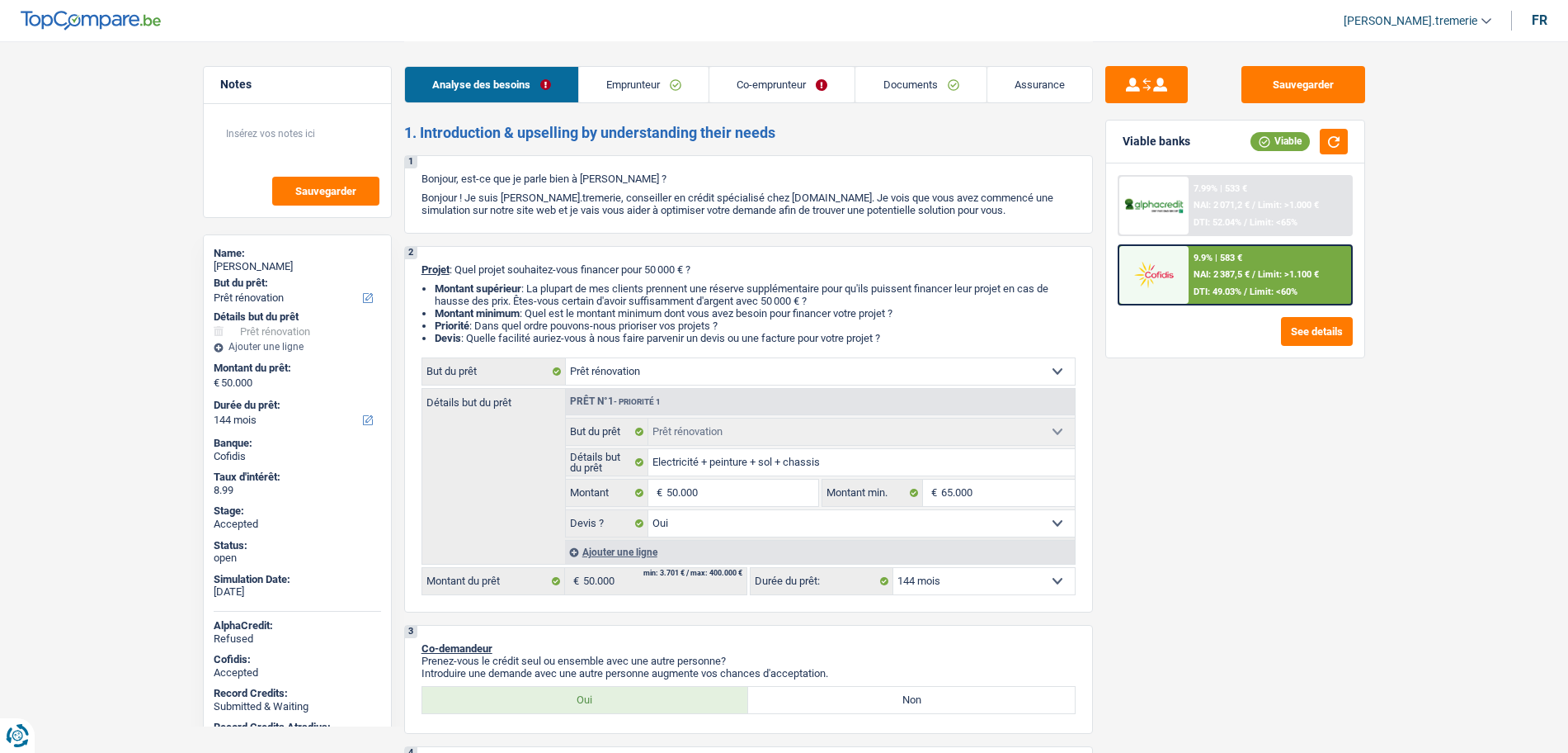
select select "yes"
select select "144"
select select "mutuality"
select select "independent"
select select "familyAllowances"
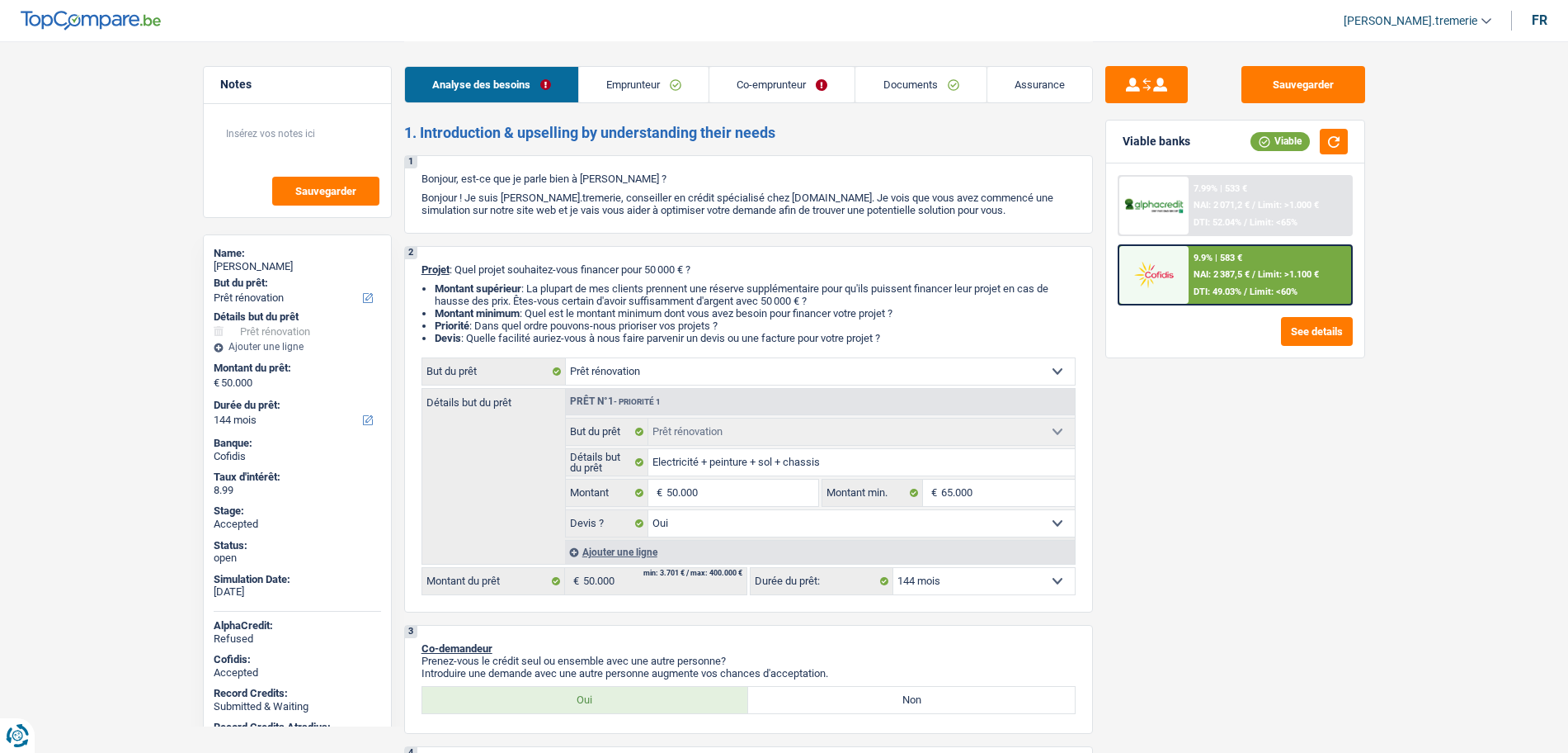
select select "mutualityIndemnity"
select select "netSalary"
select select "ownerWithMortgage"
select select "mortgage"
select select "300"
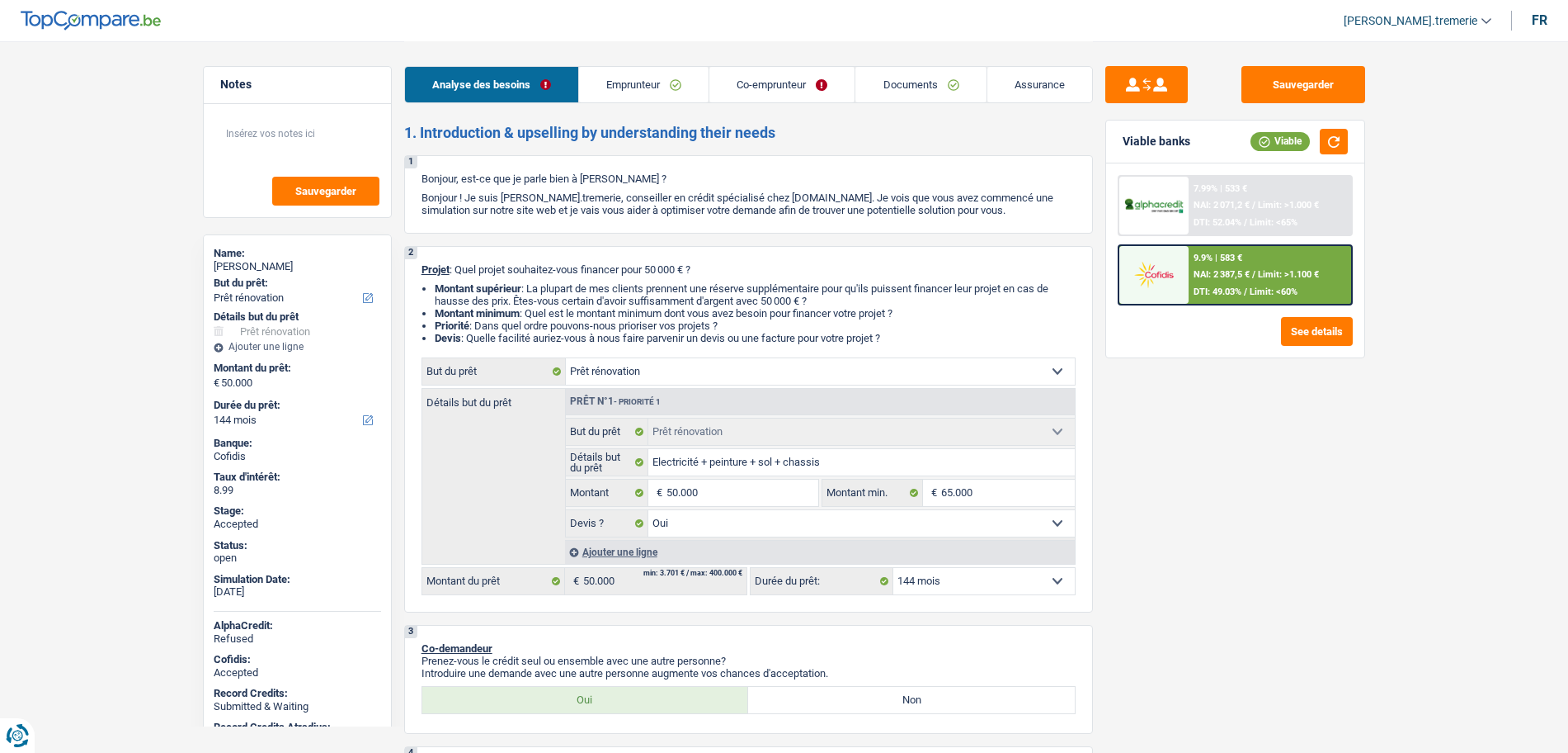
select select "renovationLoan"
select select "60"
select select "personalLoan"
select select "familyEvent"
select select "60"
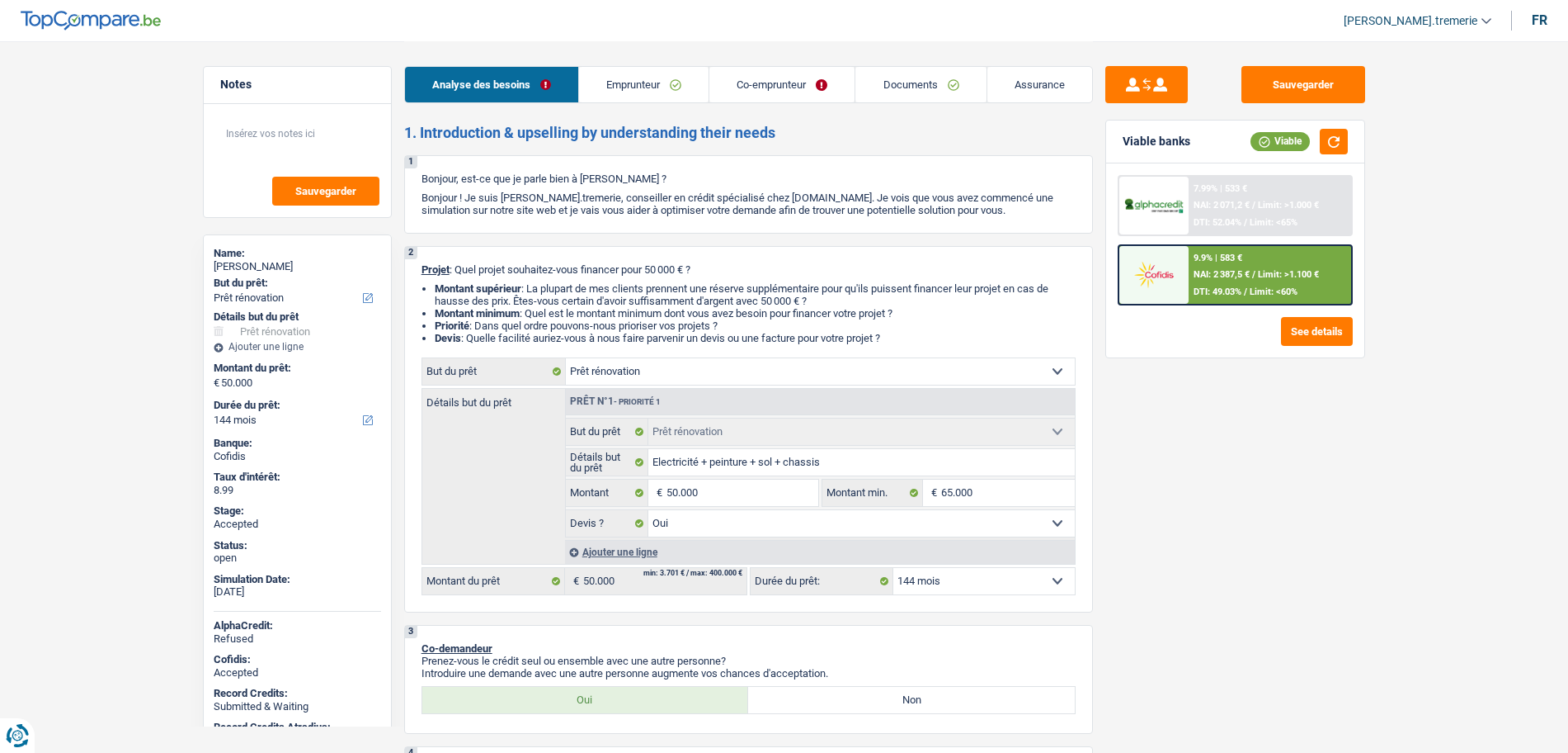
select select "renovation"
select select "yes"
select select "144"
click at [1197, 282] on div "9.9% | 583 € NAI: 2 387,5 € / Limit: >1.100 € DTI: 49.03% / Limit: <60%" at bounding box center [1270, 275] width 162 height 58
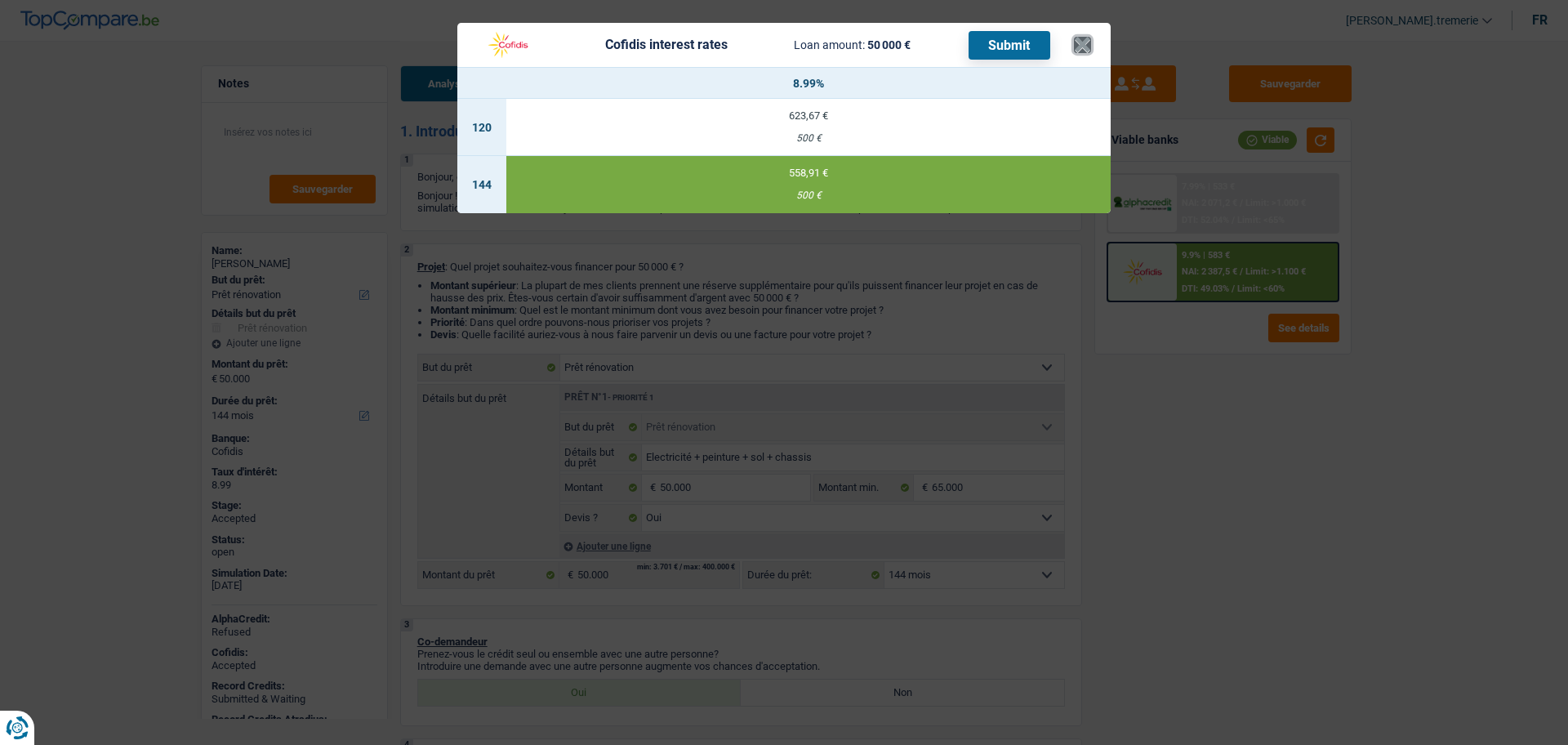
click at [1083, 48] on button "×" at bounding box center [1082, 45] width 17 height 16
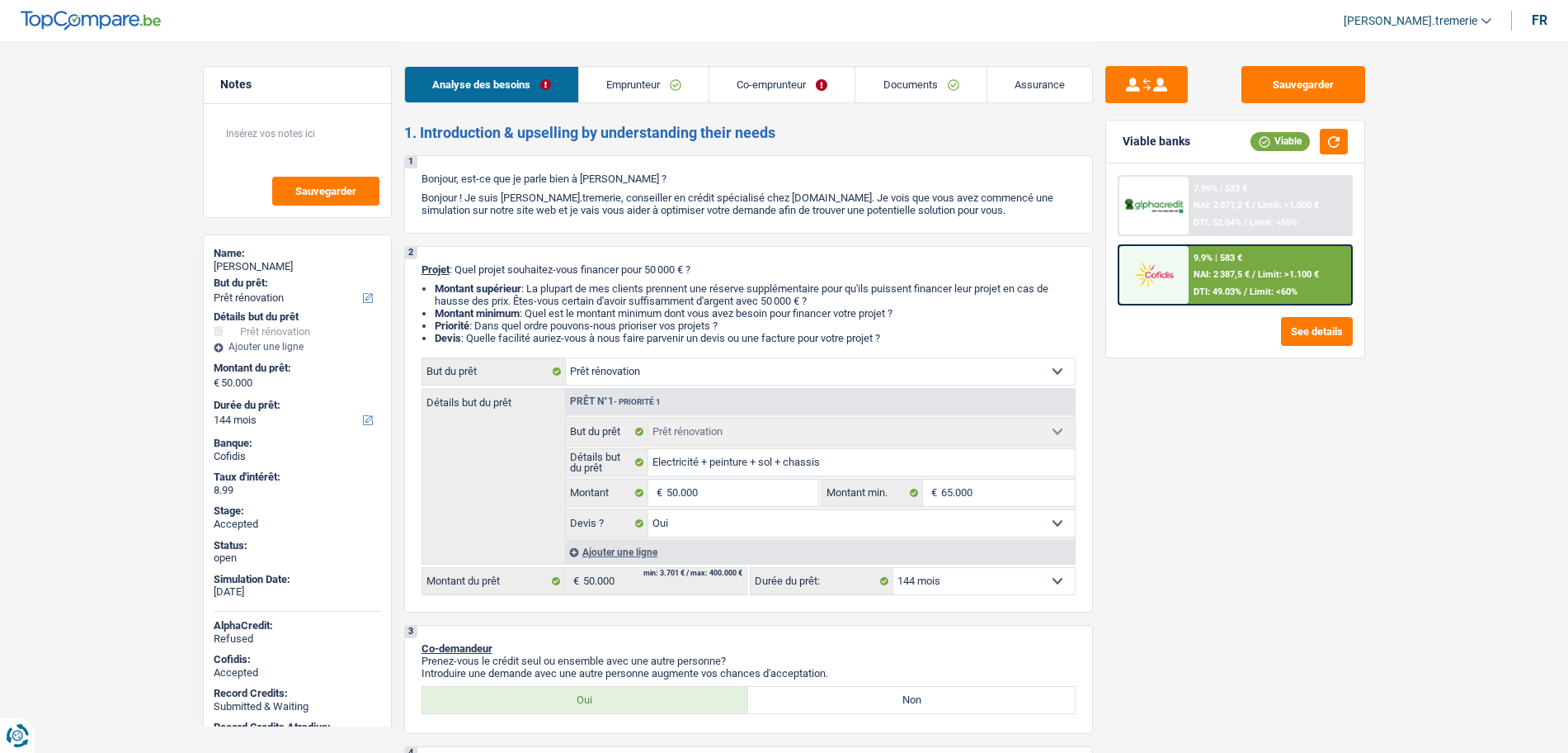
click at [901, 99] on link "Documents" at bounding box center [920, 84] width 130 height 36
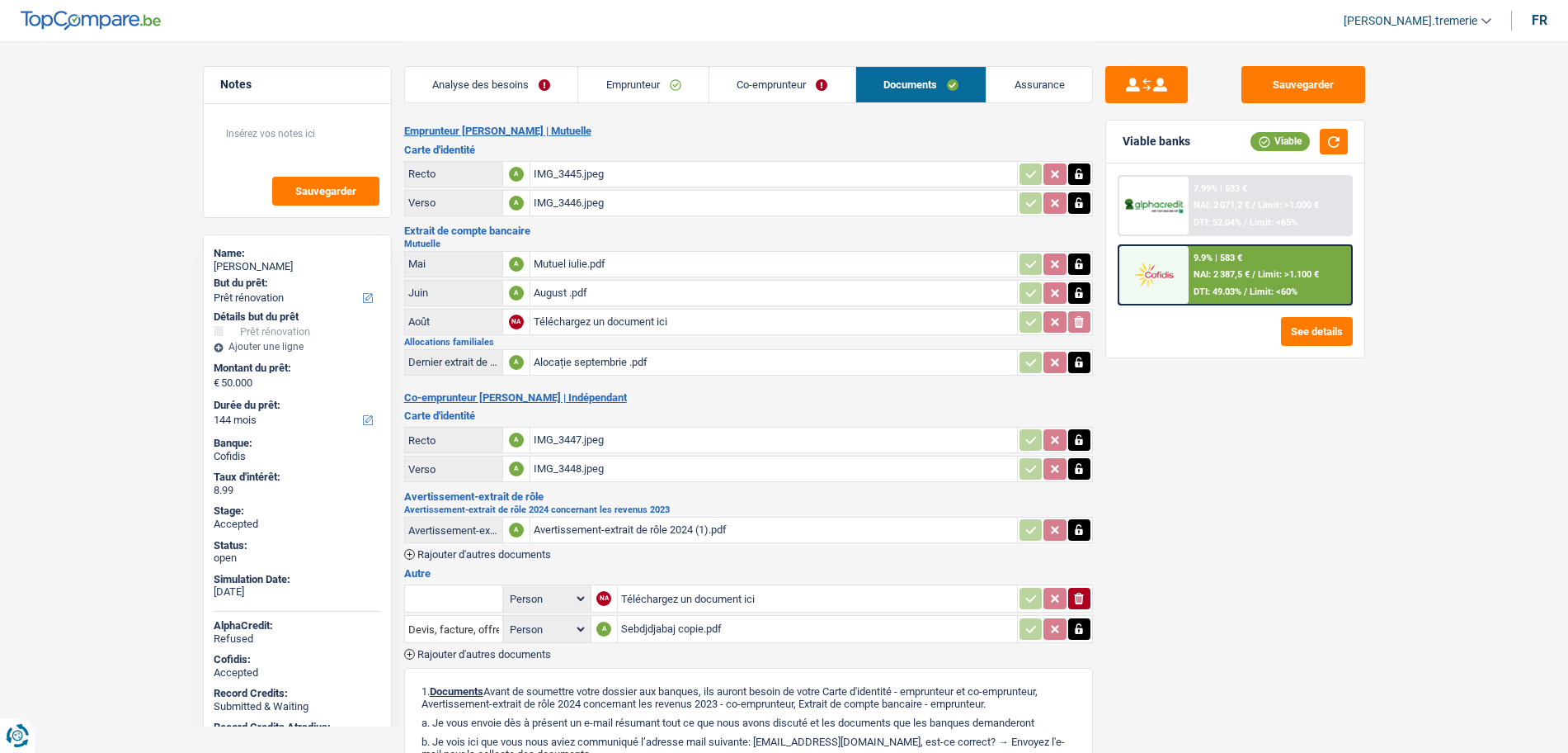
click at [602, 292] on div "August .pdf" at bounding box center [774, 293] width 480 height 25
click at [703, 257] on div "Mutuel iulie.pdf" at bounding box center [774, 264] width 480 height 25
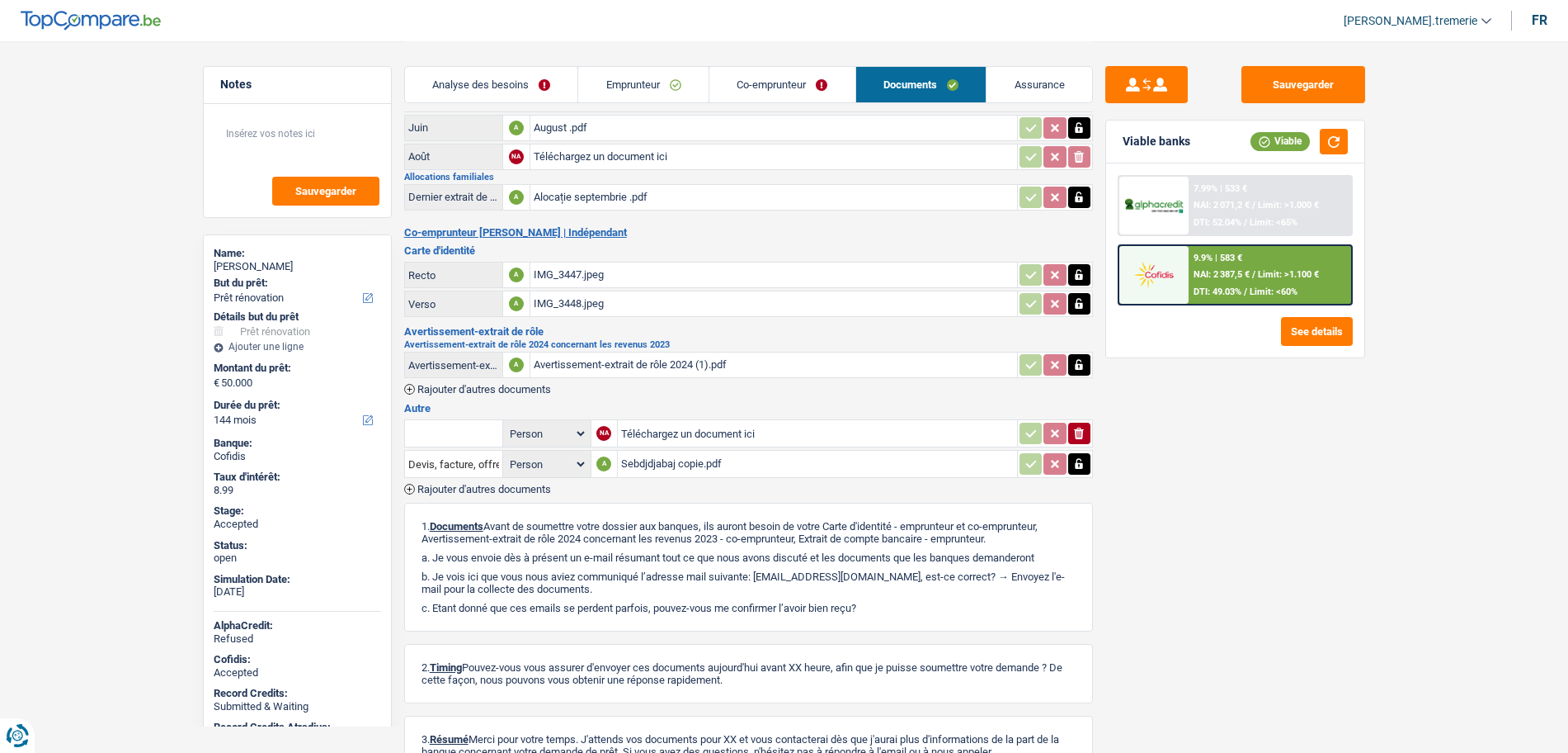
scroll to position [171, 0]
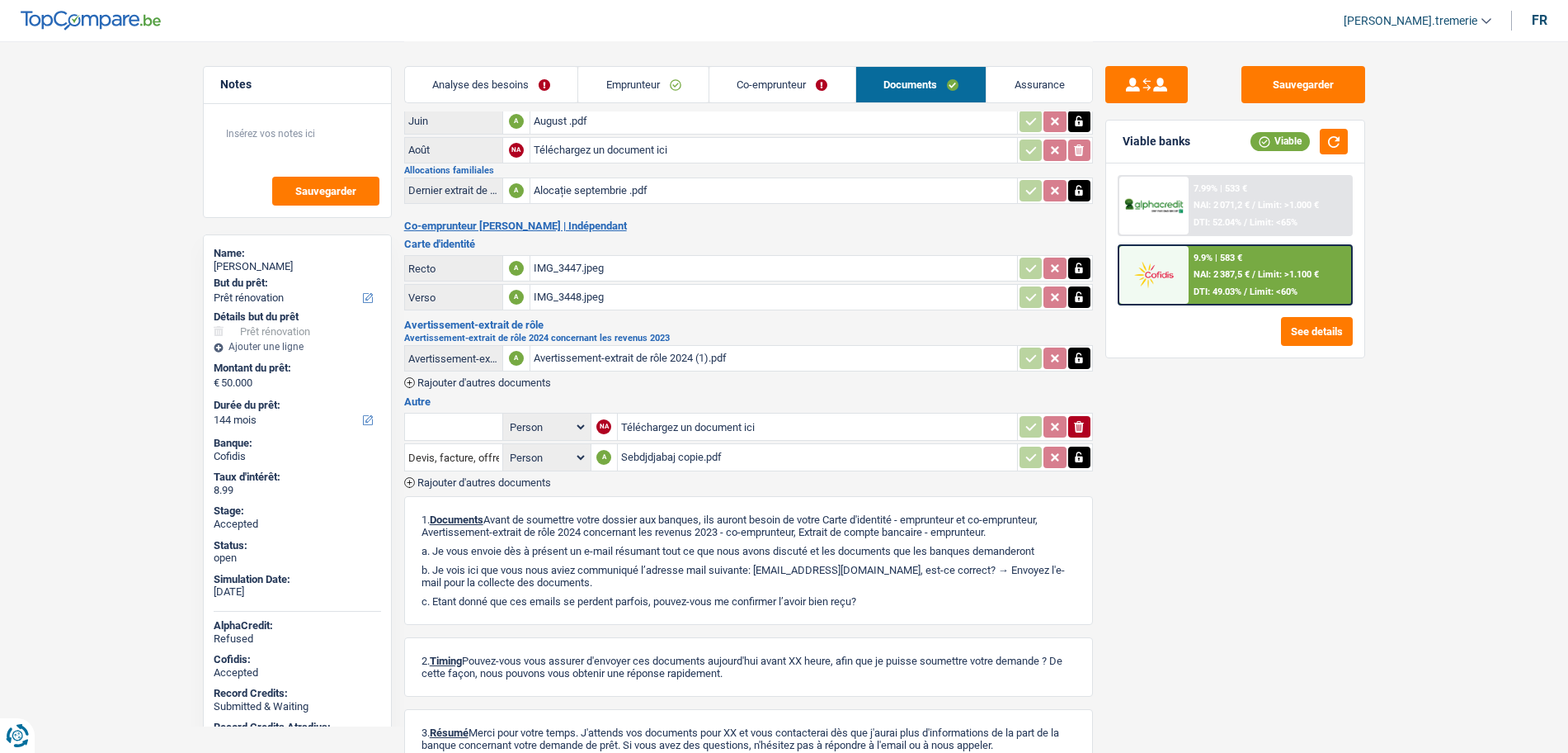
click at [714, 460] on div "Sebdjdjabaj copie.pdf" at bounding box center [817, 457] width 392 height 25
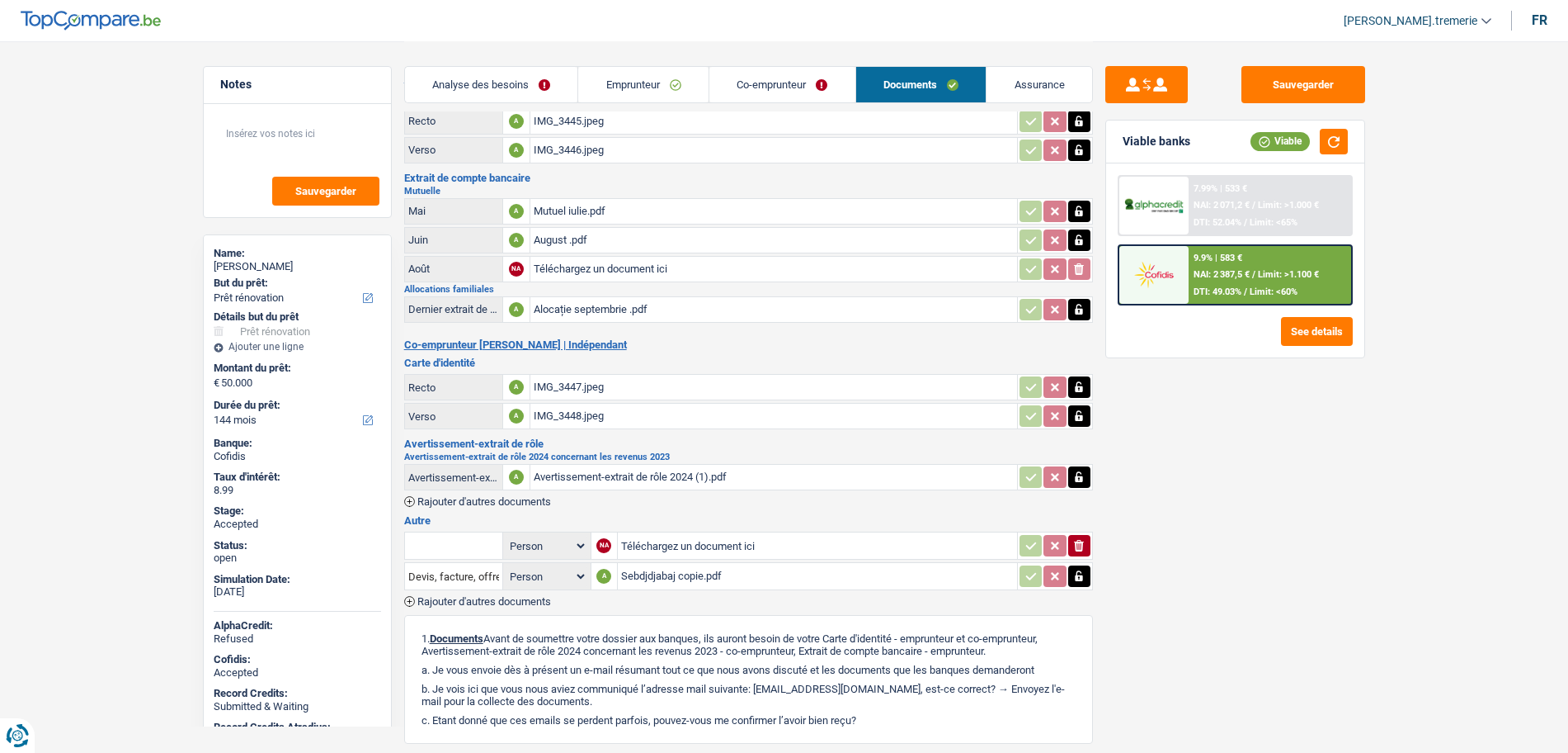
scroll to position [45, 0]
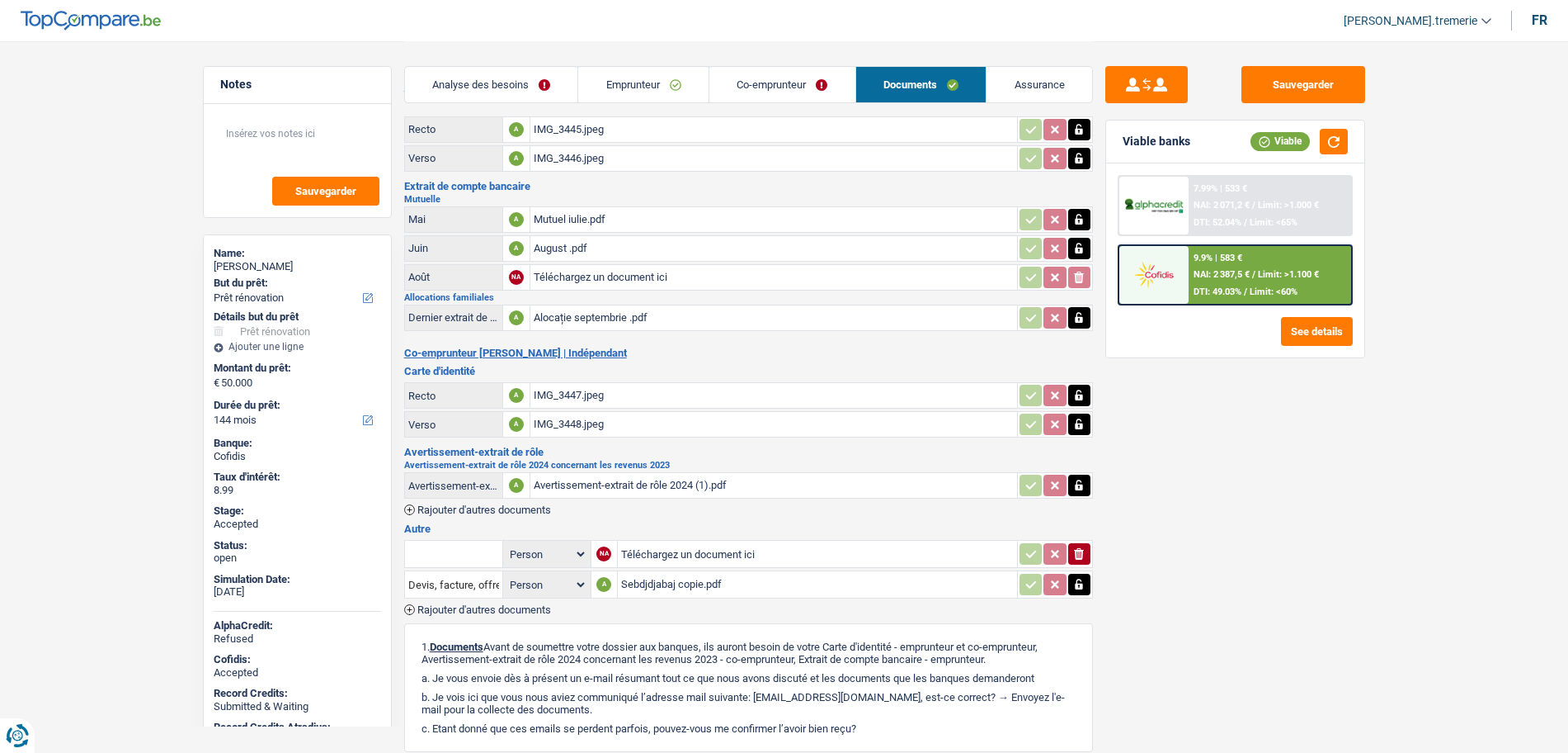
click at [568, 127] on div "IMG_3445.jpeg" at bounding box center [774, 129] width 480 height 25
click at [581, 401] on div "IMG_3447.jpeg" at bounding box center [774, 395] width 480 height 25
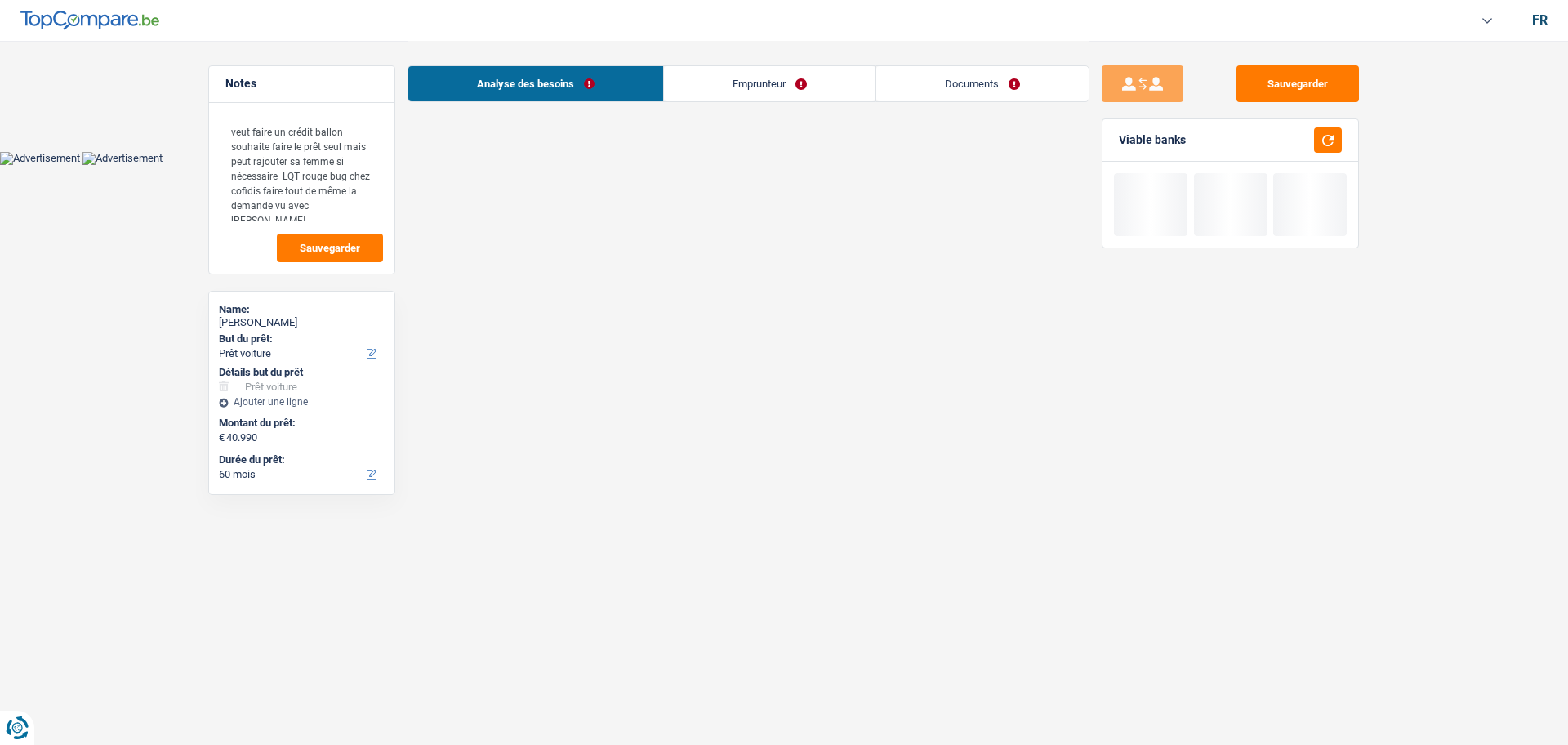
select select "car"
select select "60"
select select "car"
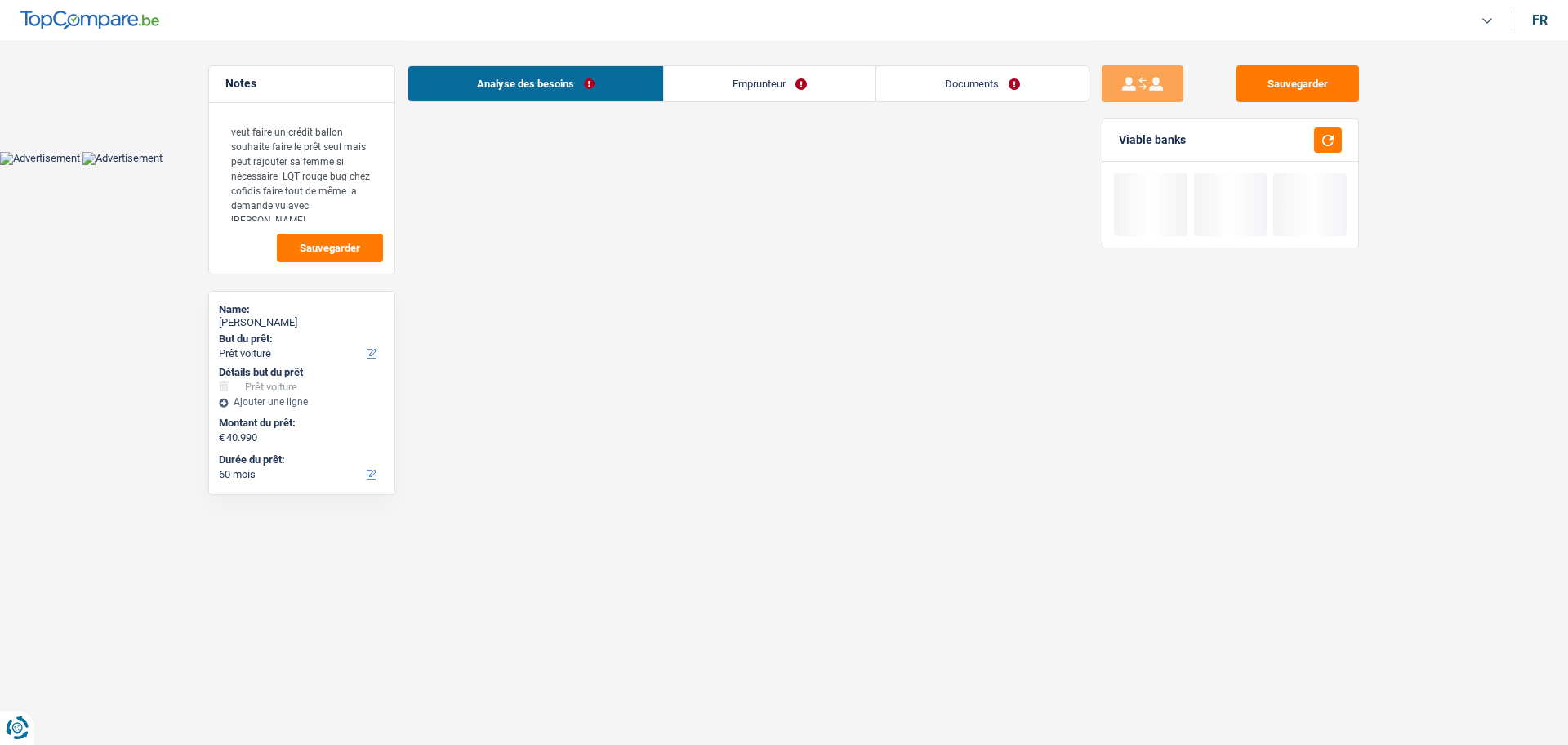
select select "yes"
select select "60"
select select "privateEmployee"
select select "netSalary"
select select "familyAllowances"
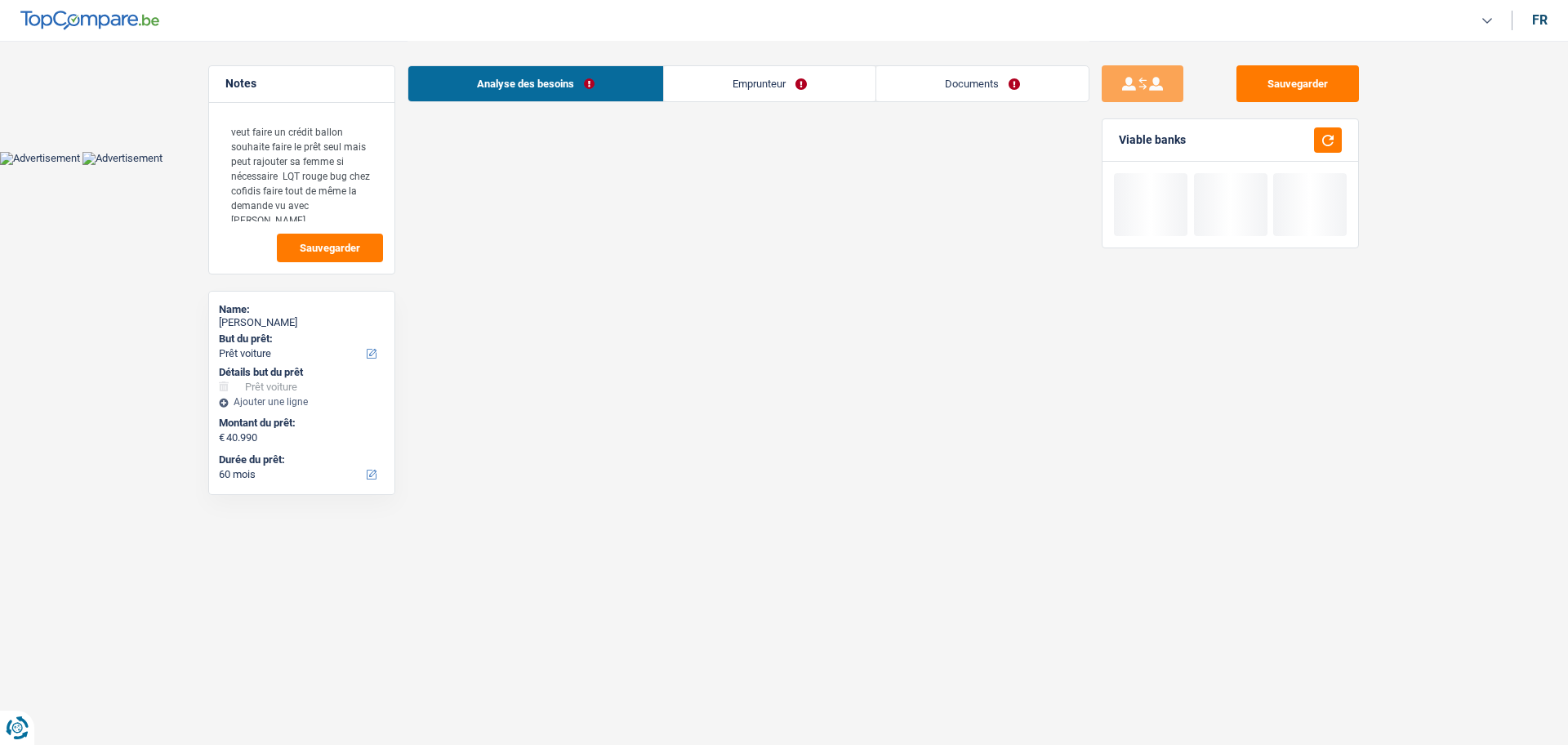
select select "mealVouchers"
select select "rents"
select select "car"
select select "yes"
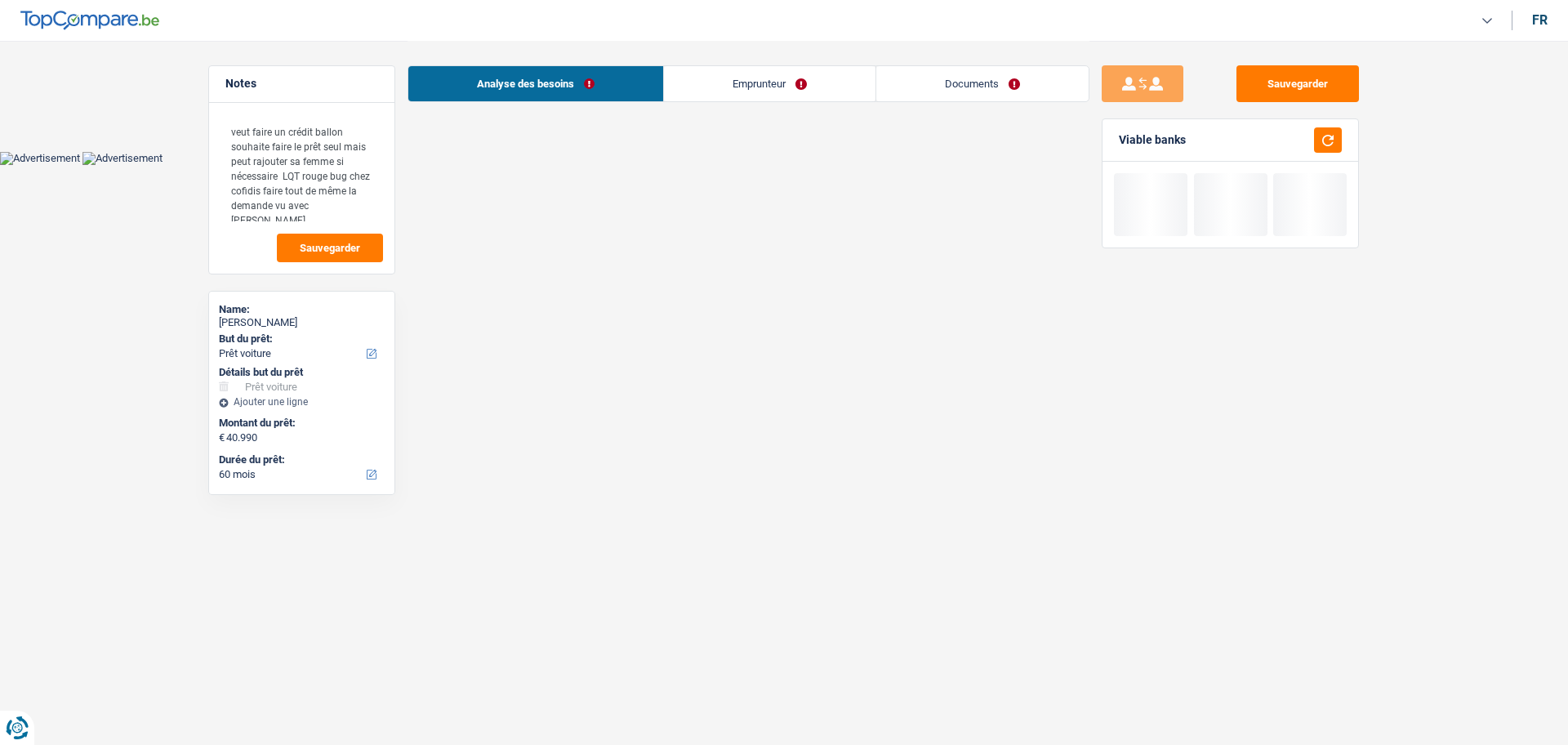
select select "60"
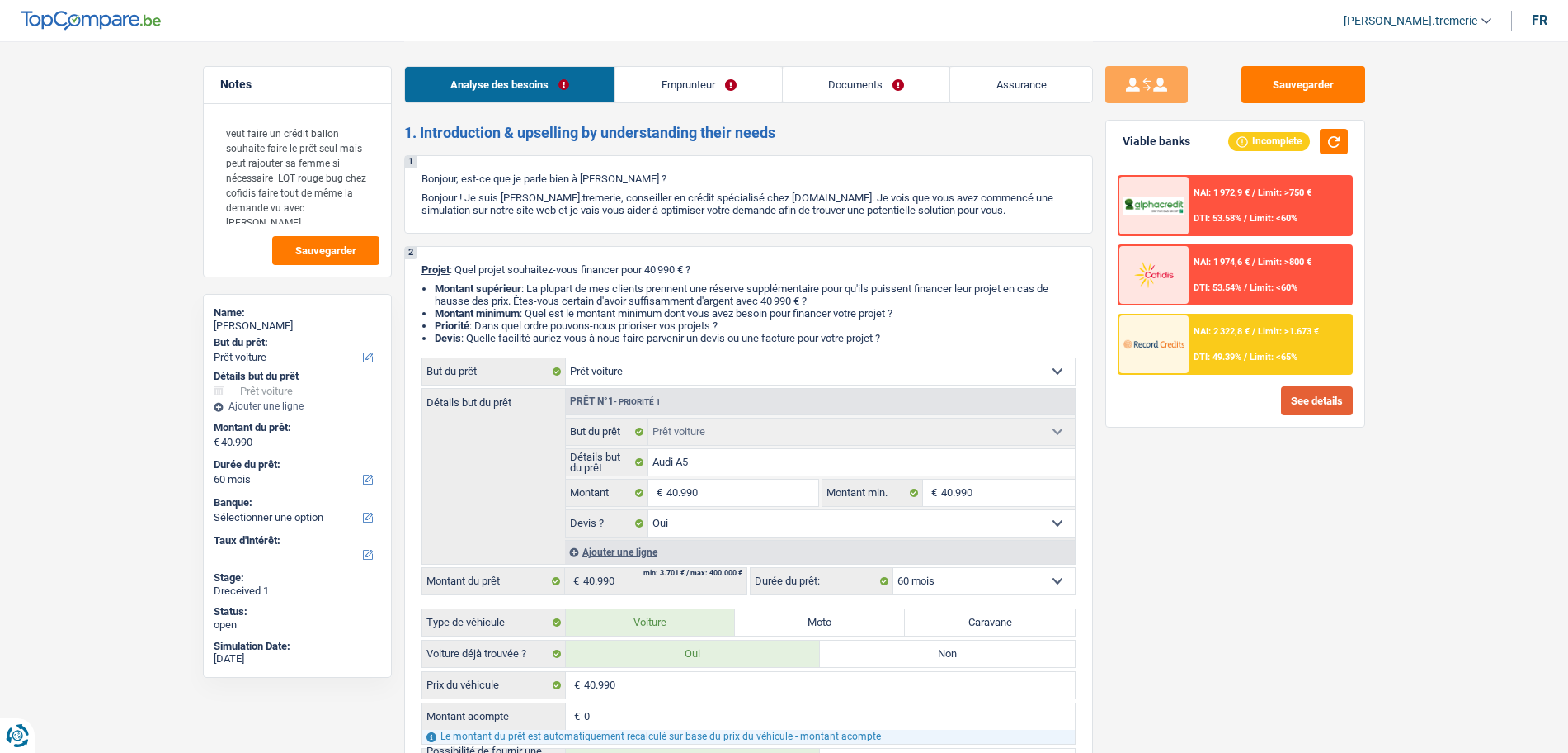
click at [1306, 396] on button "See details" at bounding box center [1316, 400] width 72 height 29
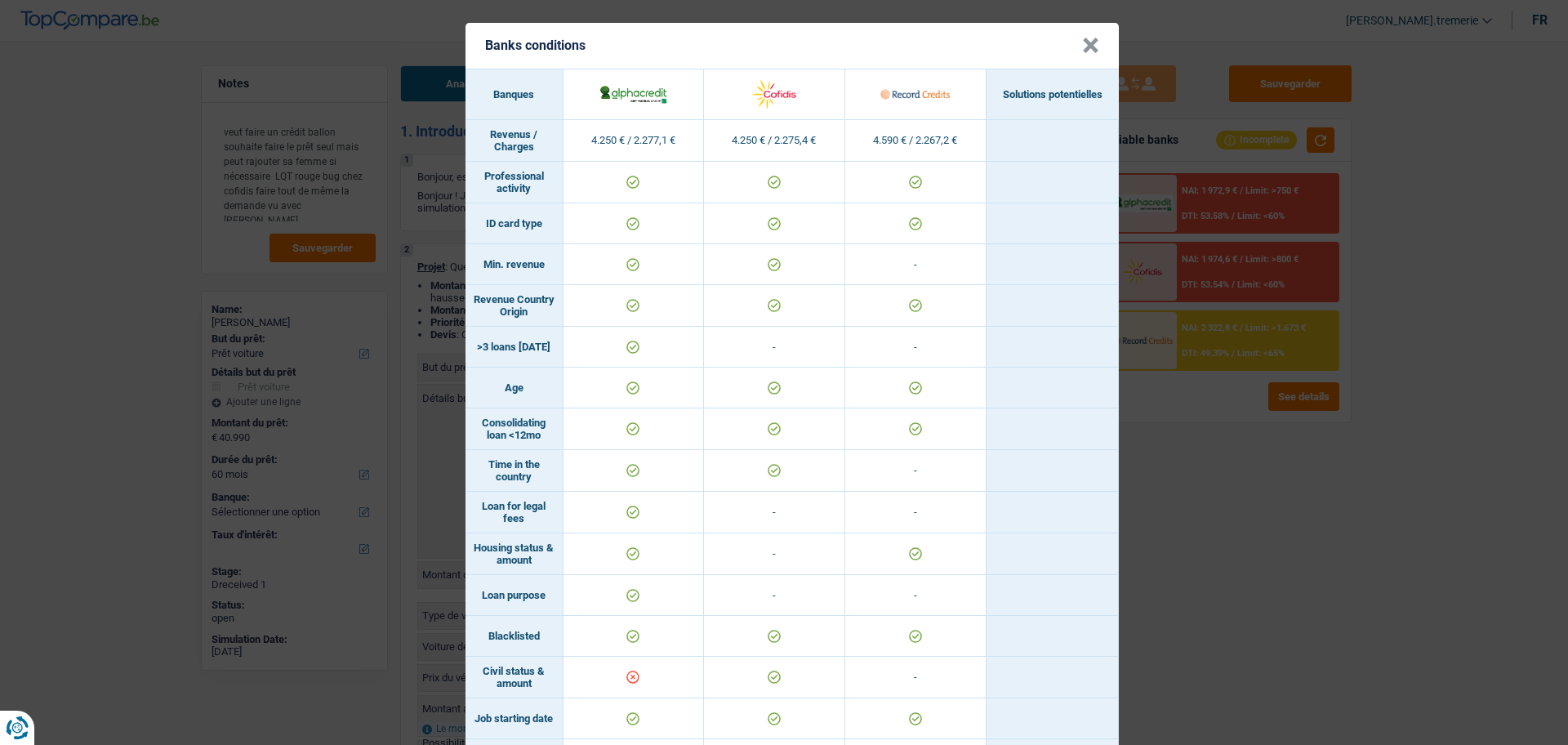
scroll to position [1, 0]
click at [1082, 42] on button "×" at bounding box center [1090, 45] width 17 height 16
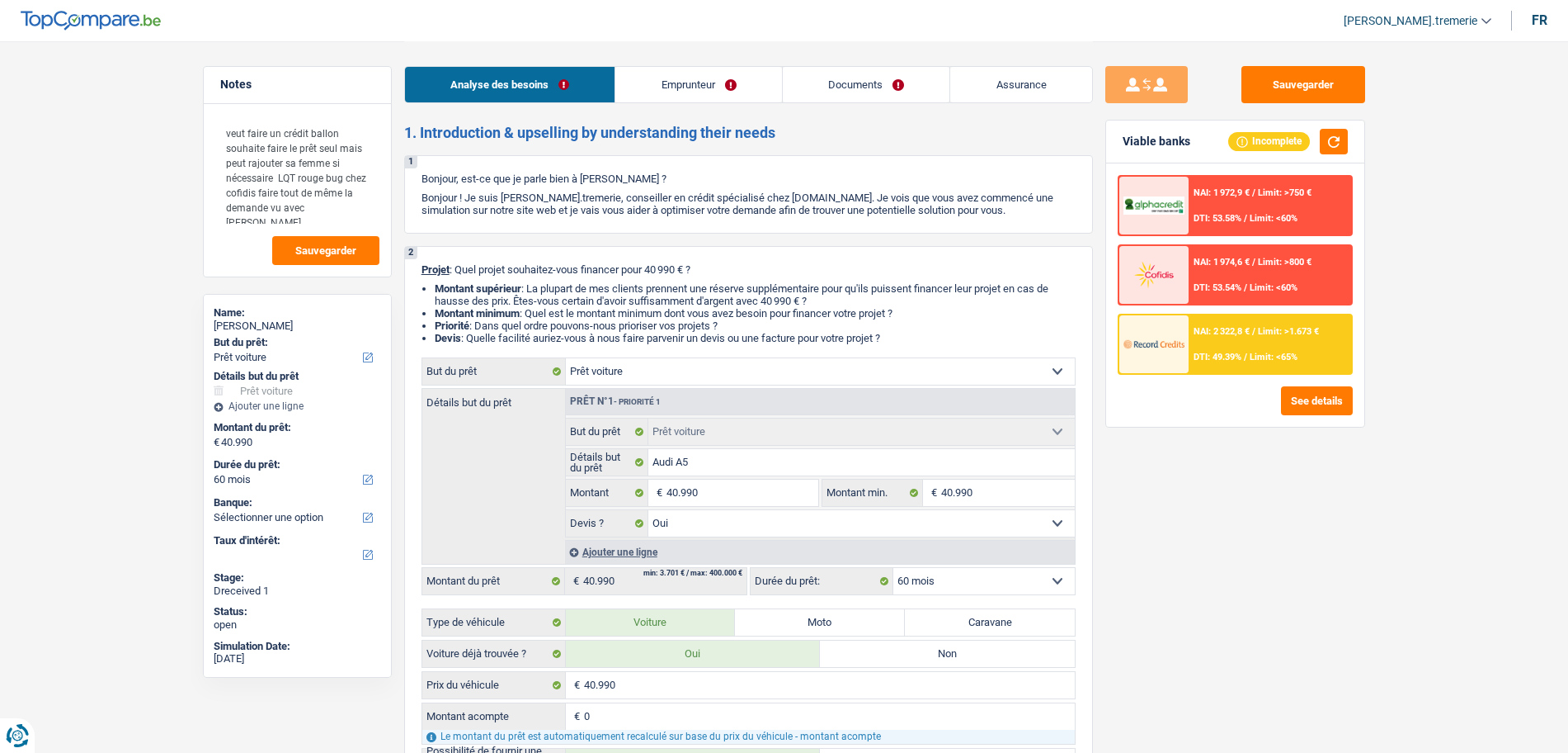
click at [697, 94] on link "Emprunteur" at bounding box center [698, 84] width 166 height 36
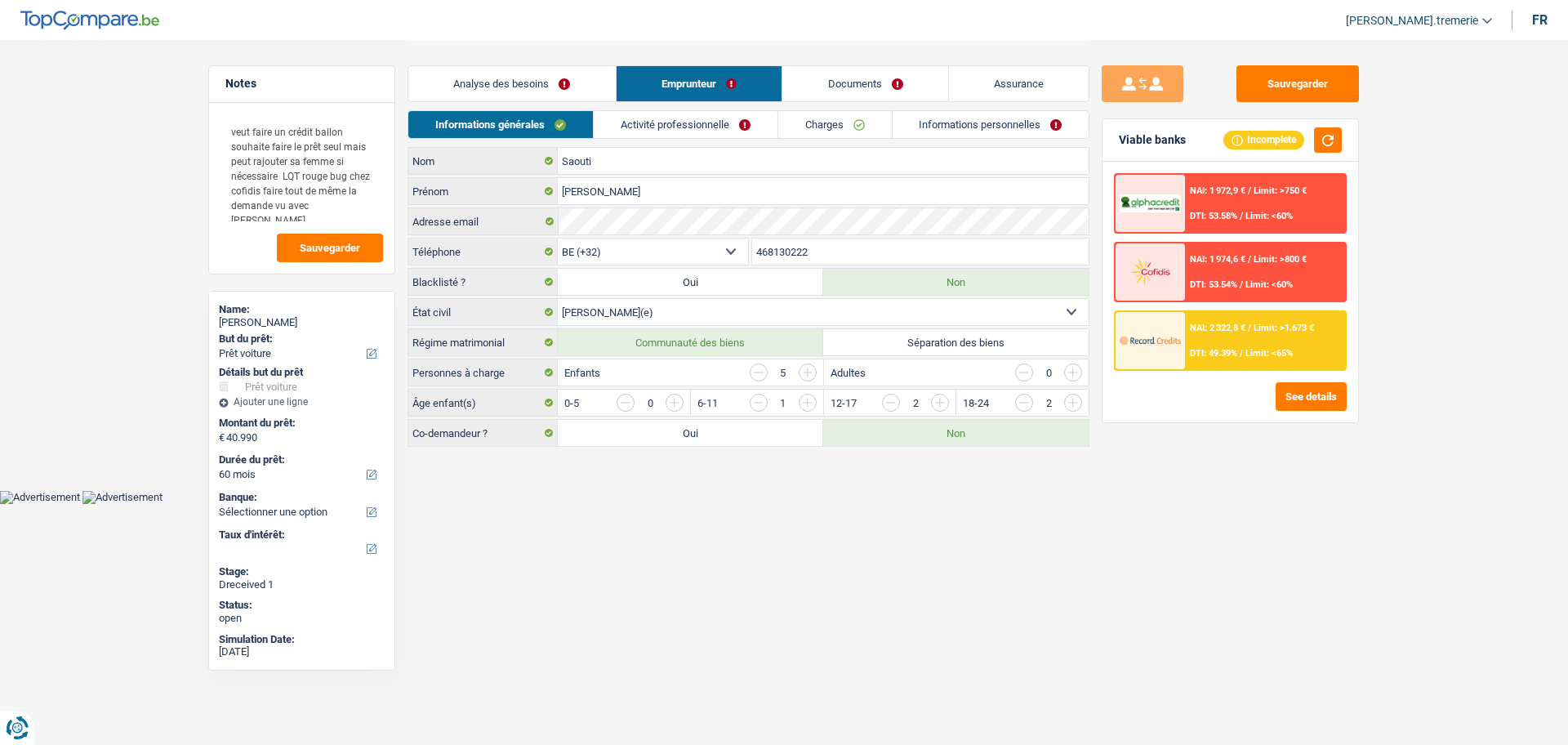
click at [828, 127] on link "Charges" at bounding box center [834, 124] width 113 height 27
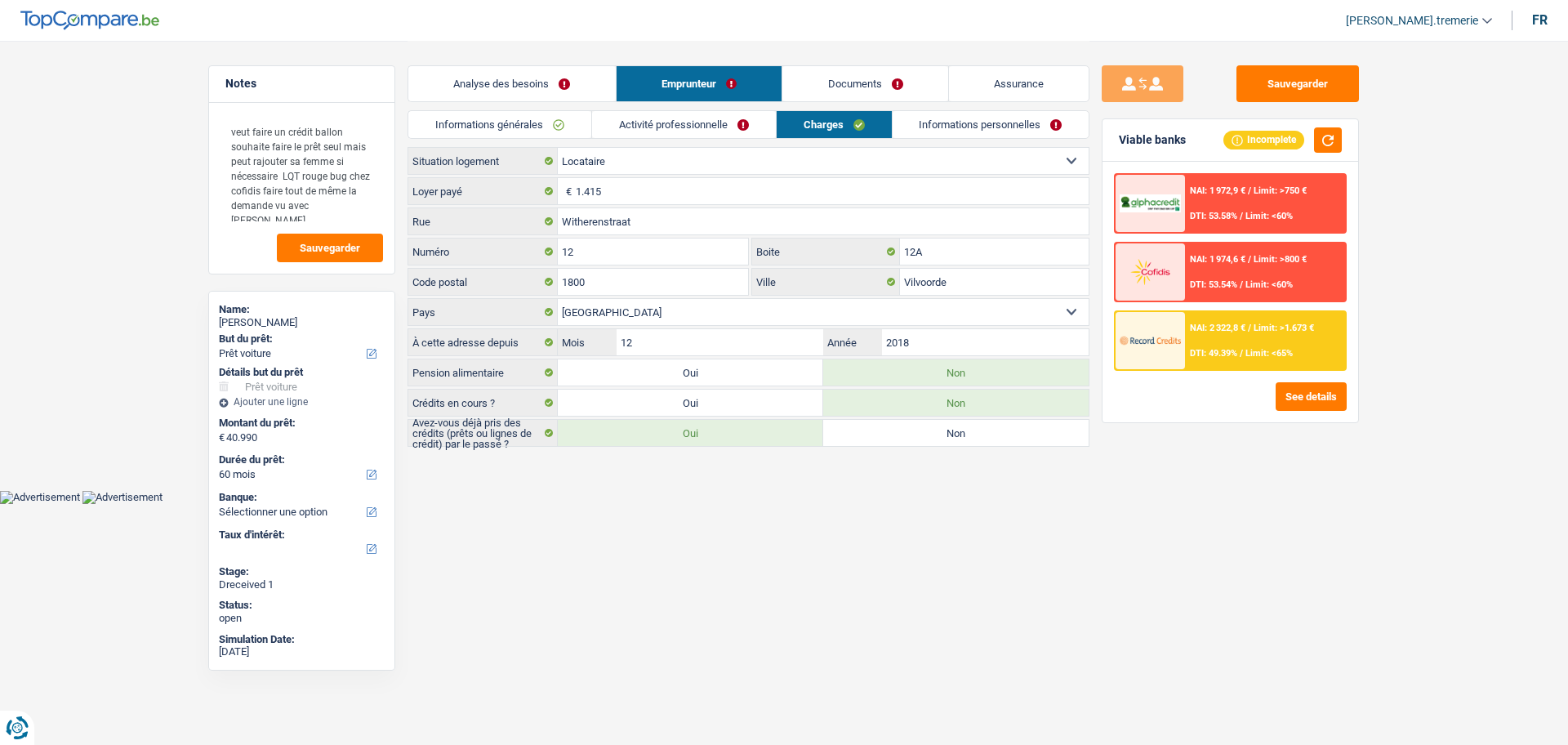
click at [1238, 261] on span "NAI: 1 974,6 €" at bounding box center [1218, 259] width 56 height 11
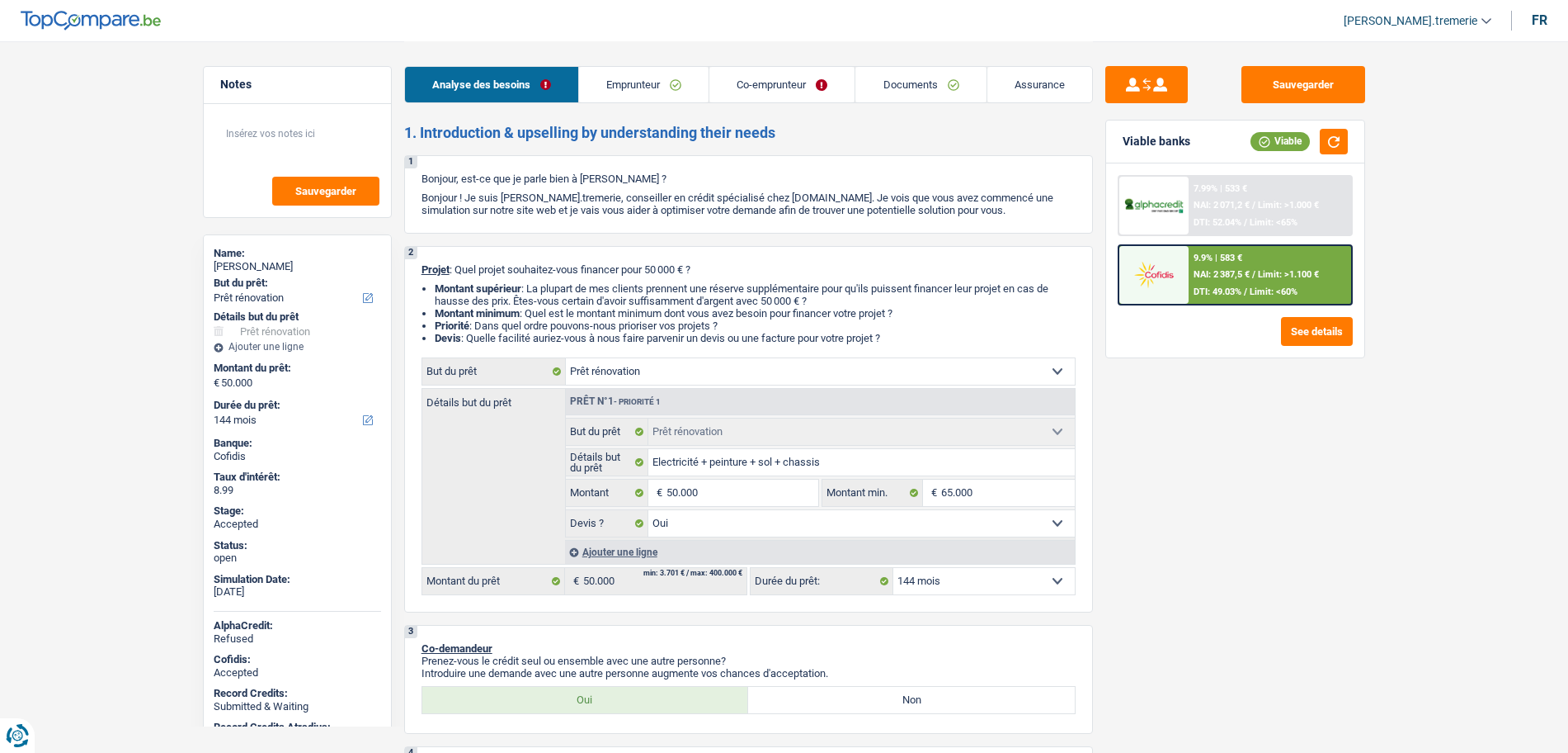
select select "renovation"
select select "144"
select select "renovation"
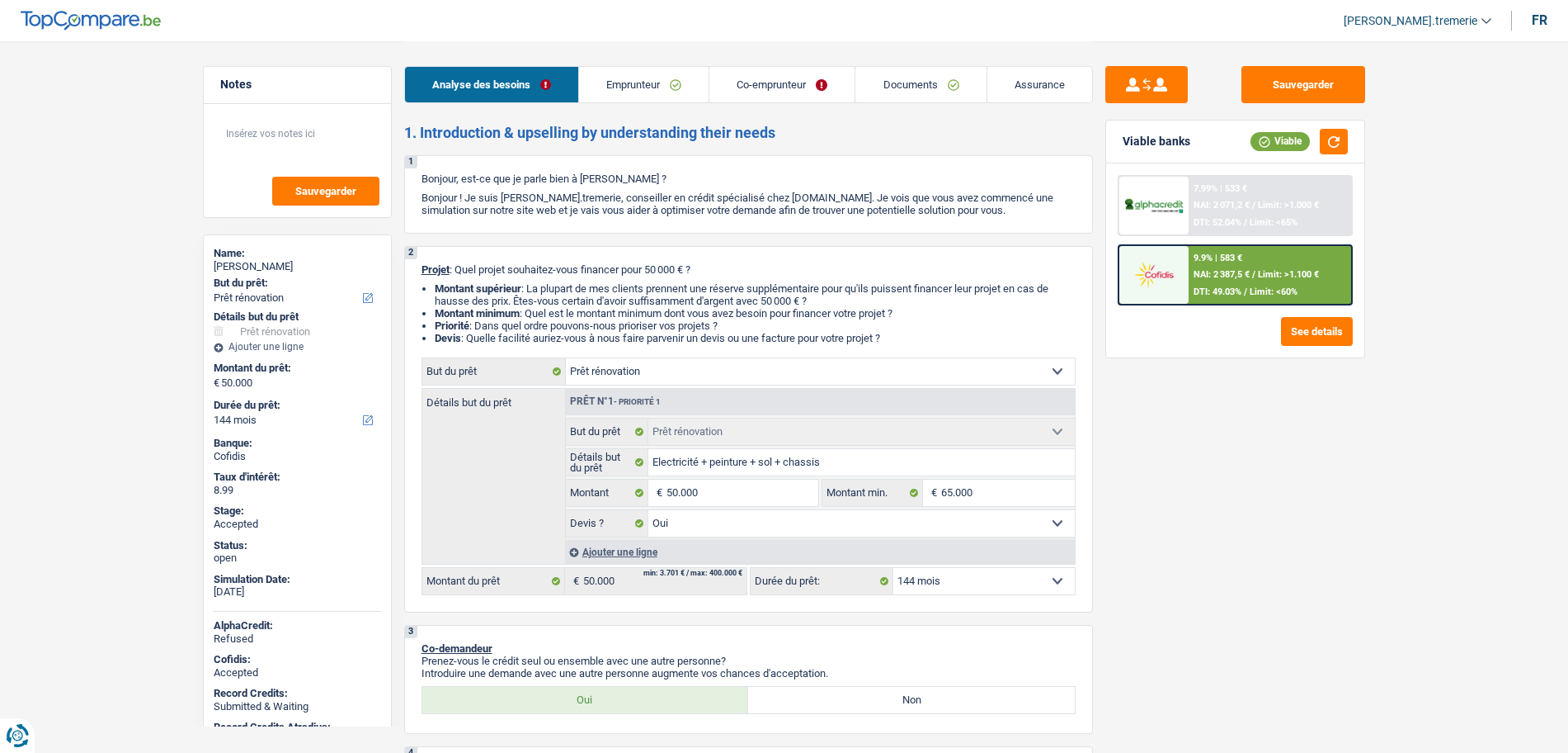
select select "yes"
select select "144"
select select "mutuality"
select select "independent"
select select "familyAllowances"
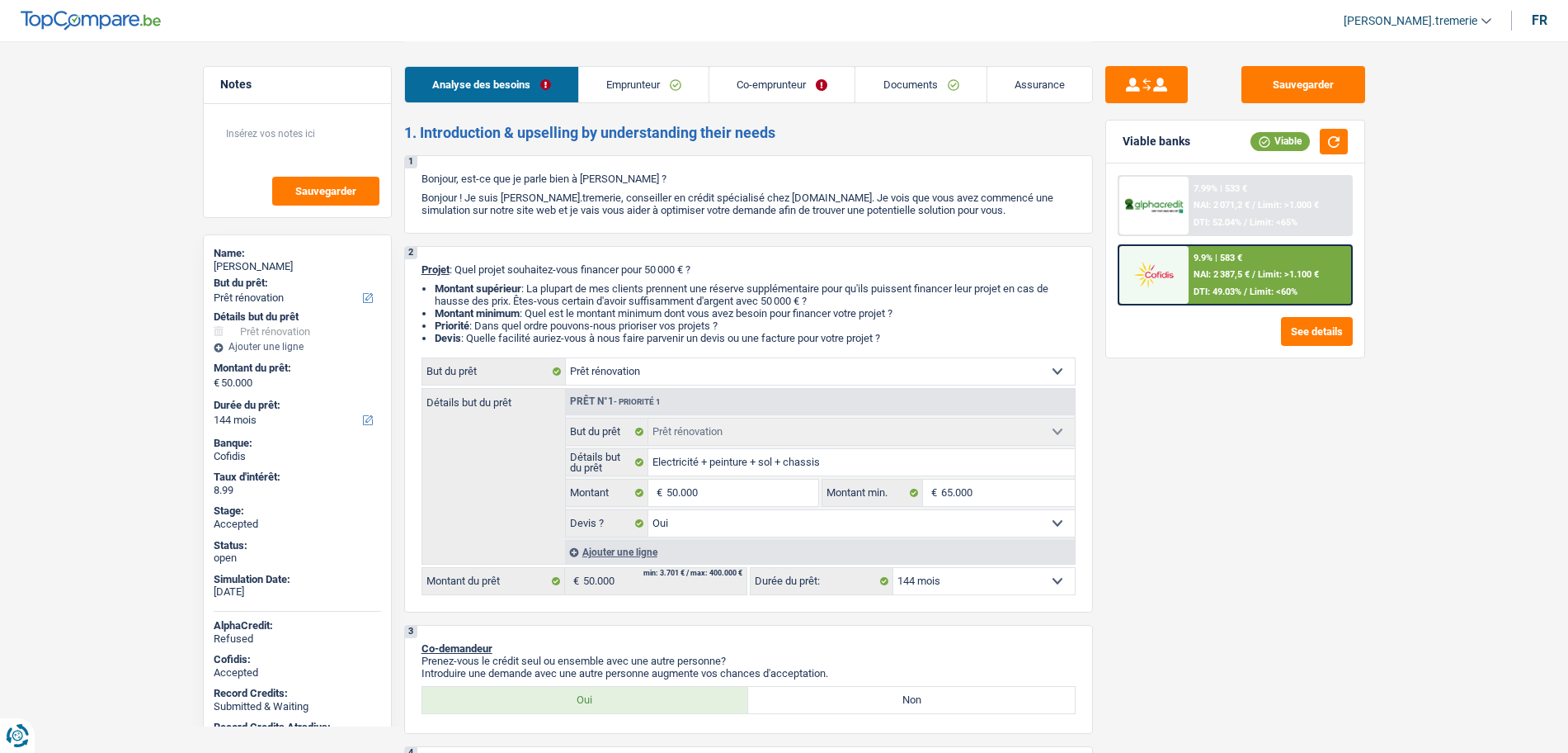
select select "mutualityIndemnity"
select select "netSalary"
select select "ownerWithMortgage"
select select "mortgage"
select select "300"
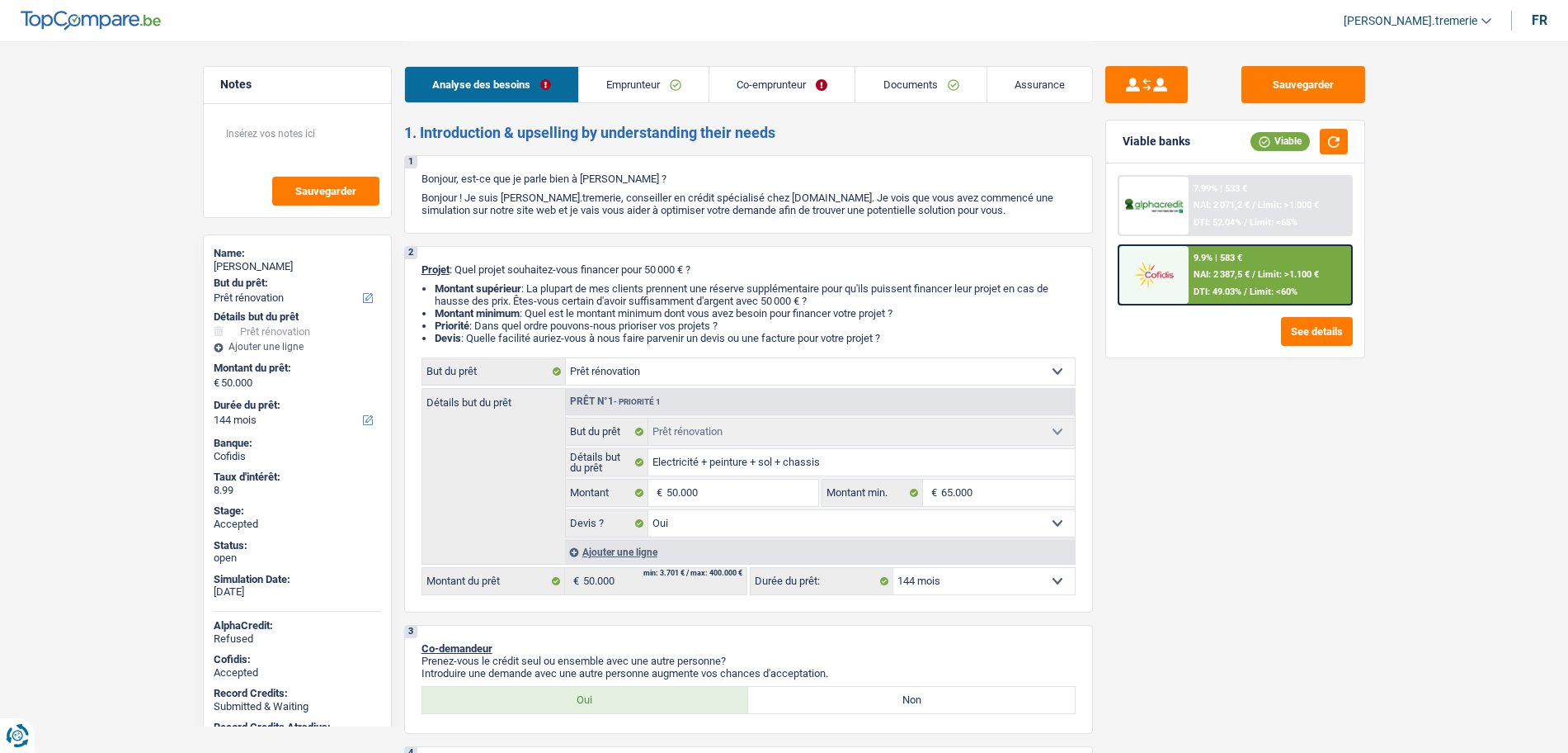
select select "renovationLoan"
select select "60"
select select "personalLoan"
select select "familyEvent"
select select "60"
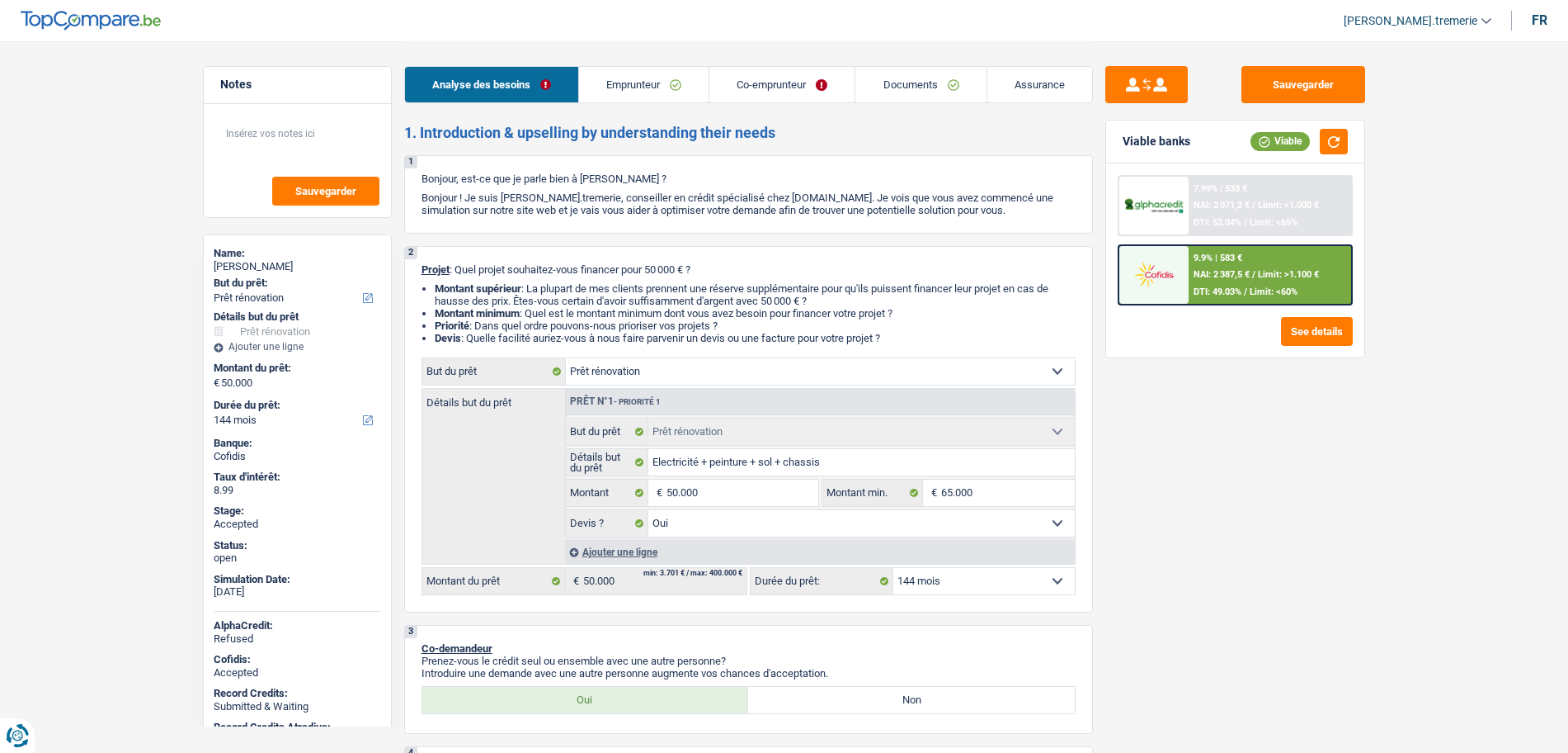
select select "renovation"
select select "yes"
select select "144"
click at [907, 85] on link "Documents" at bounding box center [920, 84] width 130 height 36
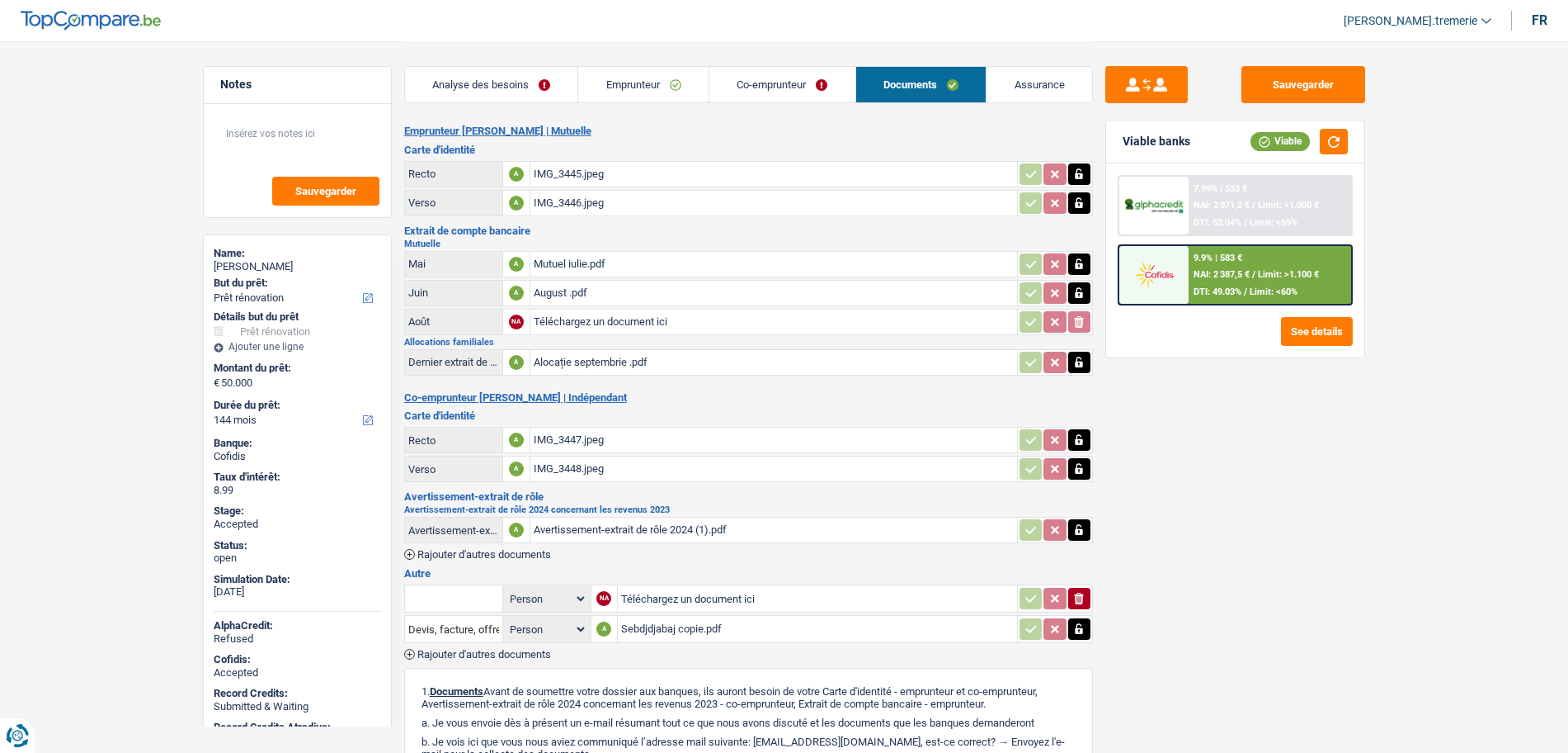
scroll to position [283, 0]
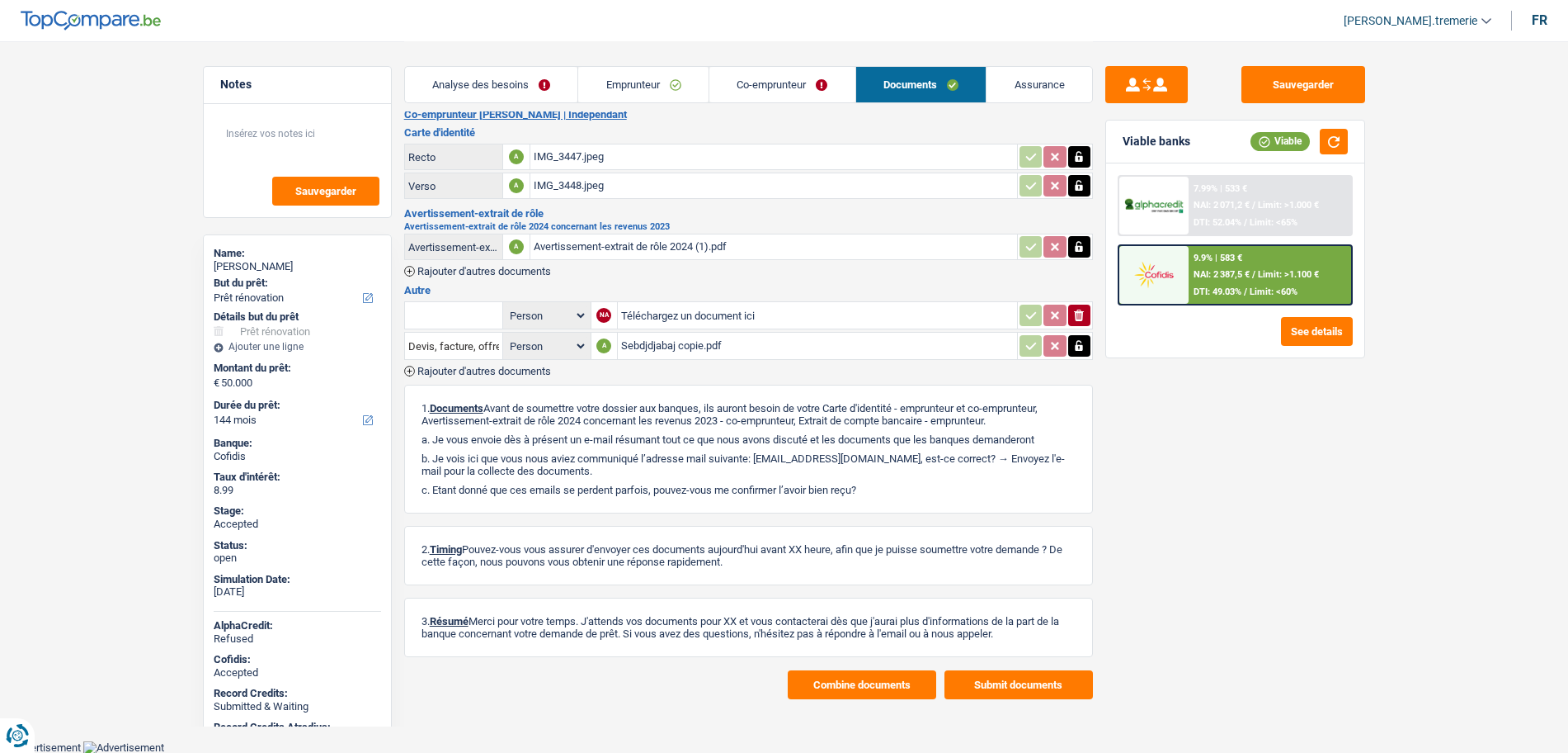
click at [702, 340] on div "Sebdjdjabaj copie.pdf" at bounding box center [817, 346] width 392 height 25
